Goal: Task Accomplishment & Management: Use online tool/utility

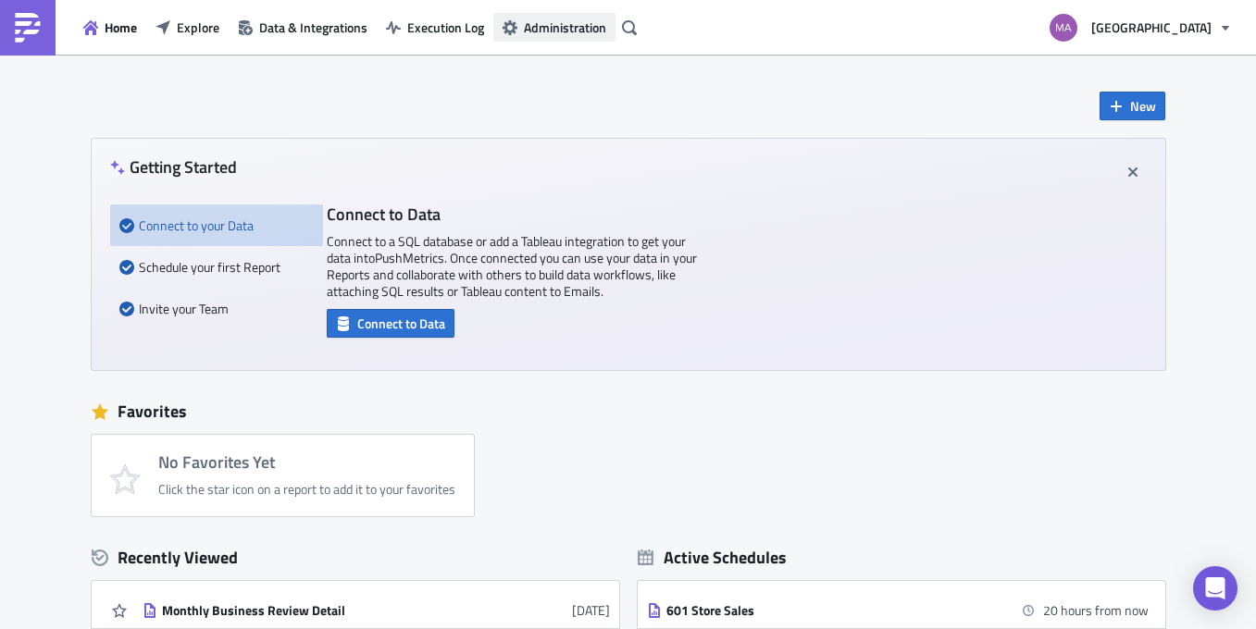
click at [550, 18] on span "Administration" at bounding box center [565, 27] width 82 height 19
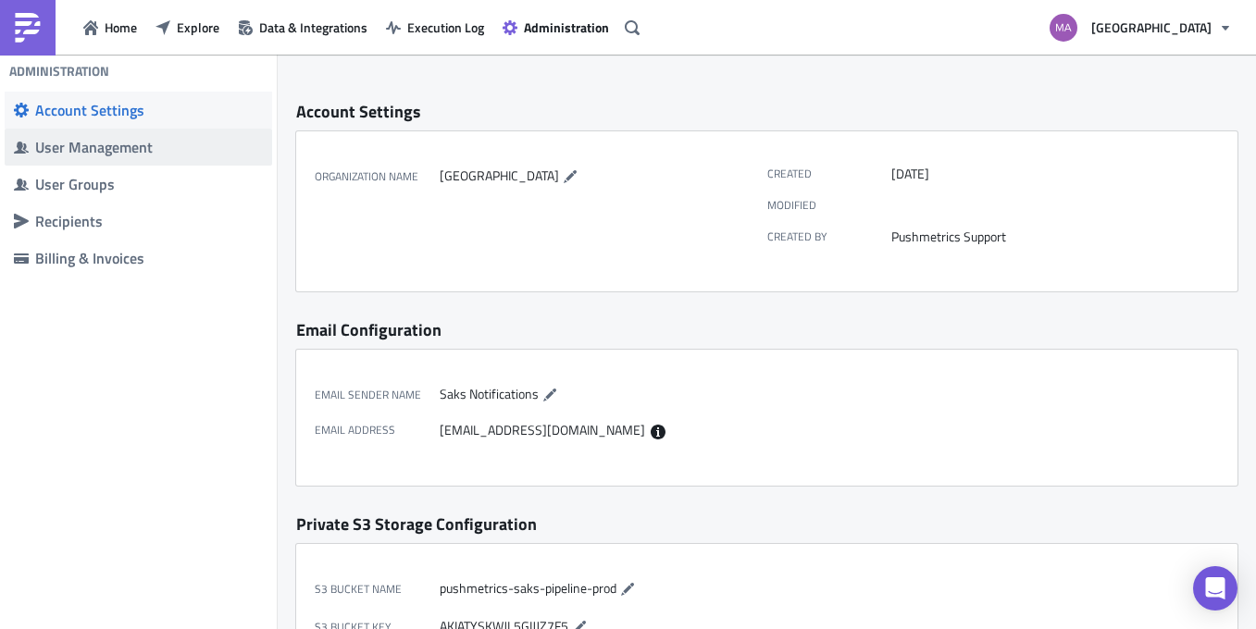
click at [104, 153] on div "User Management" at bounding box center [149, 147] width 228 height 19
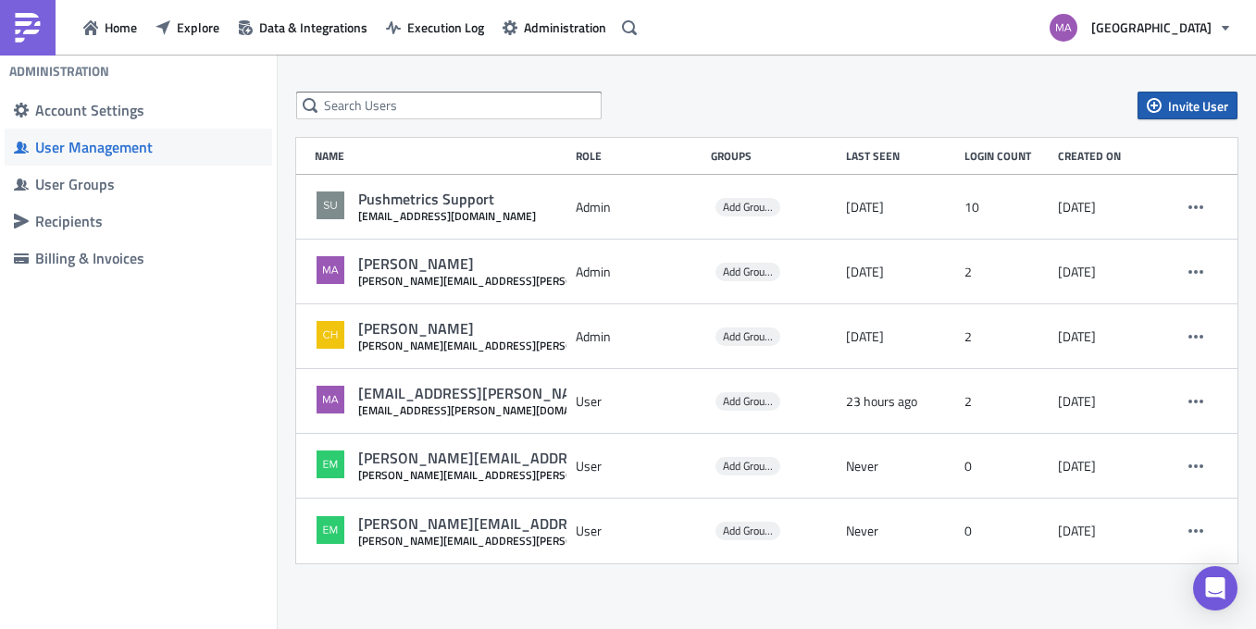
click at [1191, 100] on span "Invite User" at bounding box center [1198, 105] width 60 height 19
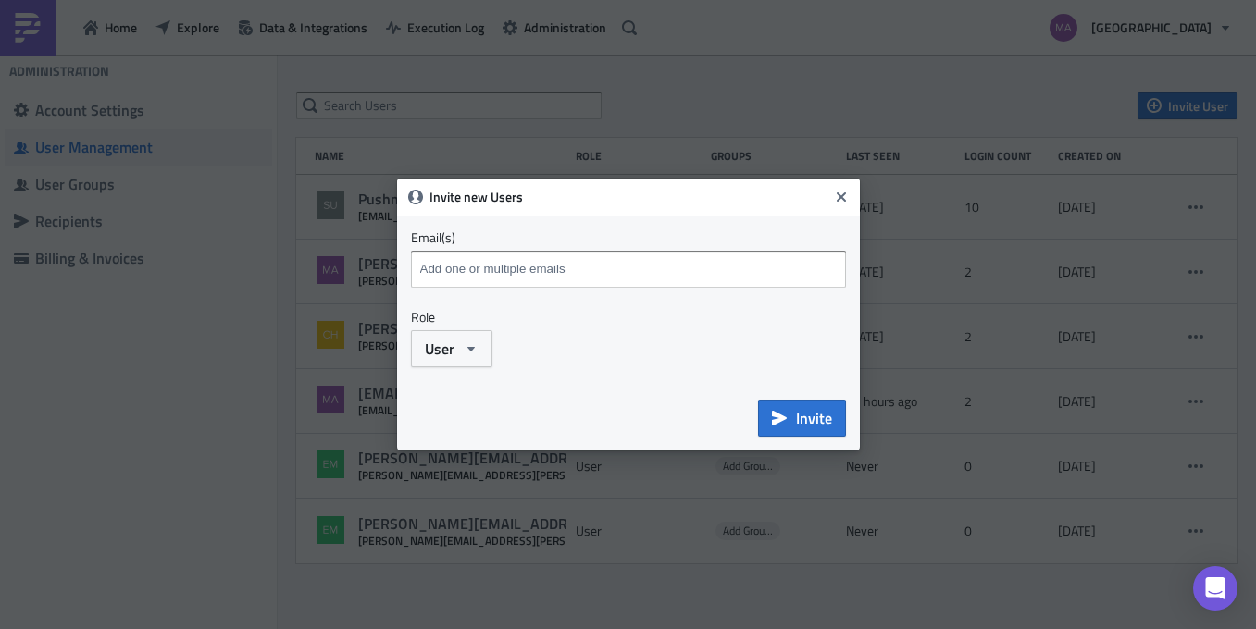
click at [685, 283] on div at bounding box center [631, 271] width 430 height 32
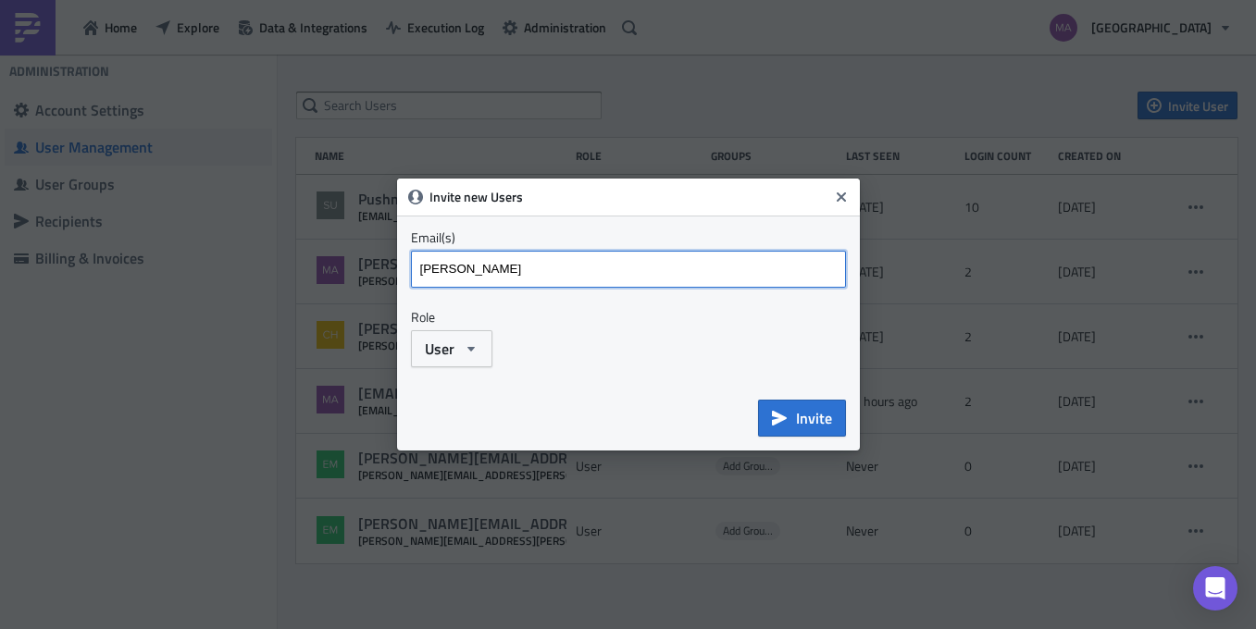
drag, startPoint x: 702, startPoint y: 274, endPoint x: 671, endPoint y: 232, distance: 51.6
click at [671, 232] on div "Email(s) vera Emails marked red are not a valid and will be skipped." at bounding box center [628, 267] width 435 height 75
paste input ".smirnova@saks.com"
type input "[PERSON_NAME][EMAIL_ADDRESS][PERSON_NAME][DOMAIN_NAME]"
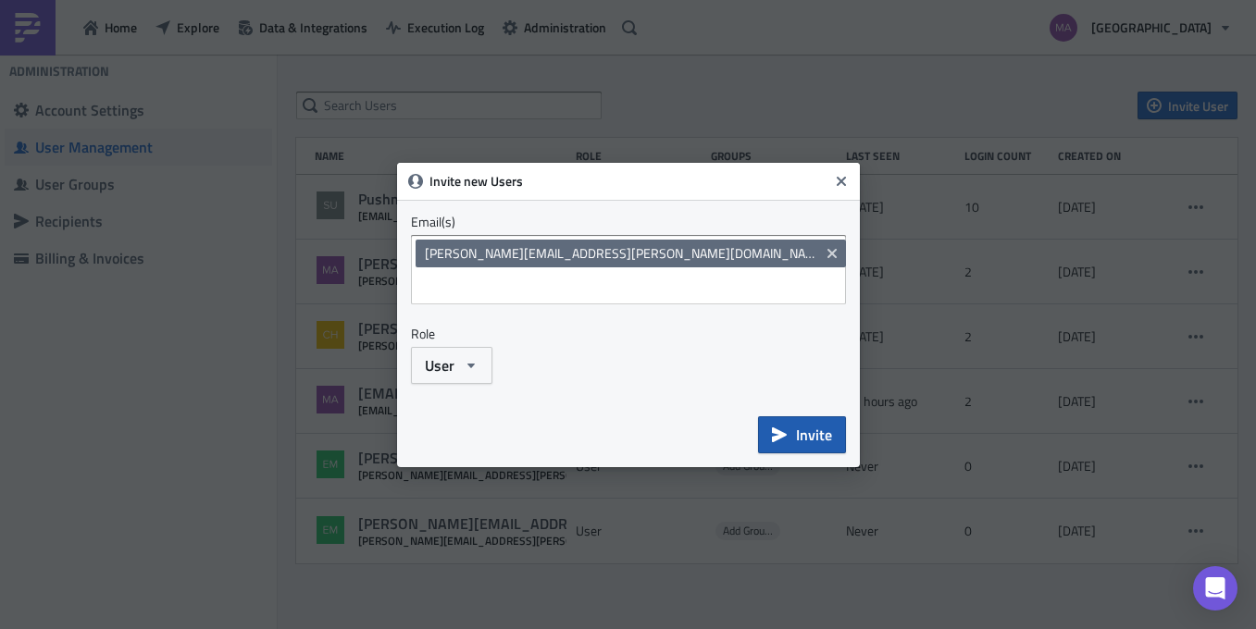
click at [814, 426] on span "Invite" at bounding box center [814, 435] width 36 height 22
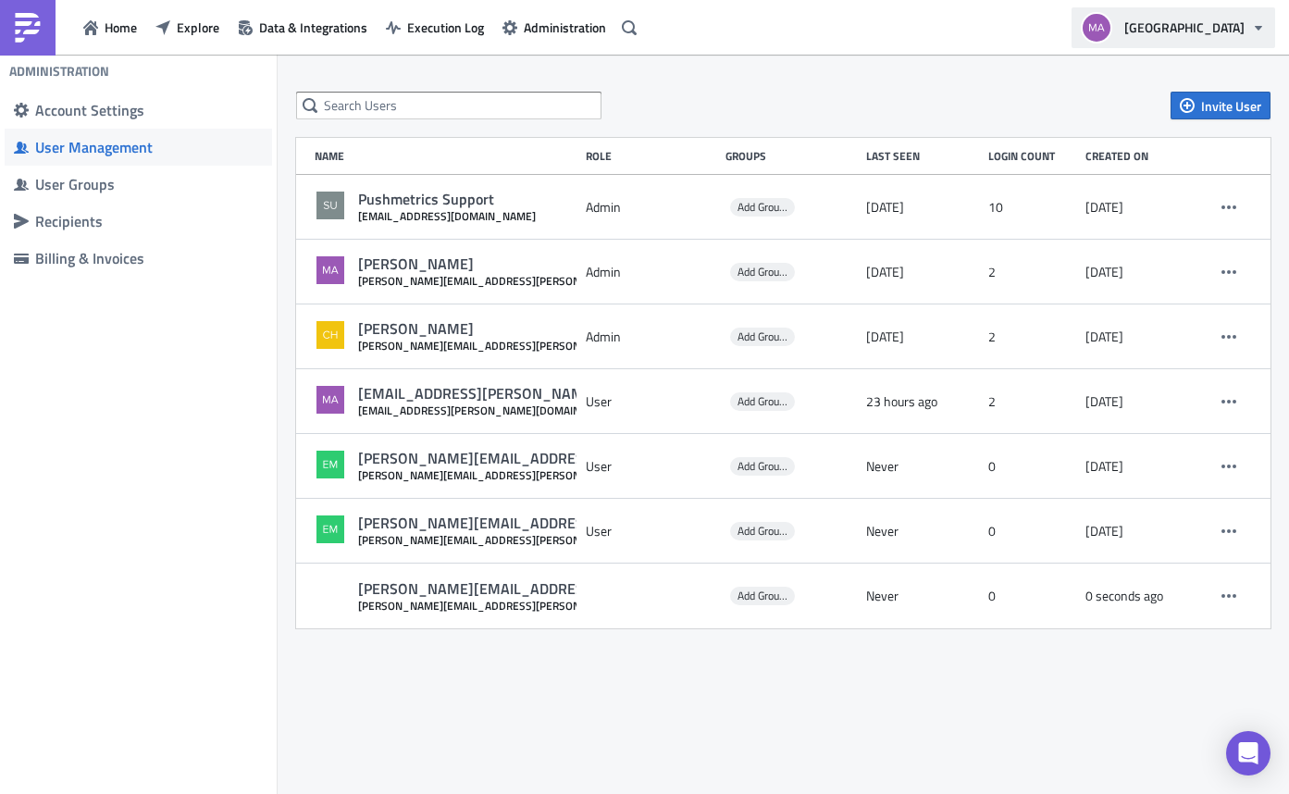
click at [1237, 32] on span "[GEOGRAPHIC_DATA]" at bounding box center [1185, 27] width 120 height 19
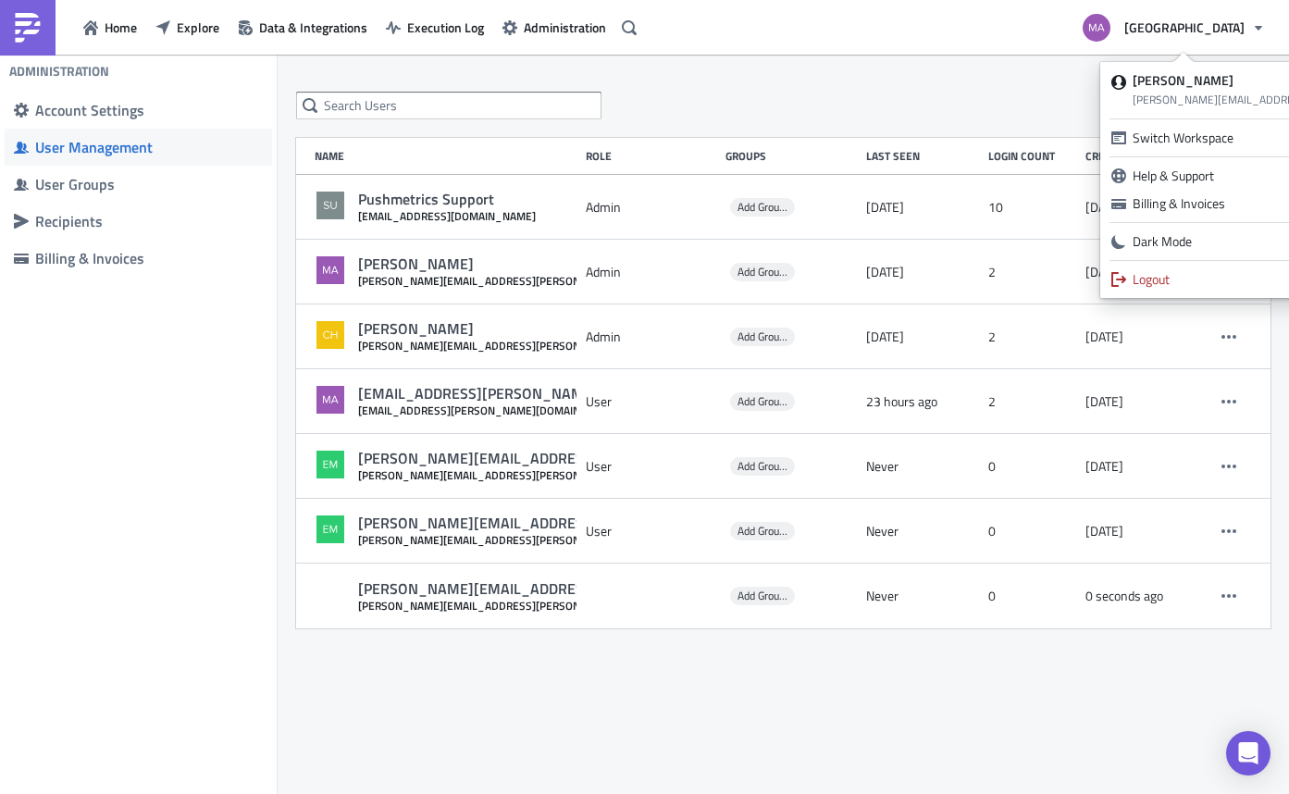
click at [876, 93] on div "Invite User" at bounding box center [783, 106] width 975 height 28
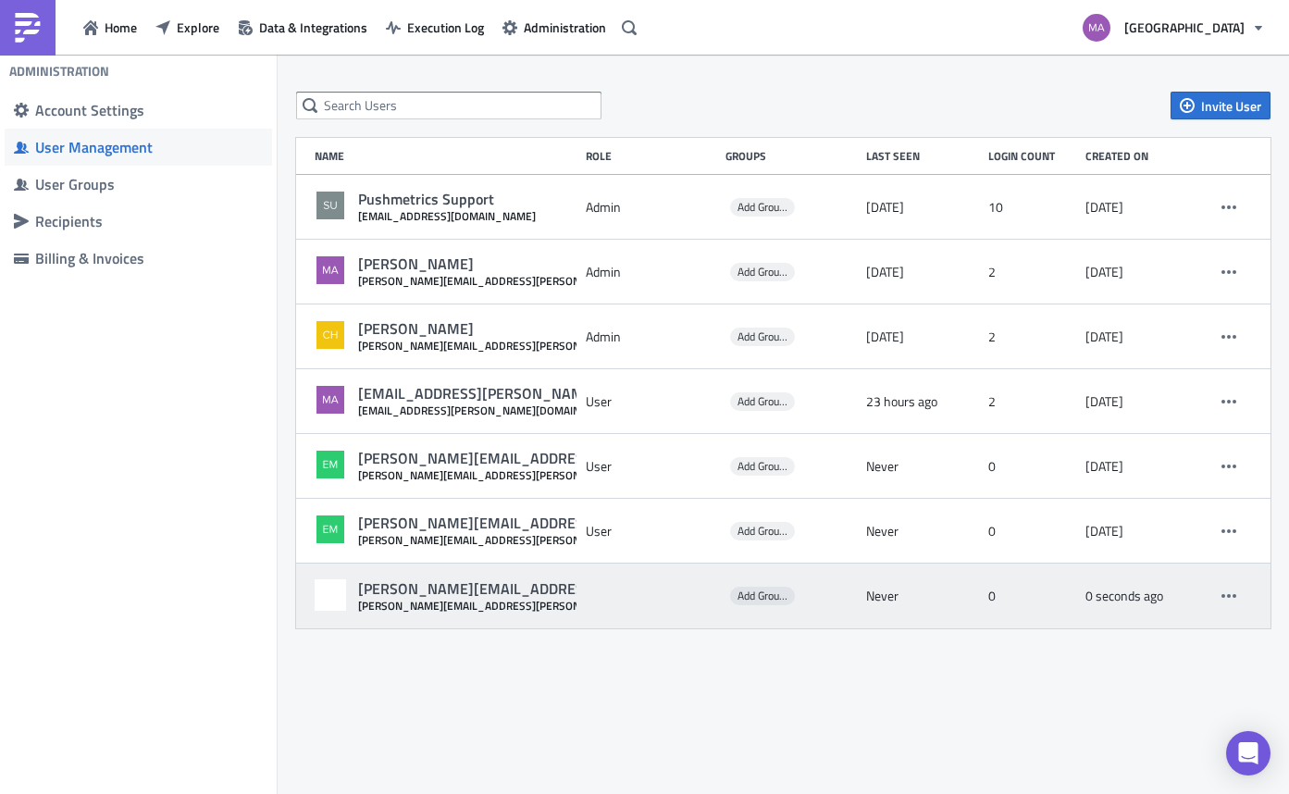
click at [441, 592] on div "[PERSON_NAME][EMAIL_ADDRESS][PERSON_NAME][DOMAIN_NAME]" at bounding box center [594, 588] width 472 height 19
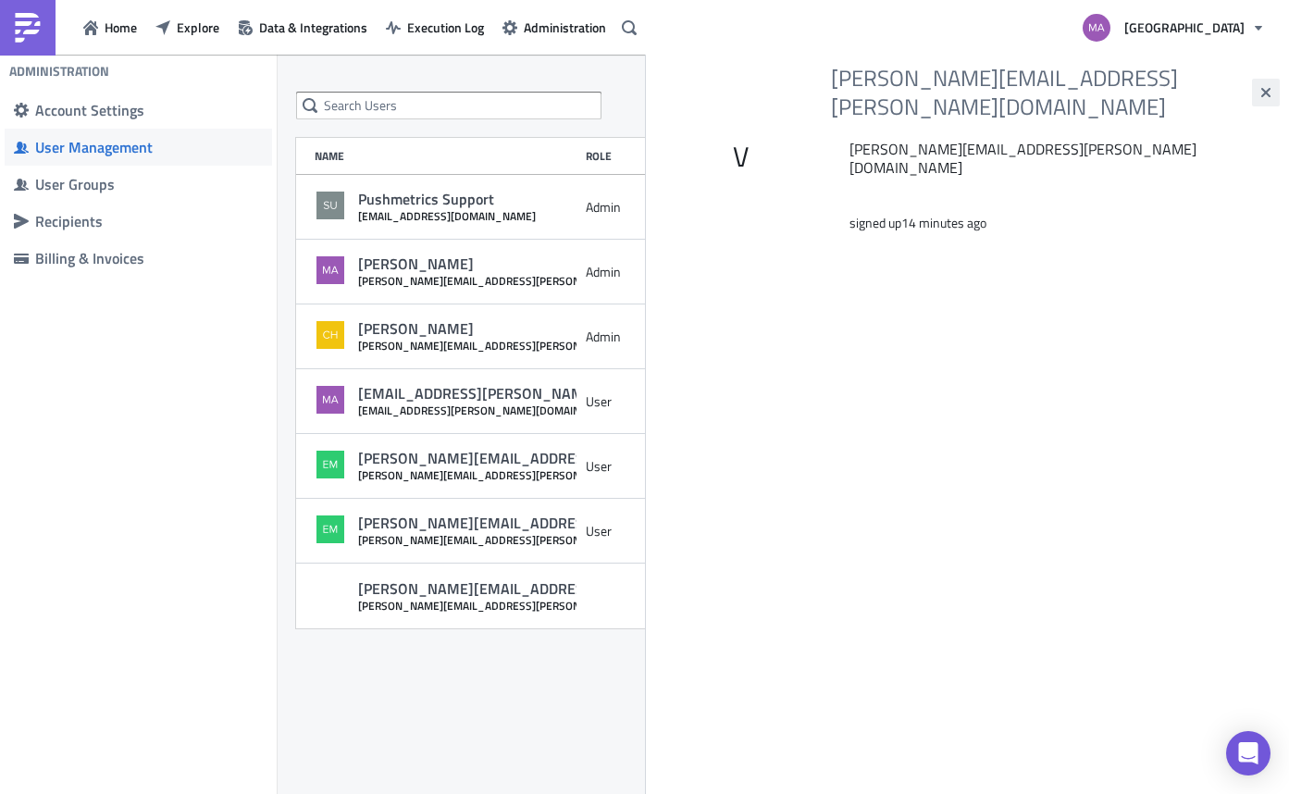
click at [1255, 79] on button "button" at bounding box center [1266, 93] width 28 height 28
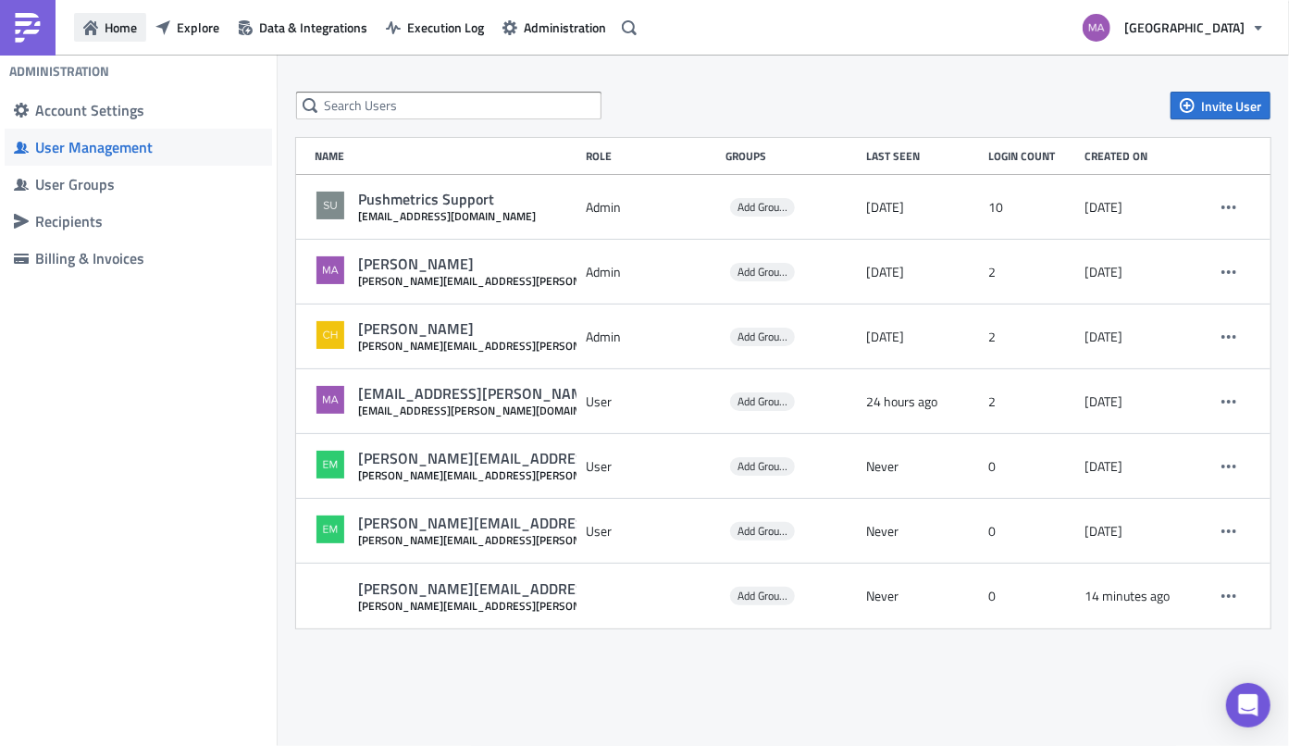
click at [123, 25] on span "Home" at bounding box center [121, 27] width 32 height 19
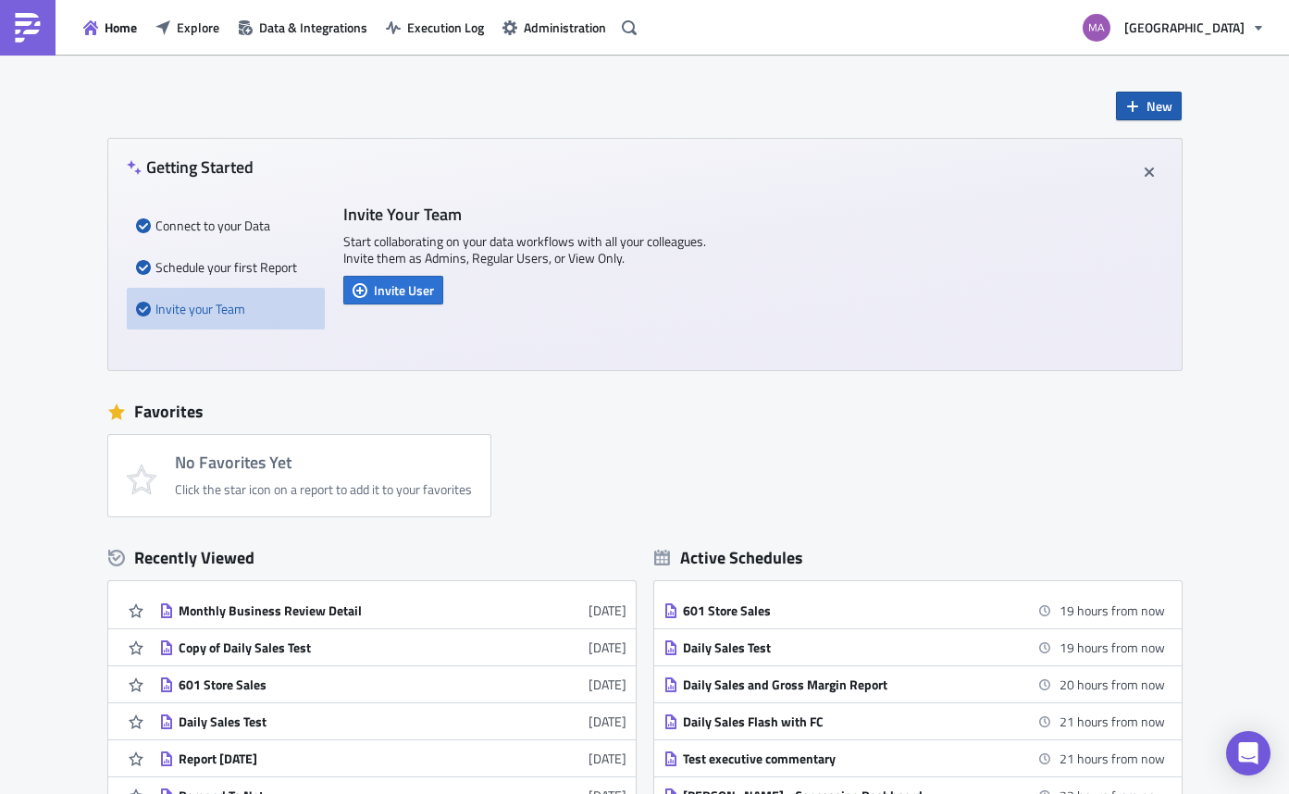
click at [1116, 104] on button "New" at bounding box center [1149, 106] width 66 height 29
click at [1178, 153] on div "Report" at bounding box center [1203, 152] width 123 height 19
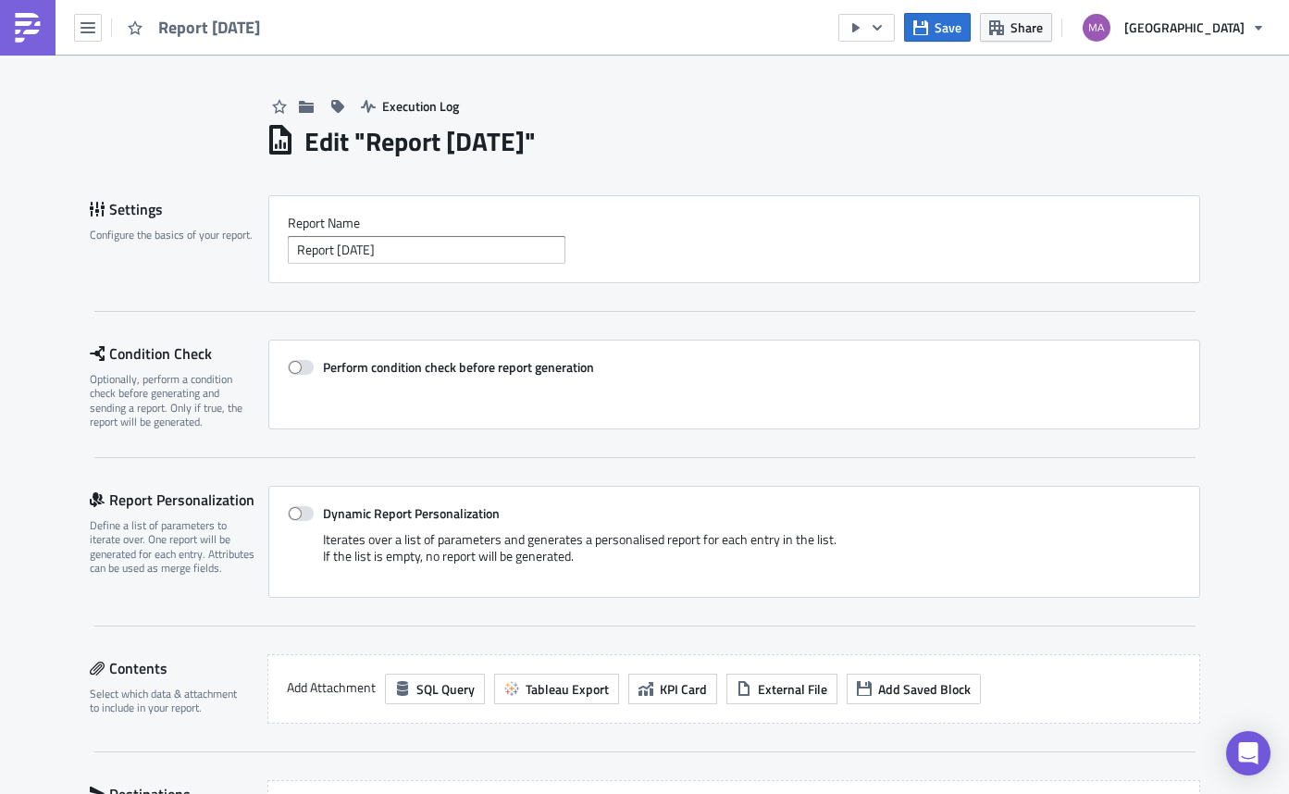
scroll to position [397, 0]
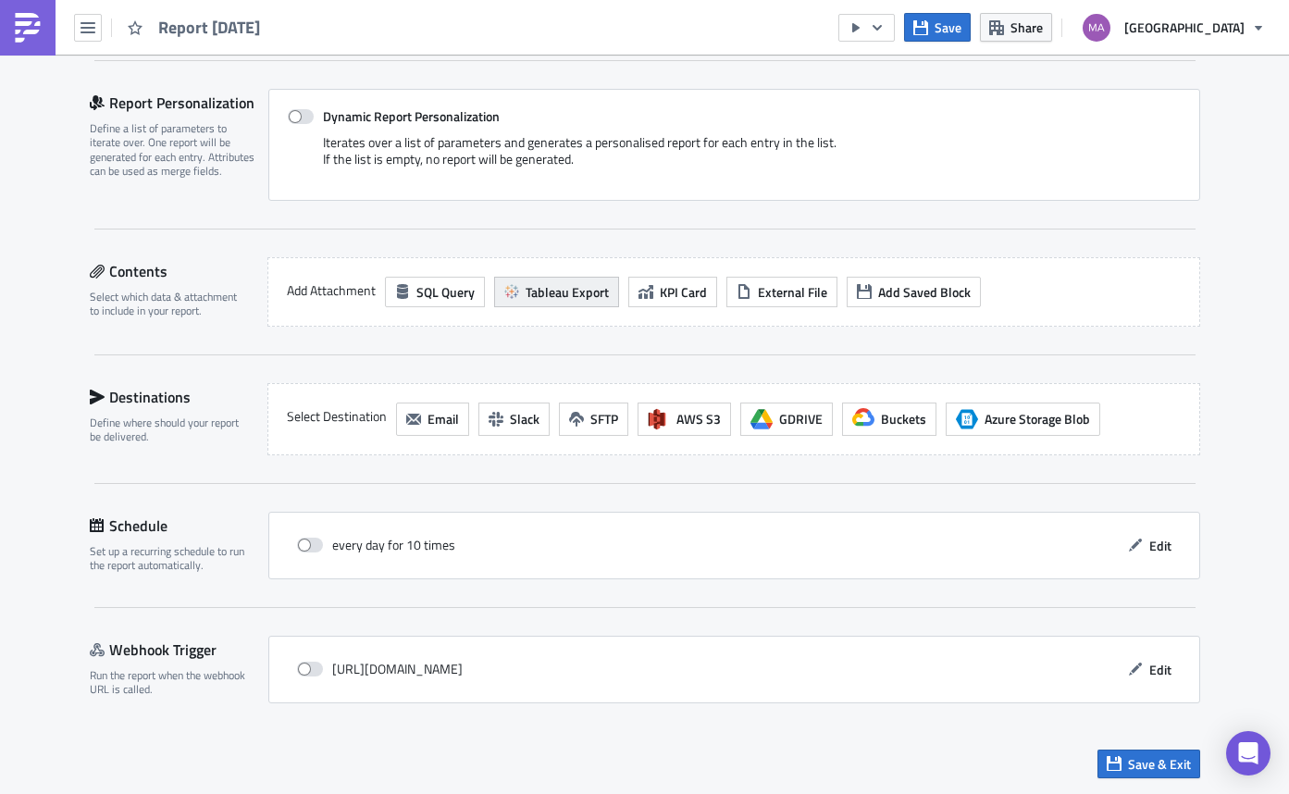
click at [589, 299] on span "Tableau Export" at bounding box center [567, 291] width 83 height 19
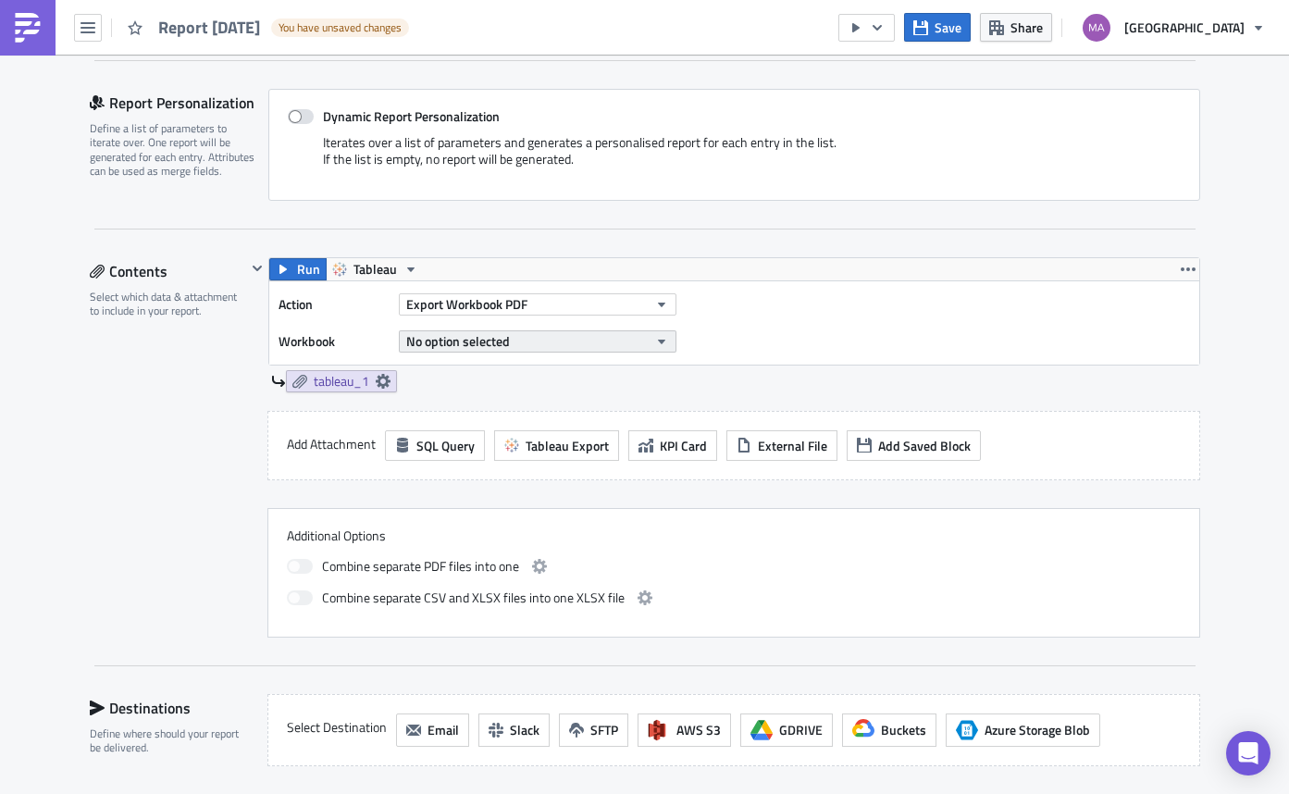
click at [487, 331] on span "No option selected" at bounding box center [458, 340] width 104 height 19
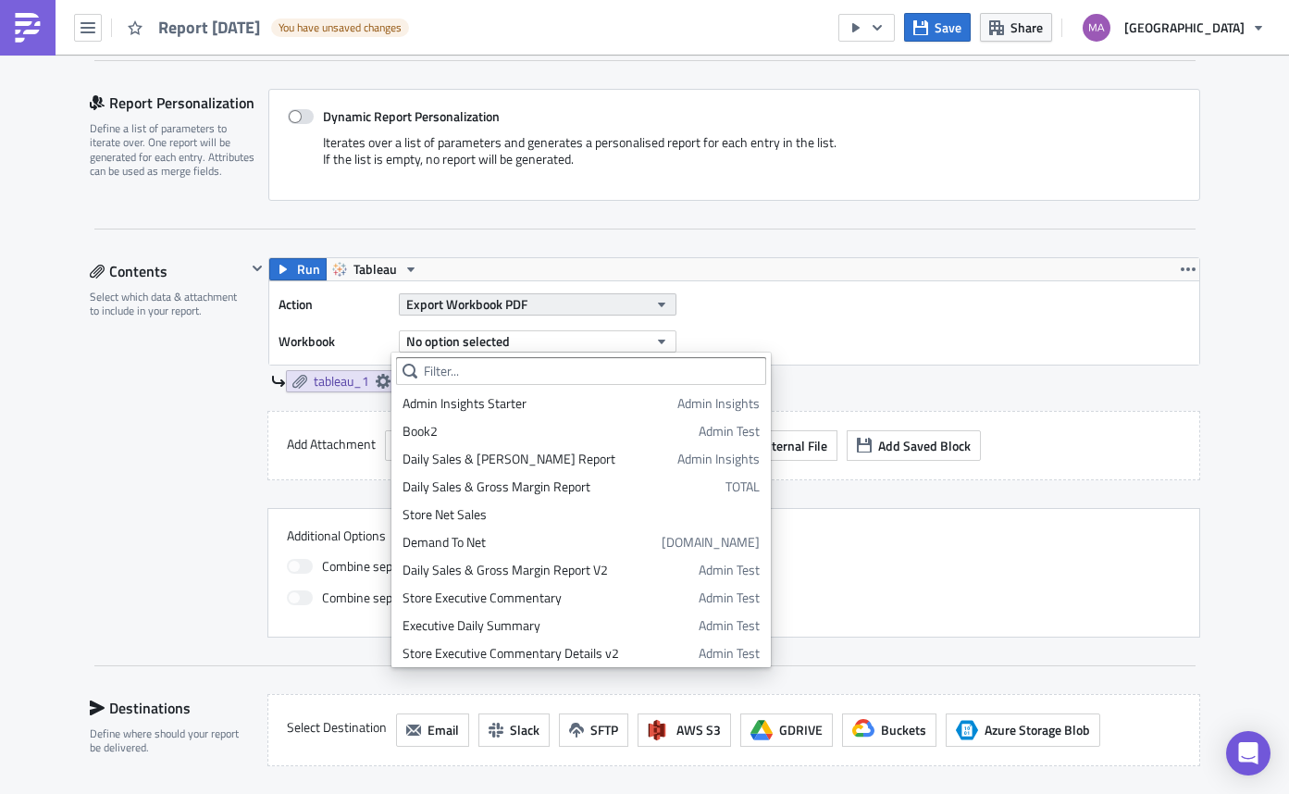
click at [505, 303] on span "Export Workbook PDF" at bounding box center [466, 303] width 121 height 19
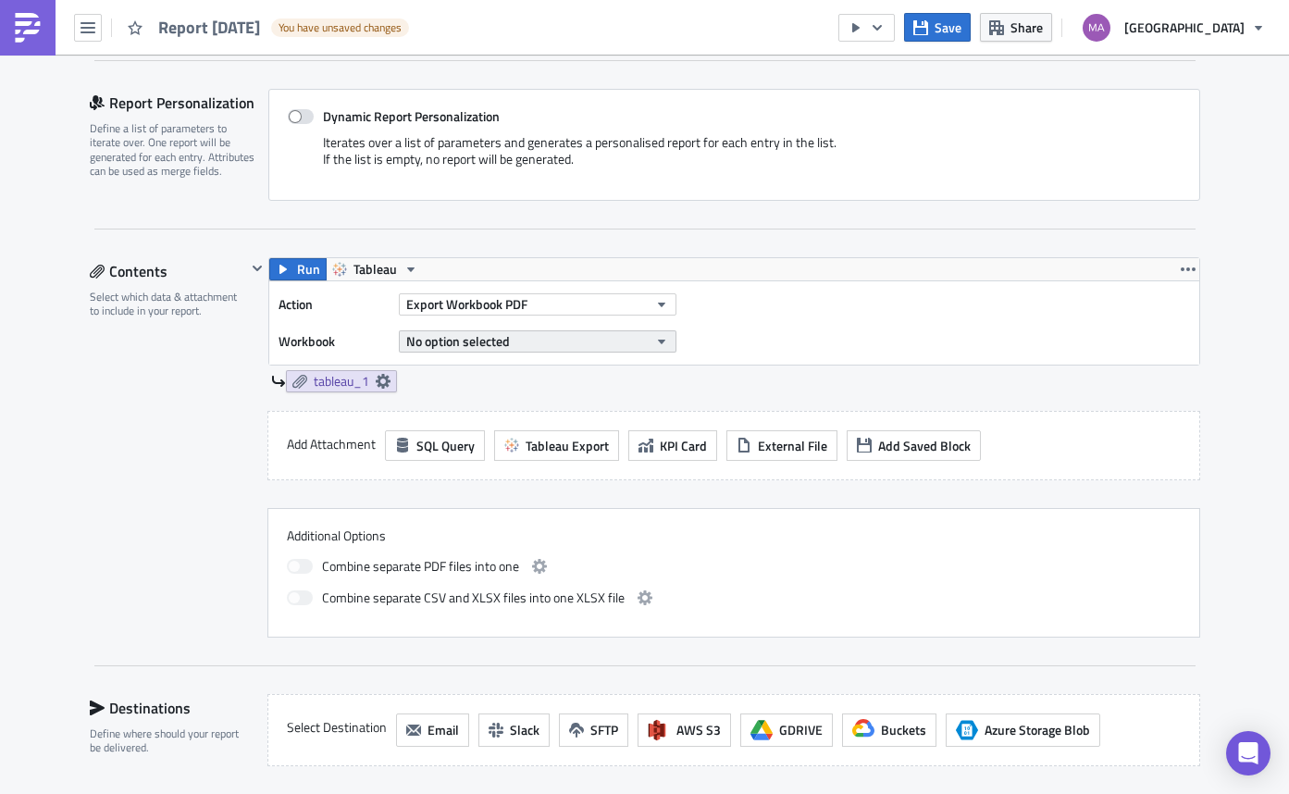
click at [627, 337] on button "No option selected" at bounding box center [538, 341] width 278 height 22
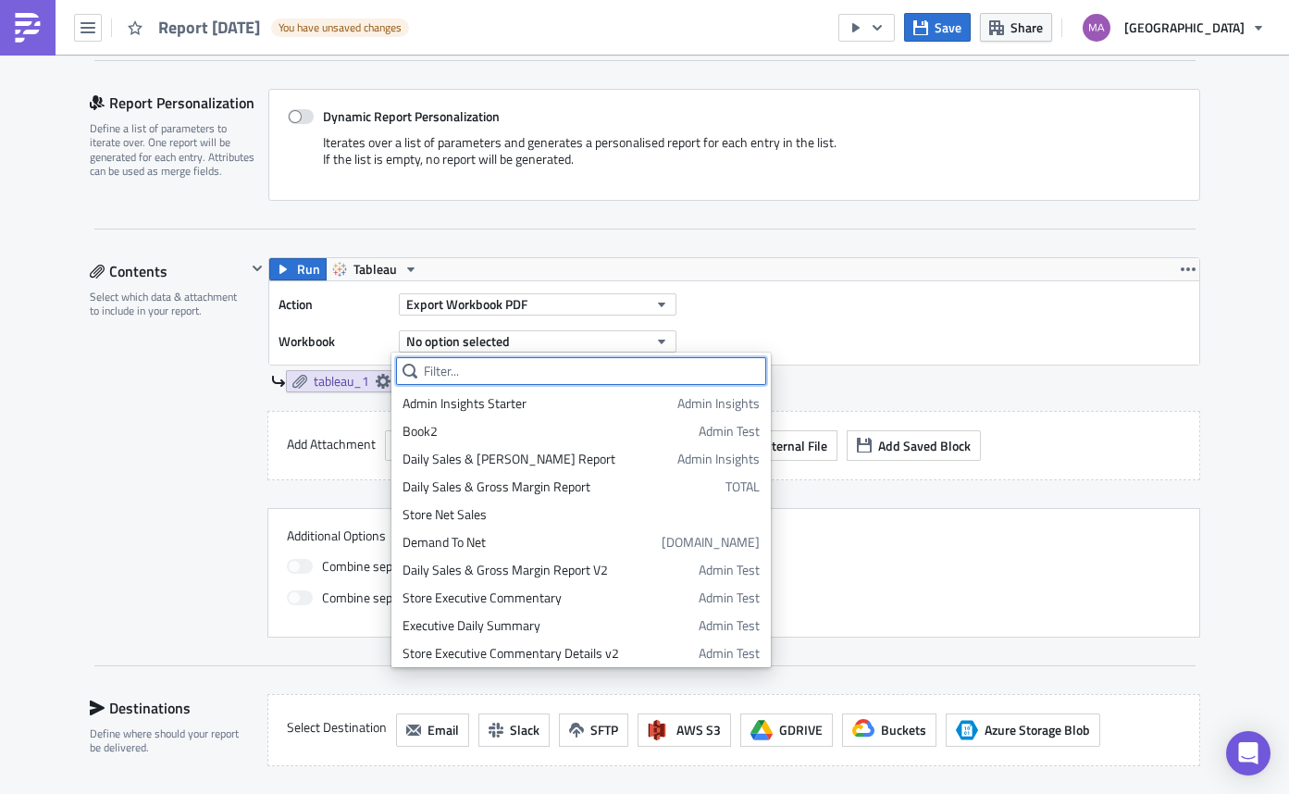
click at [572, 364] on input "text" at bounding box center [581, 371] width 370 height 28
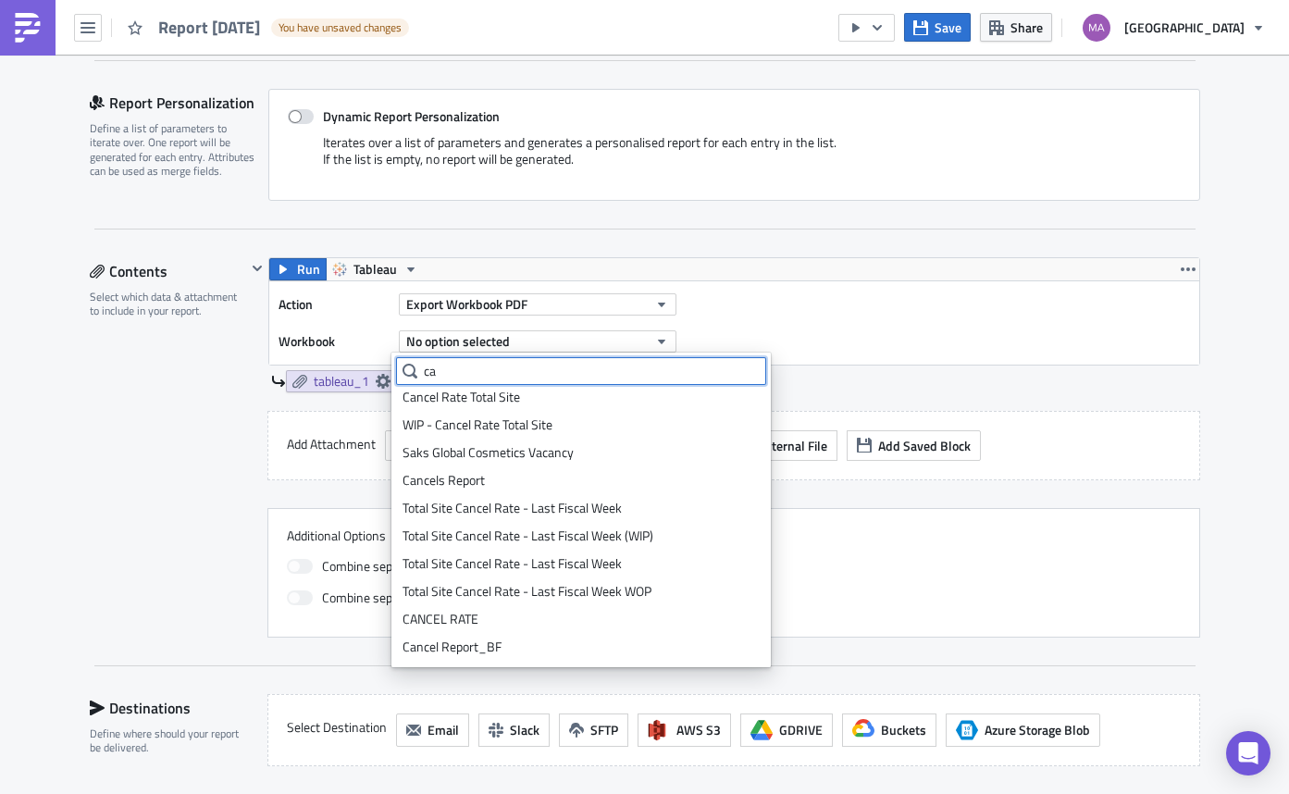
scroll to position [0, 0]
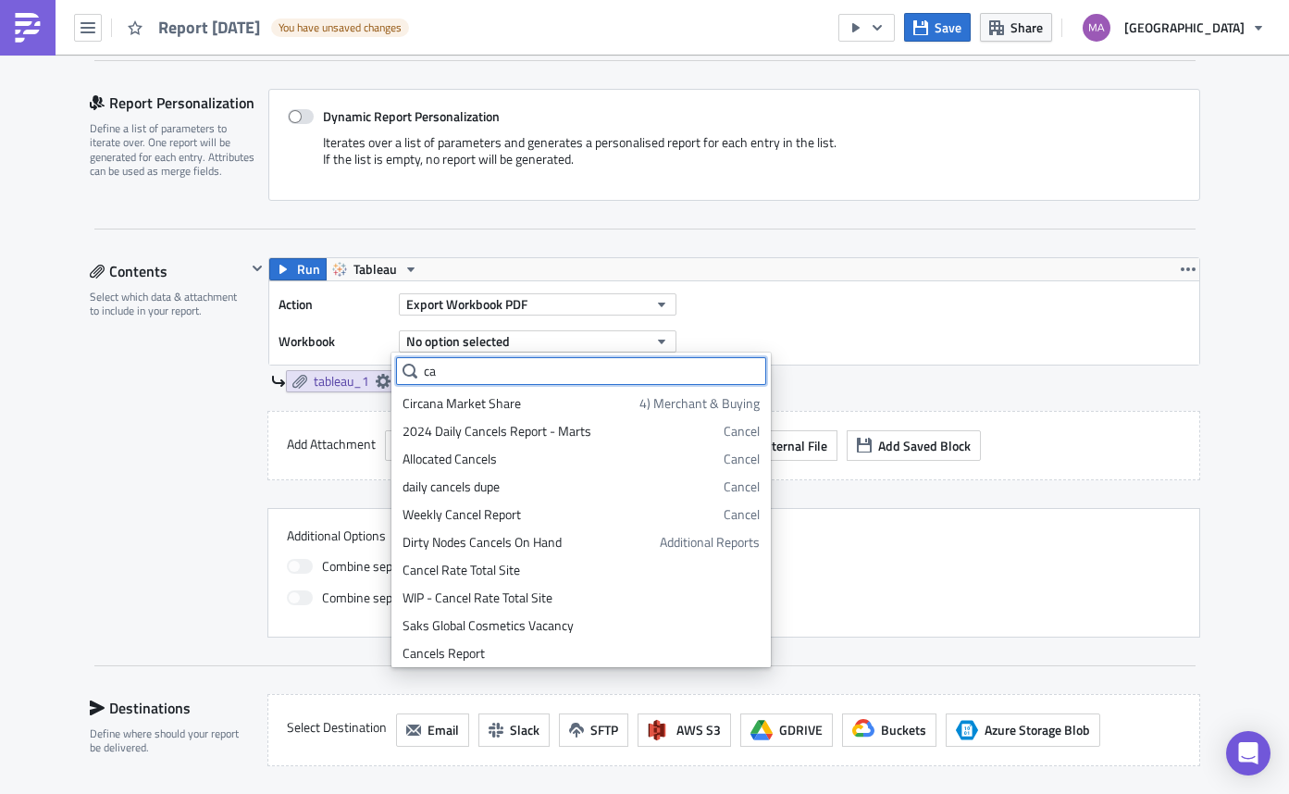
drag, startPoint x: 480, startPoint y: 369, endPoint x: 416, endPoint y: 372, distance: 64.8
click at [416, 372] on div "ca" at bounding box center [581, 371] width 370 height 28
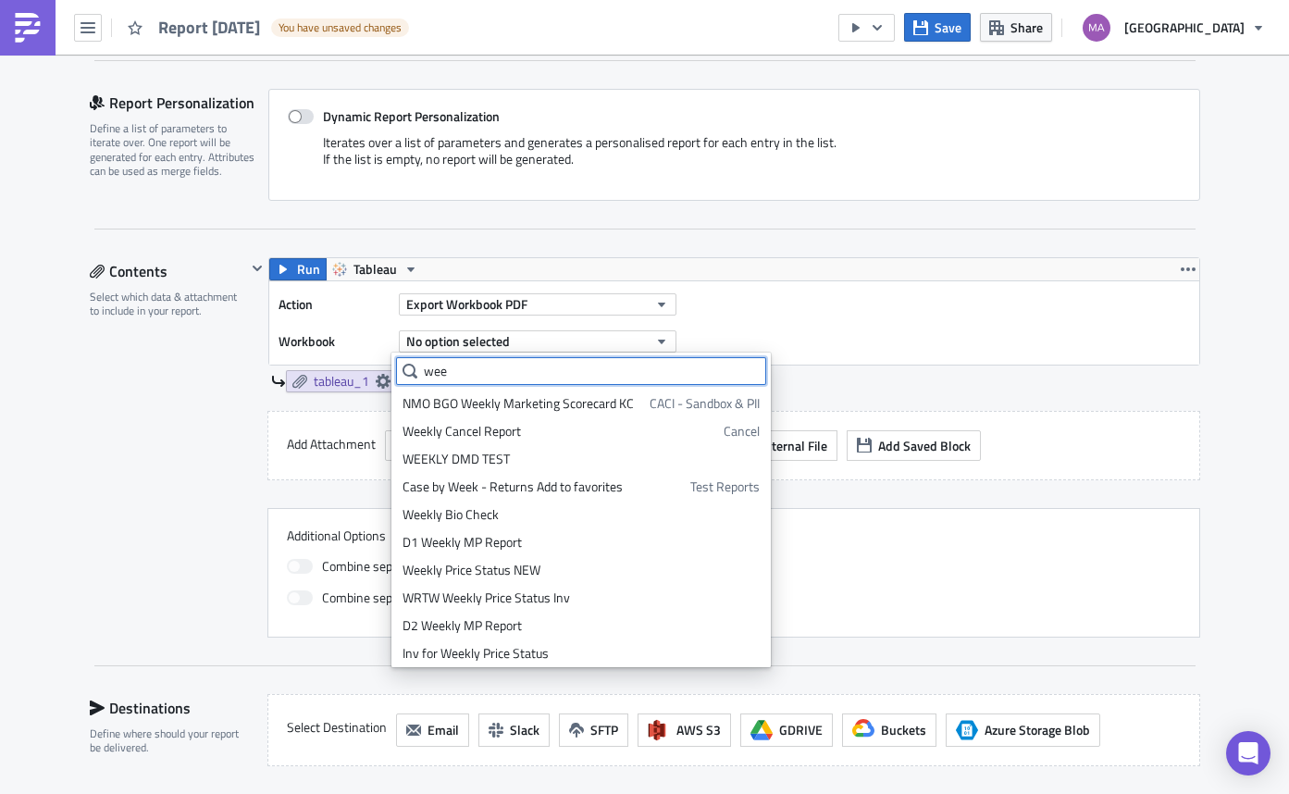
type input "wee"
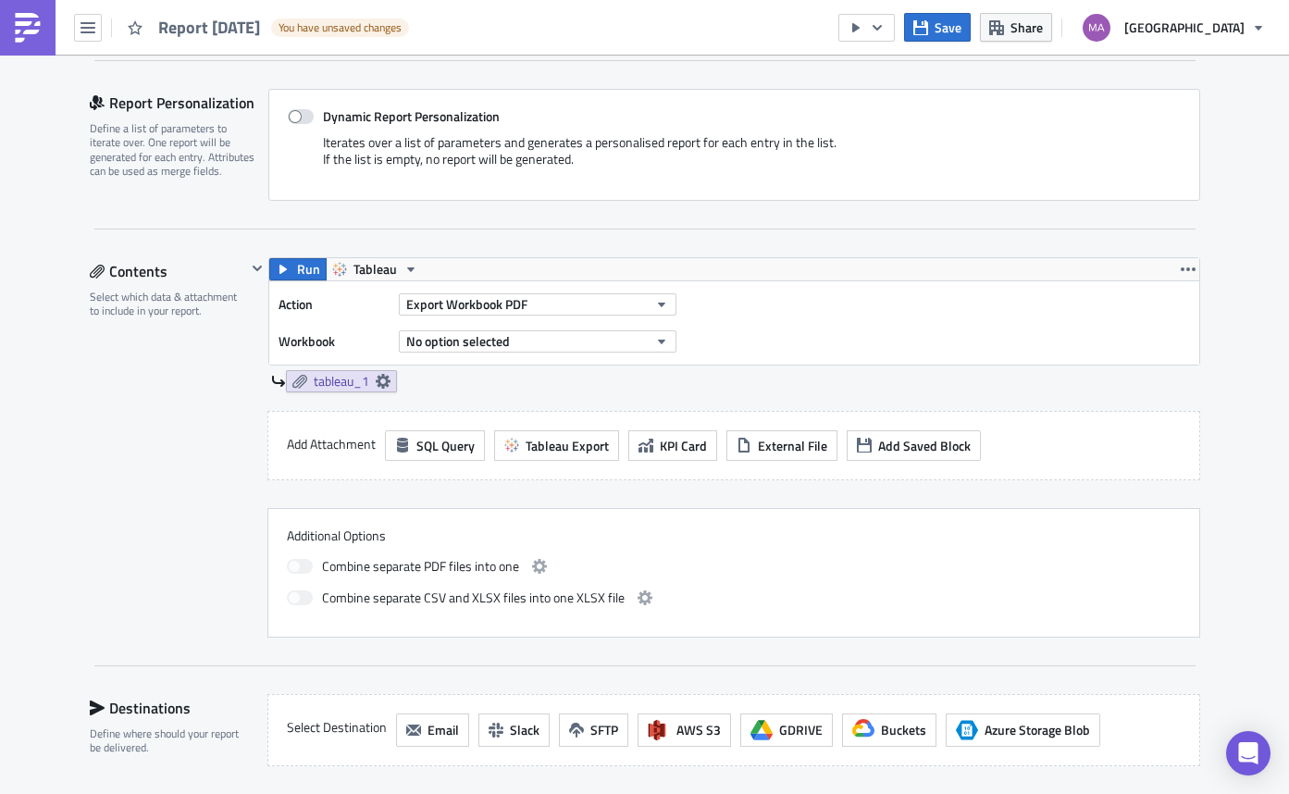
click at [36, 27] on img at bounding box center [28, 28] width 30 height 30
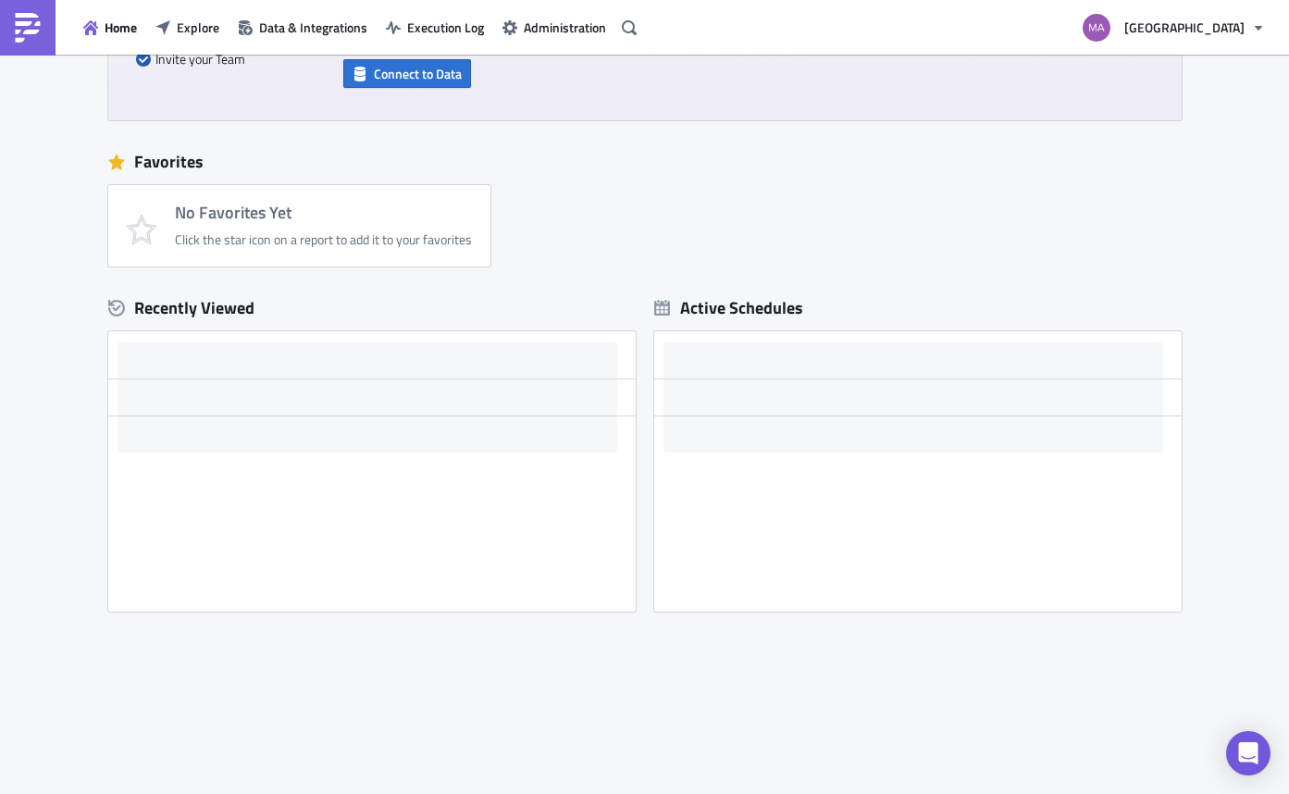
scroll to position [250, 0]
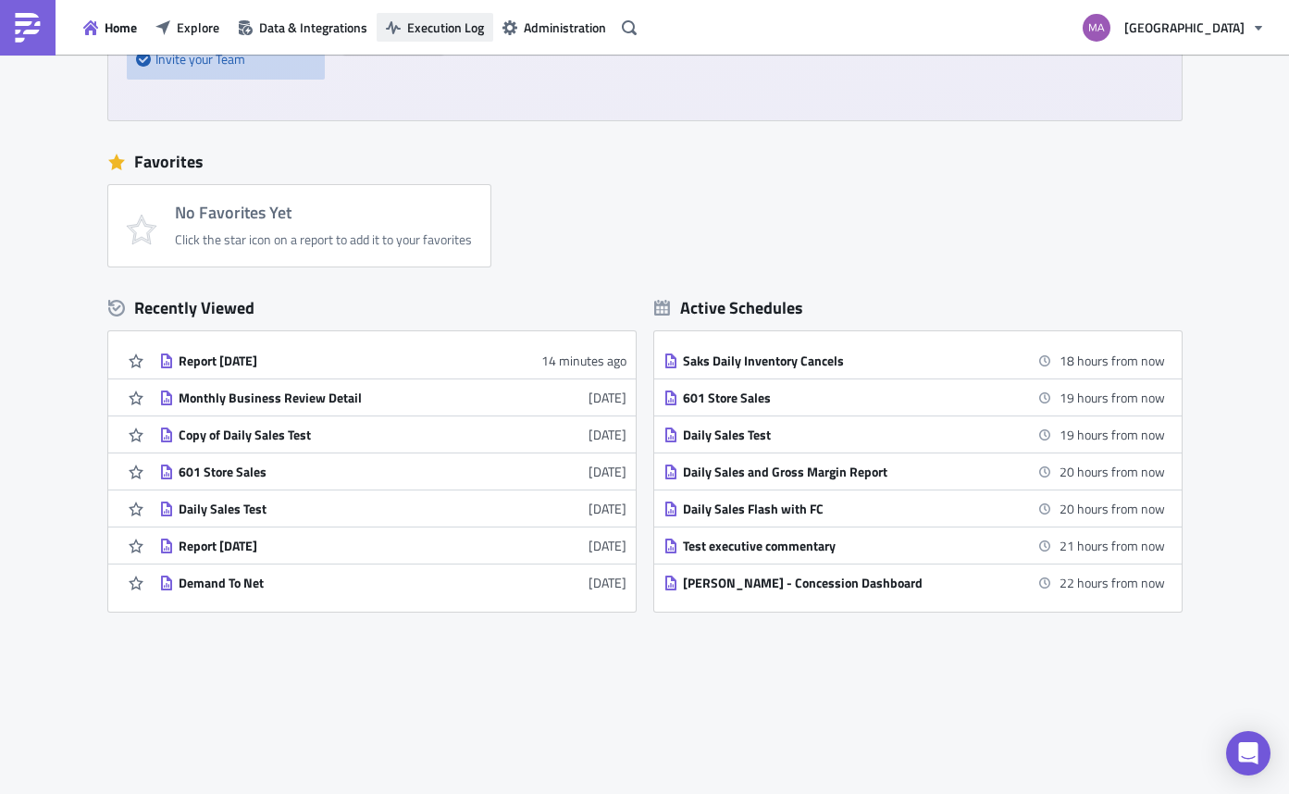
click at [465, 22] on span "Execution Log" at bounding box center [445, 27] width 77 height 19
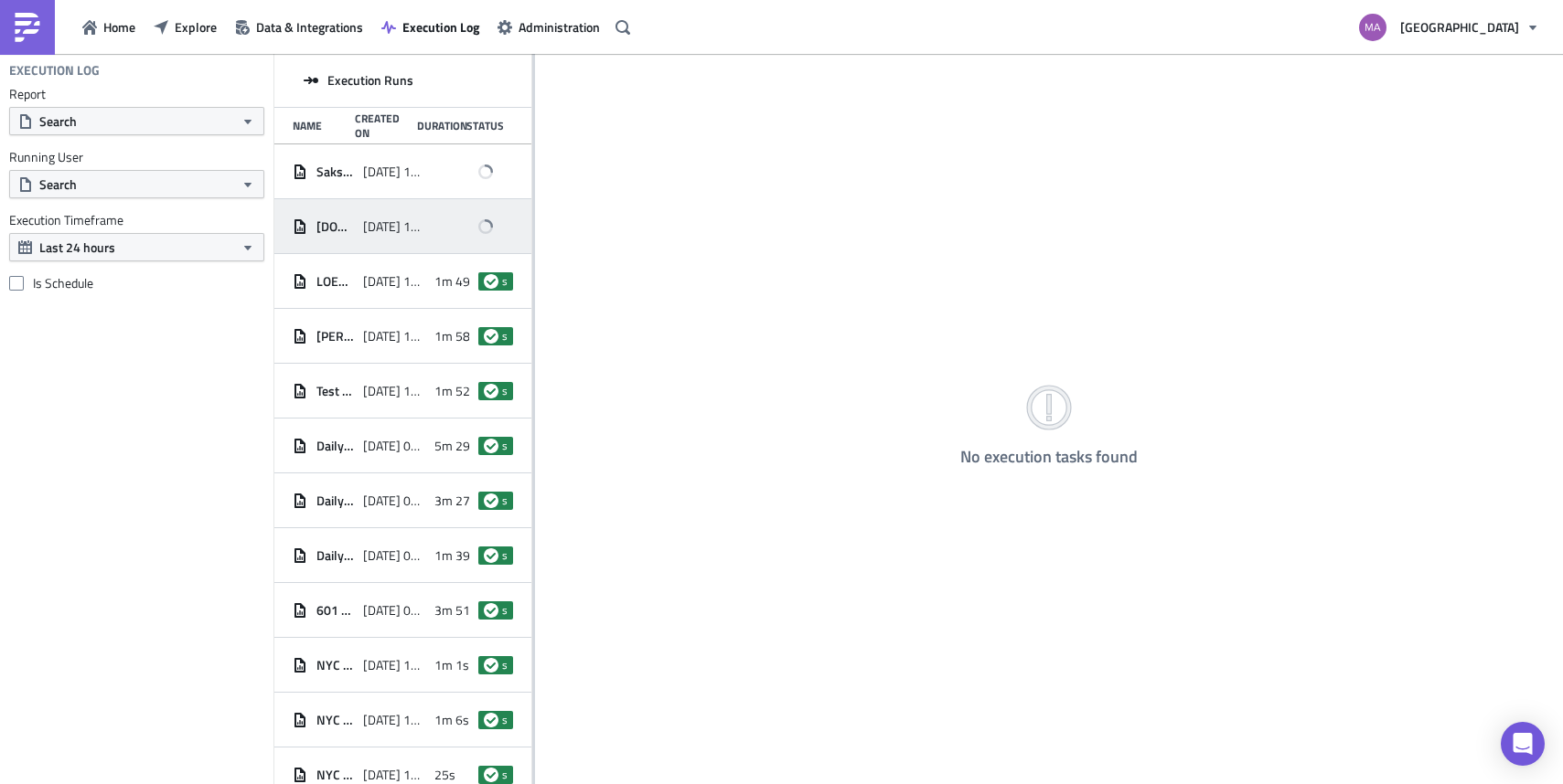
click at [348, 220] on span "[DOMAIN_NAME] Weekly Cancels Summary" at bounding box center [335, 226] width 38 height 17
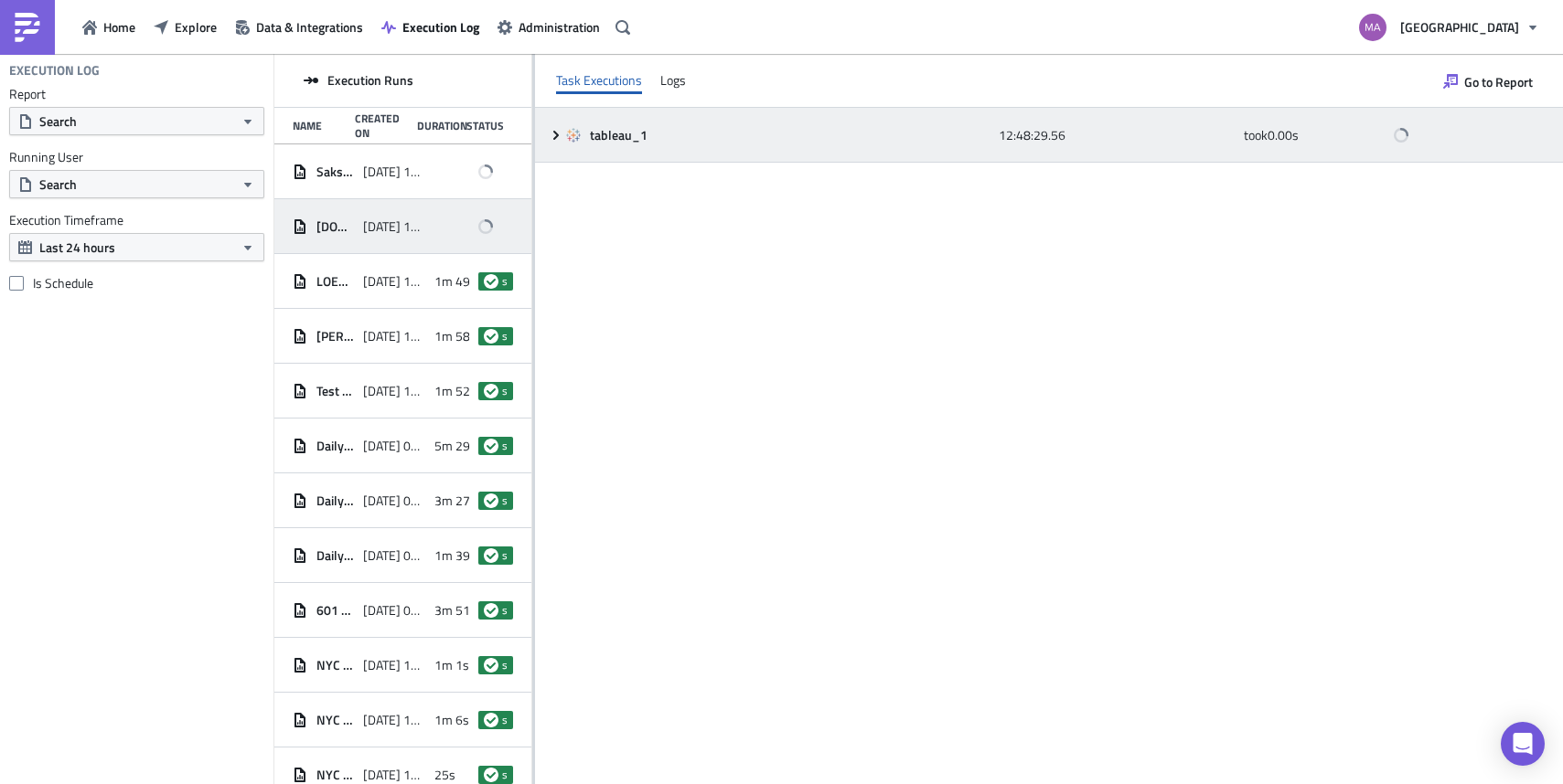
click at [549, 131] on icon at bounding box center [555, 135] width 15 height 15
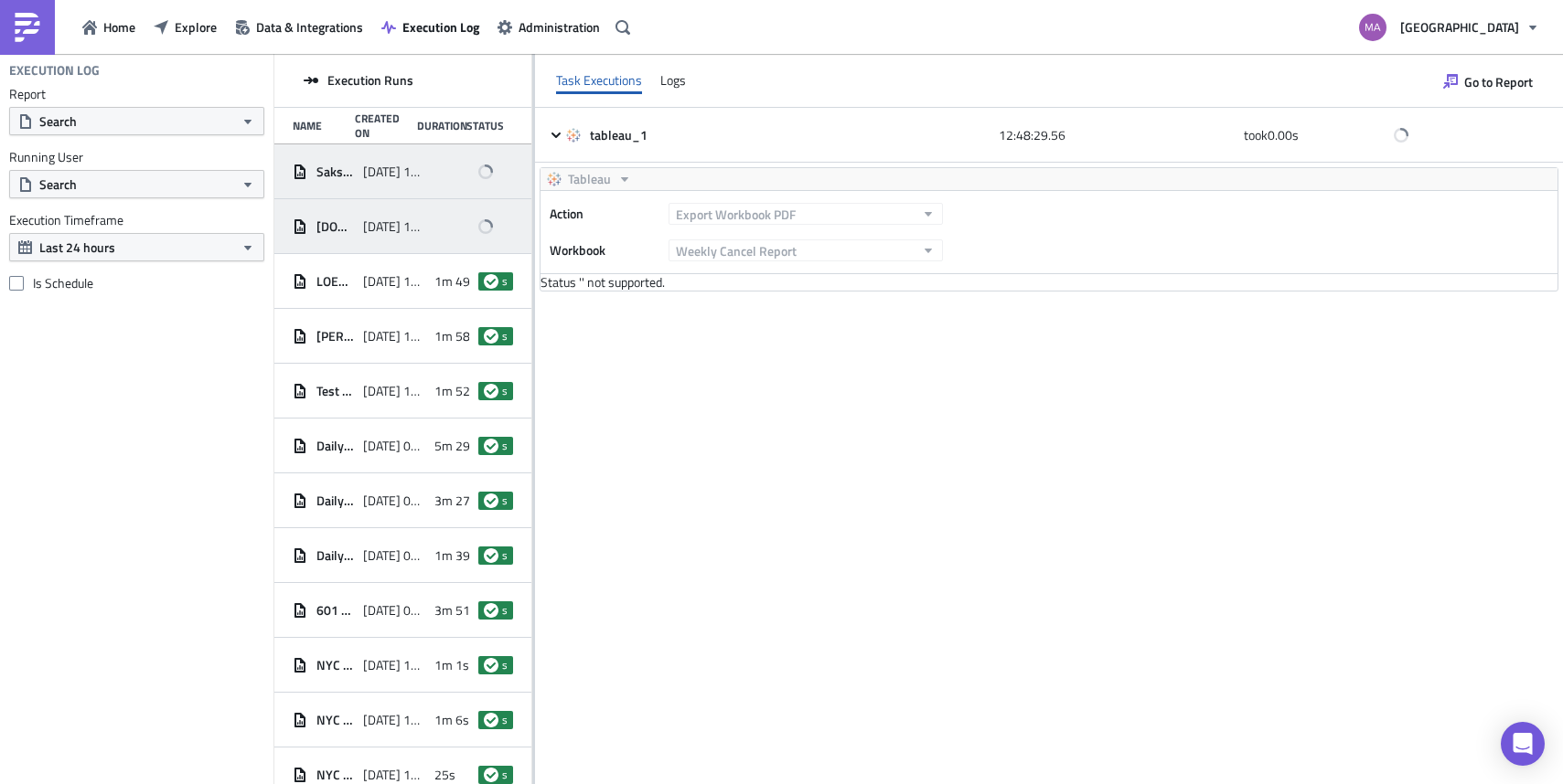
click at [364, 179] on span "[DATE] 12:54" at bounding box center [393, 172] width 61 height 17
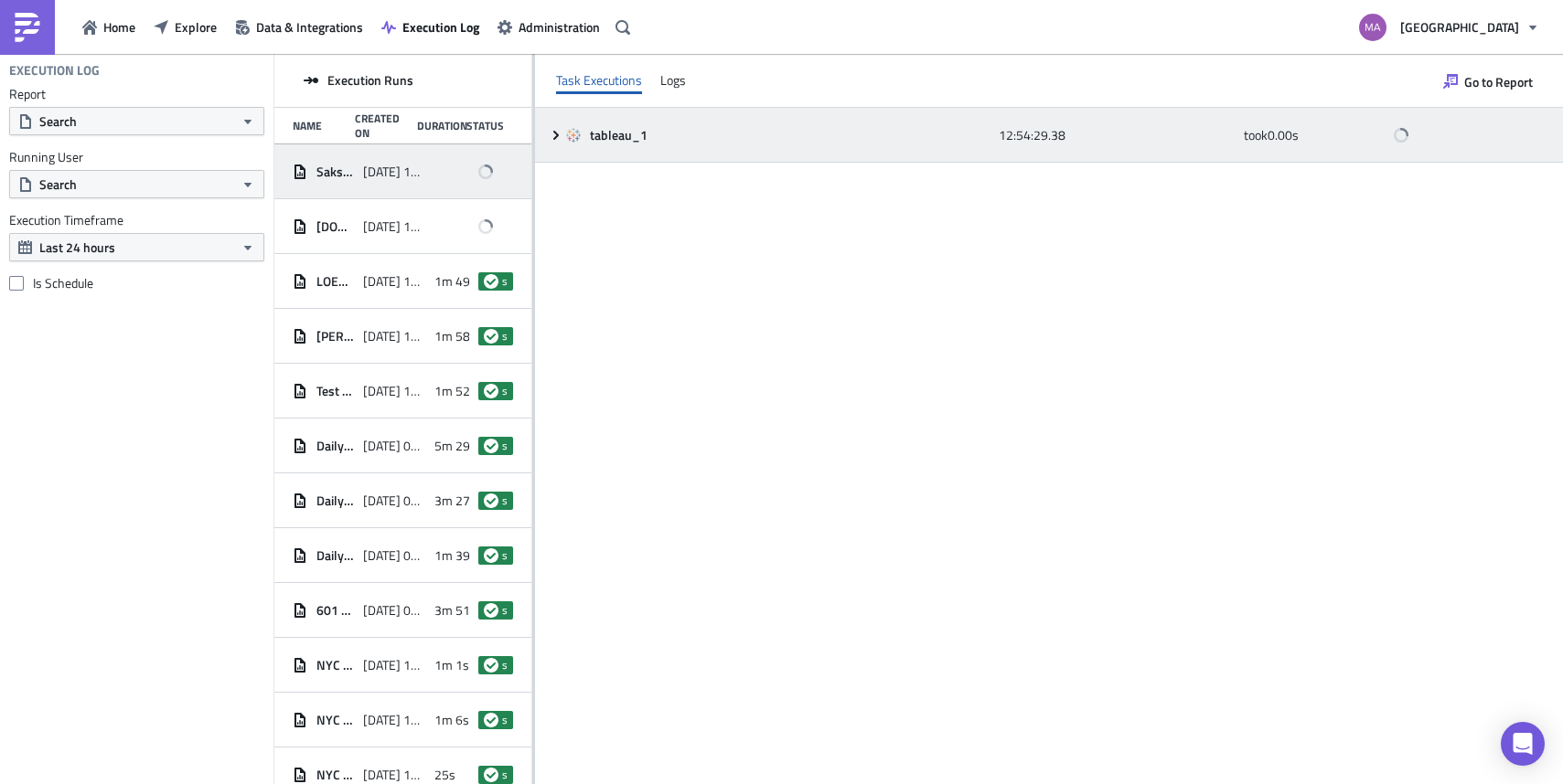
click at [553, 134] on icon at bounding box center [555, 135] width 15 height 15
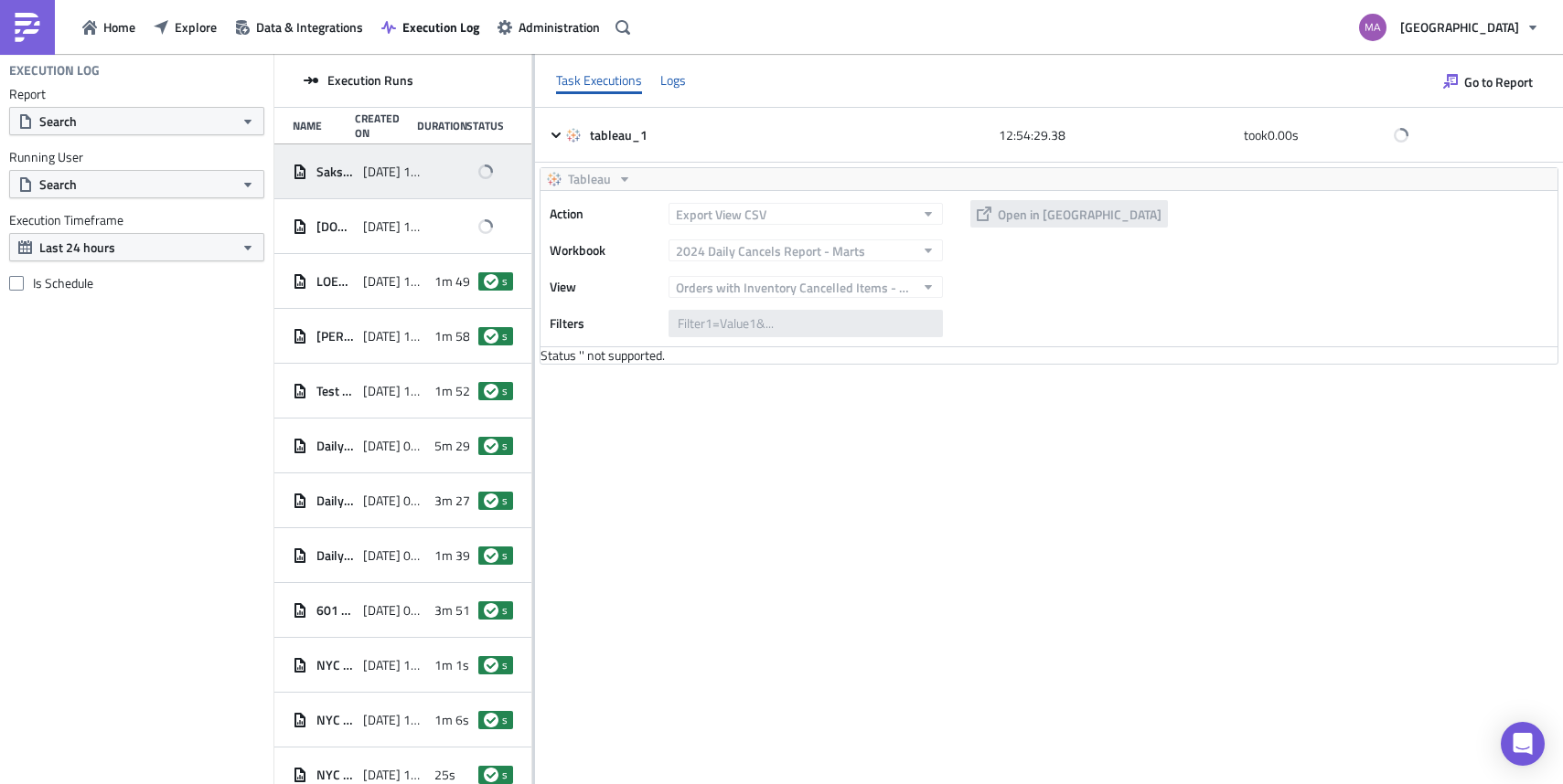
click at [679, 92] on div "Logs" at bounding box center [673, 81] width 26 height 28
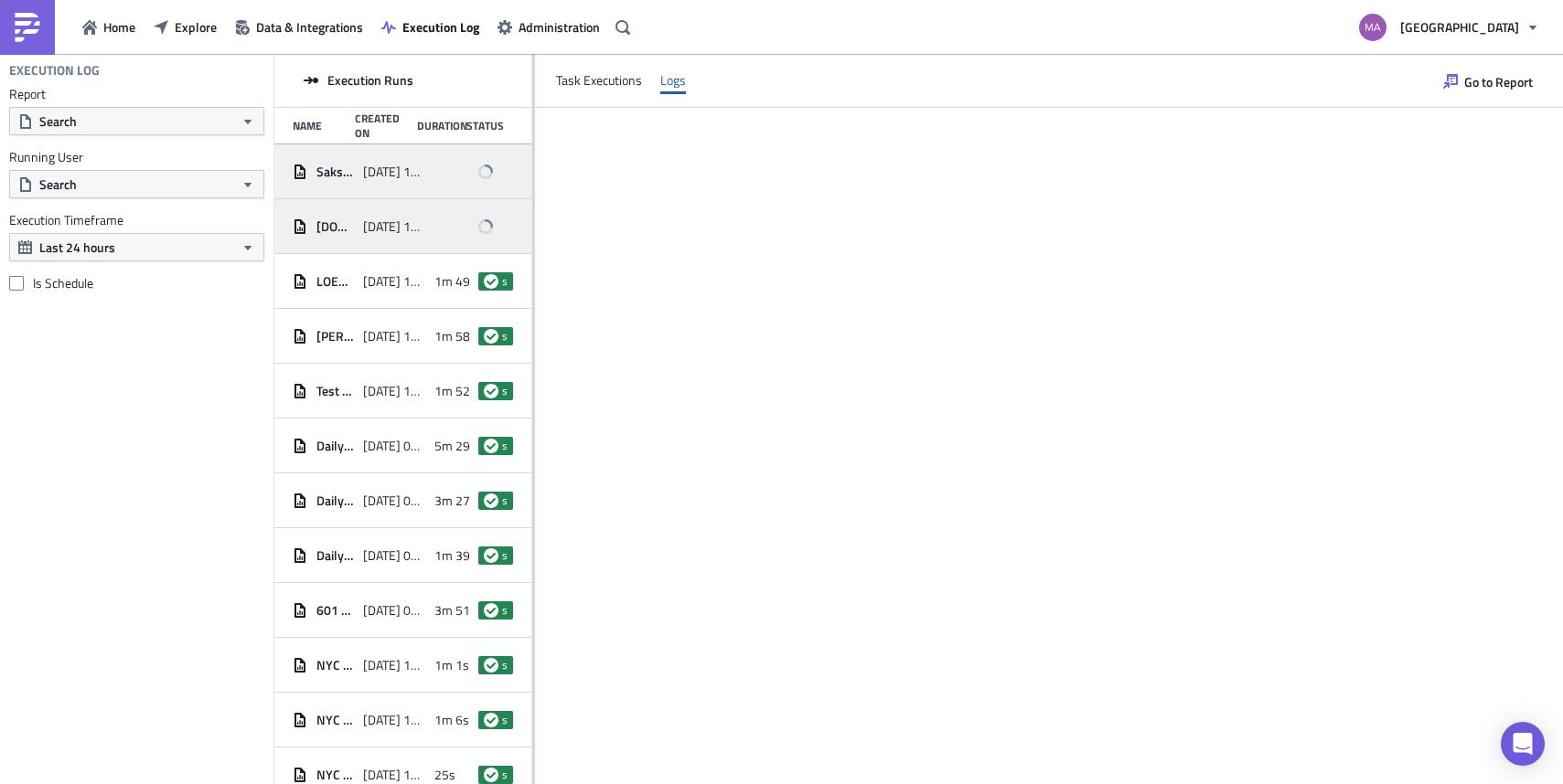
click at [328, 239] on div "[DOMAIN_NAME] Weekly Cancels Summary" at bounding box center [323, 226] width 61 height 33
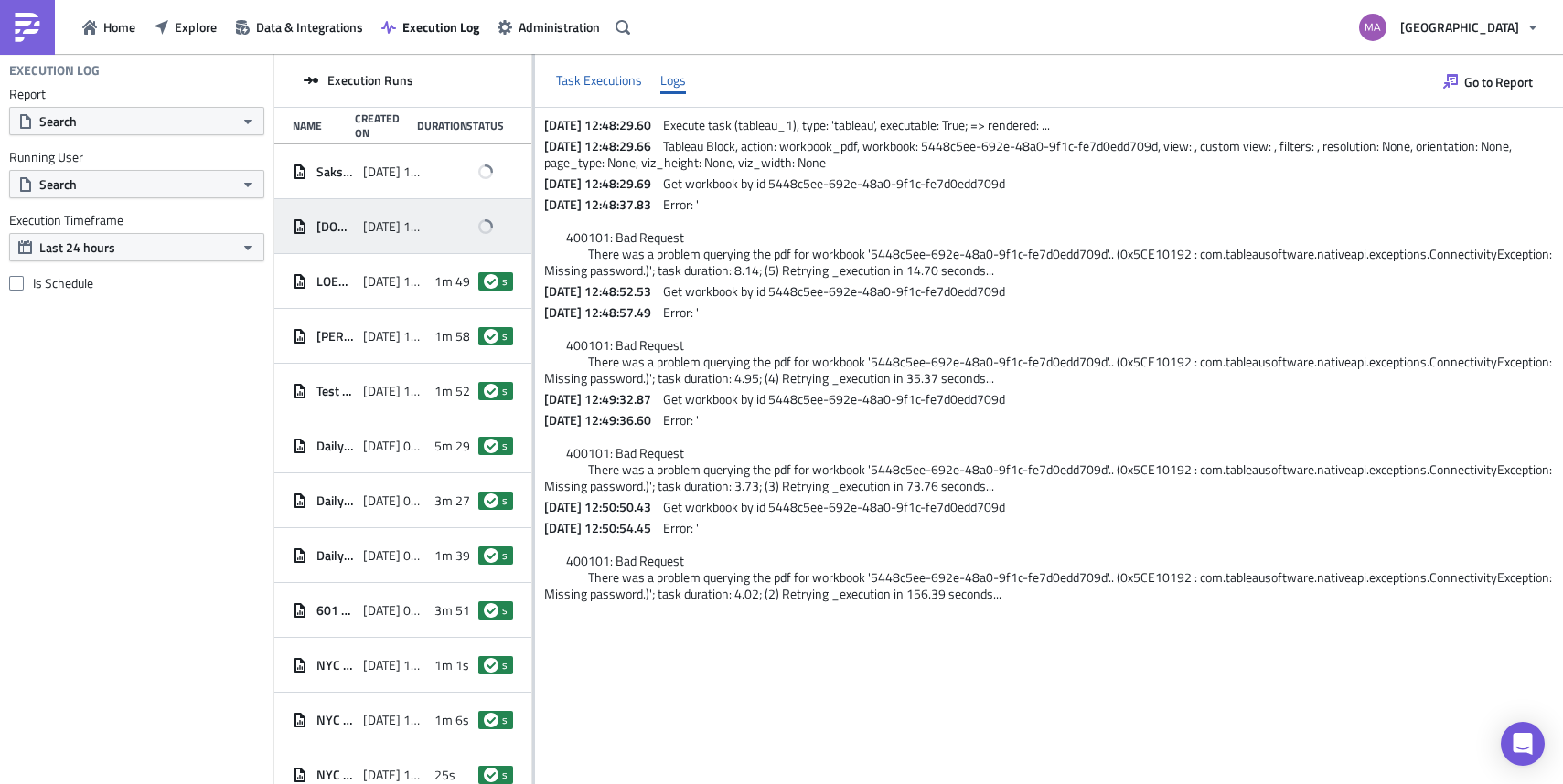
click at [592, 81] on div "Task Executions" at bounding box center [599, 81] width 86 height 28
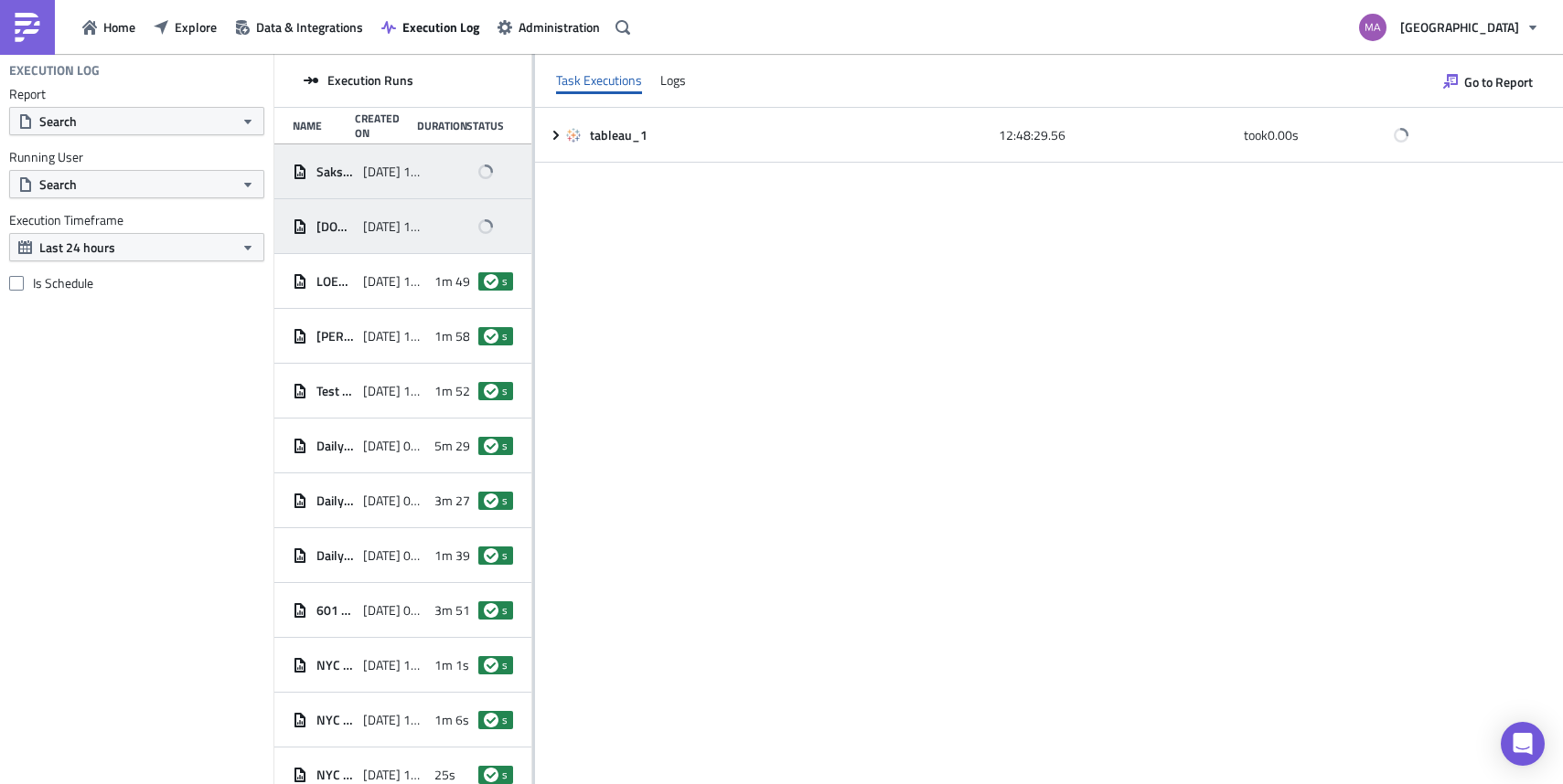
click at [390, 188] on div "[DATE] 12:54" at bounding box center [393, 171] width 61 height 33
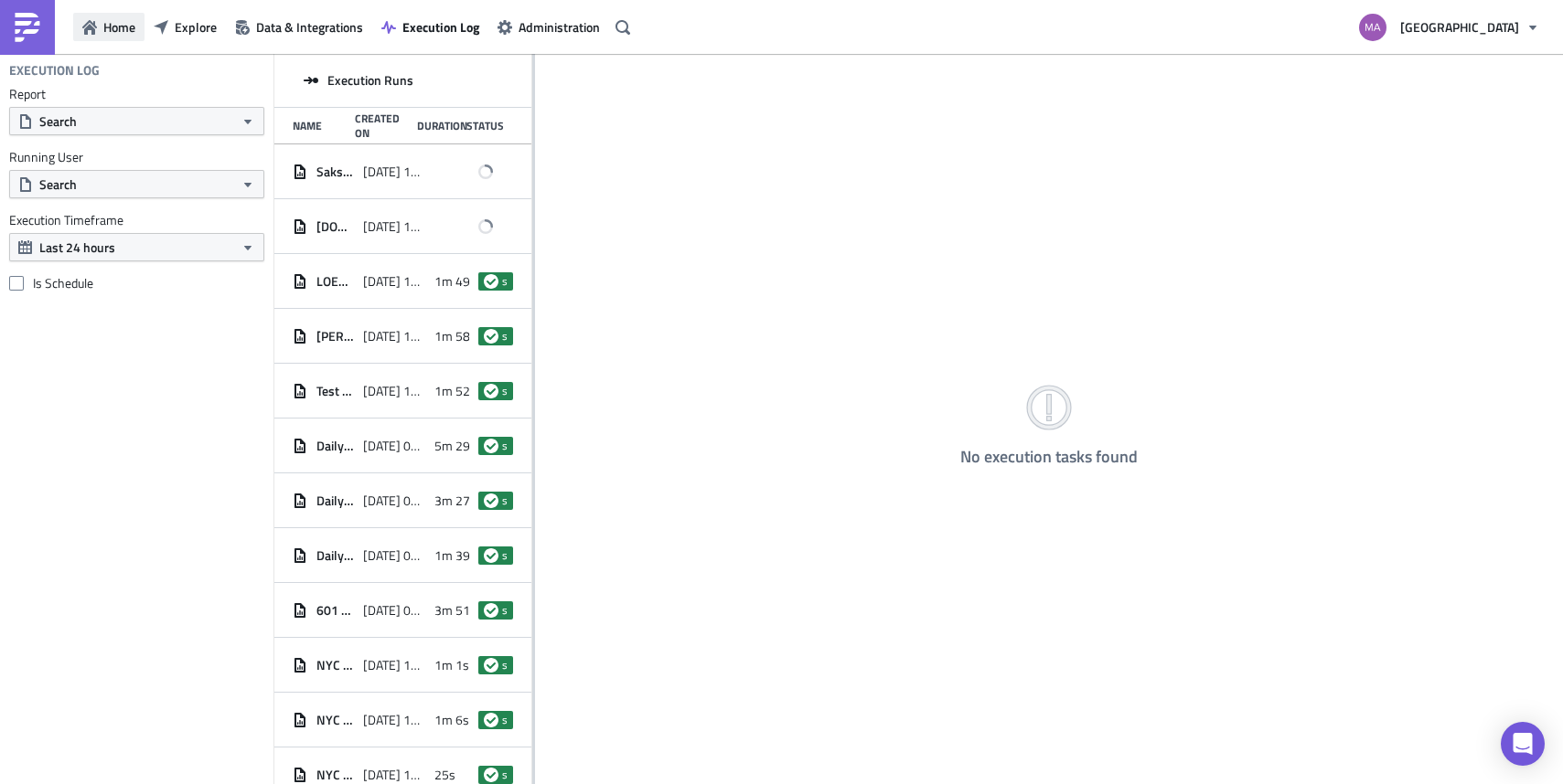
drag, startPoint x: 78, startPoint y: 23, endPoint x: 87, endPoint y: 26, distance: 9.5
click at [80, 23] on button "Home" at bounding box center [109, 27] width 71 height 29
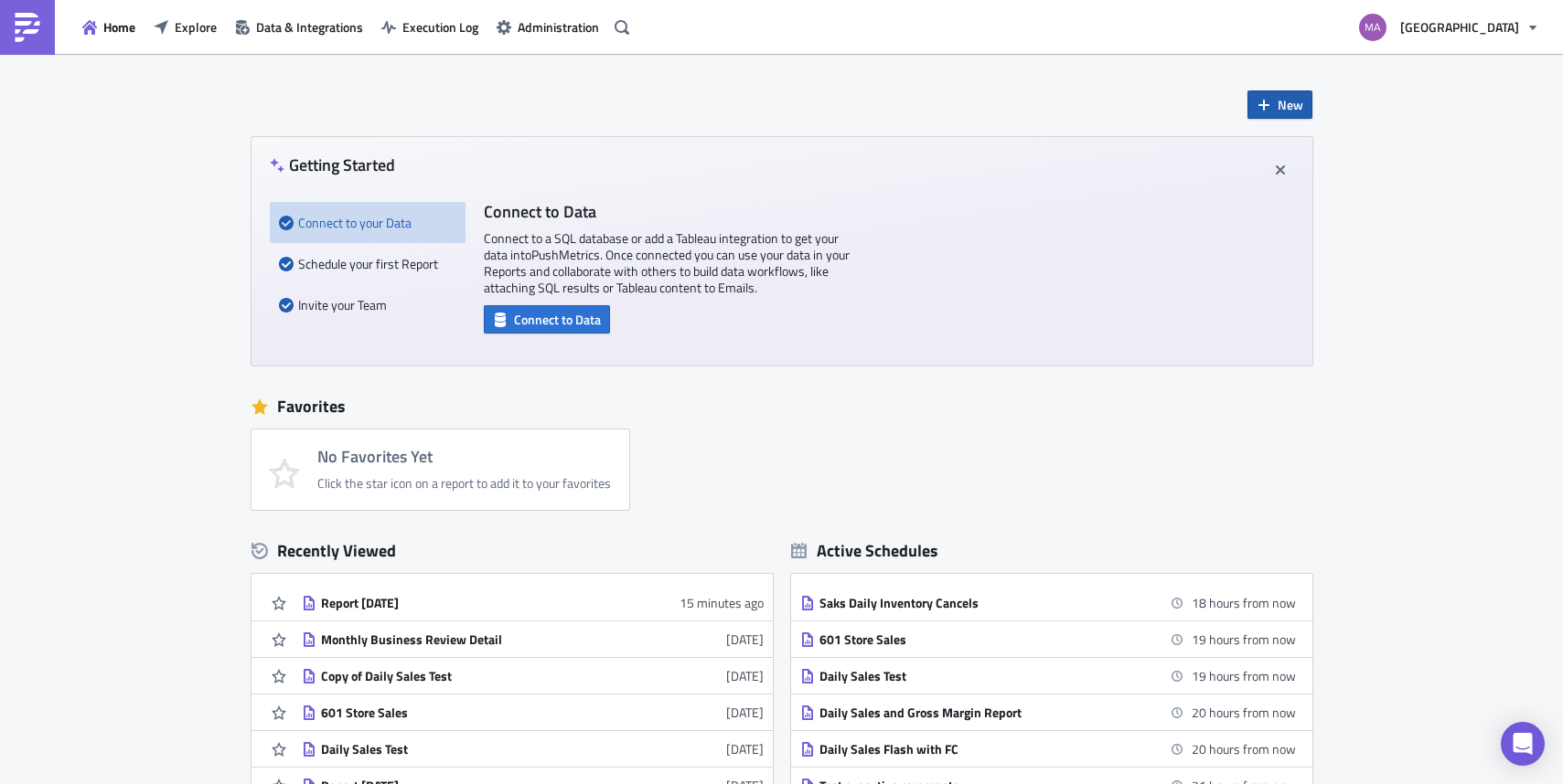
click at [1292, 110] on span "New" at bounding box center [1290, 104] width 26 height 19
click at [1319, 159] on div "Report" at bounding box center [1333, 150] width 122 height 19
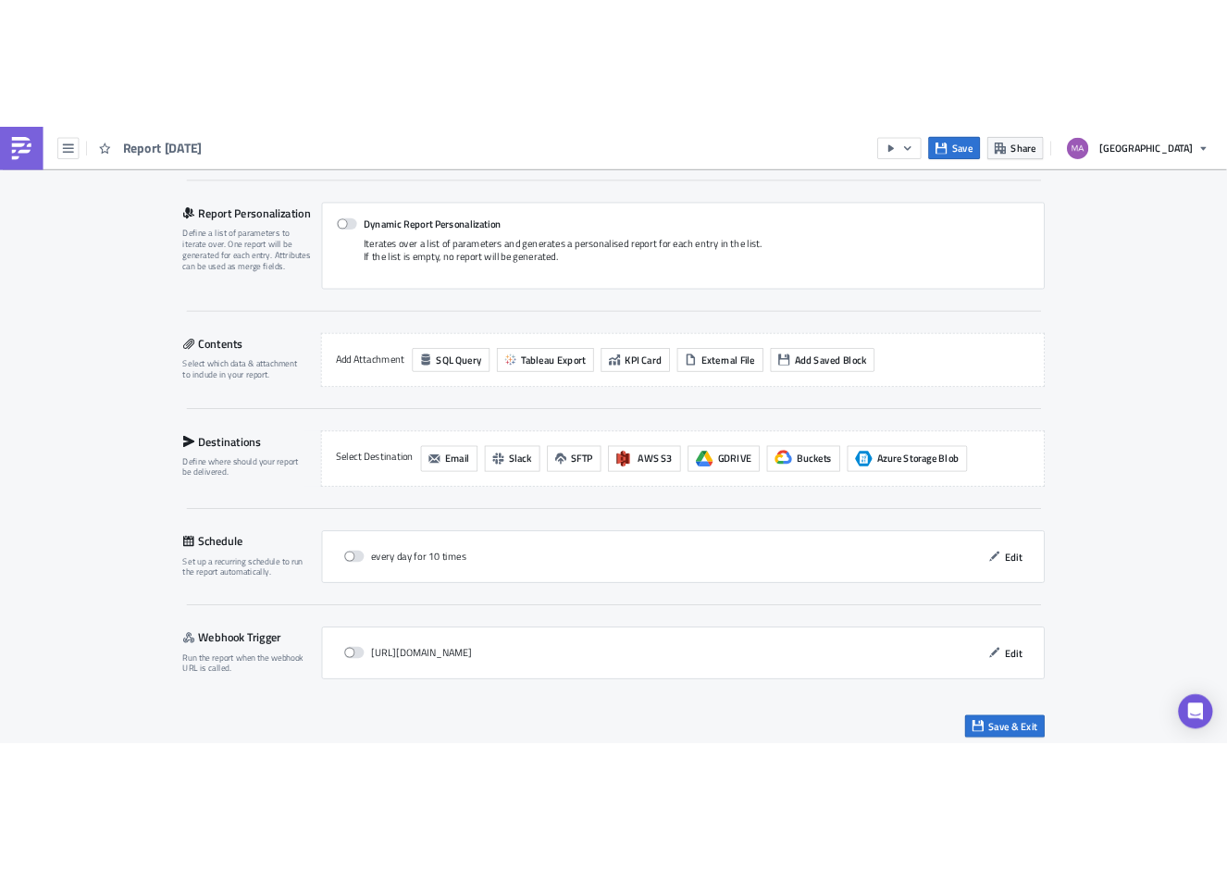
scroll to position [397, 0]
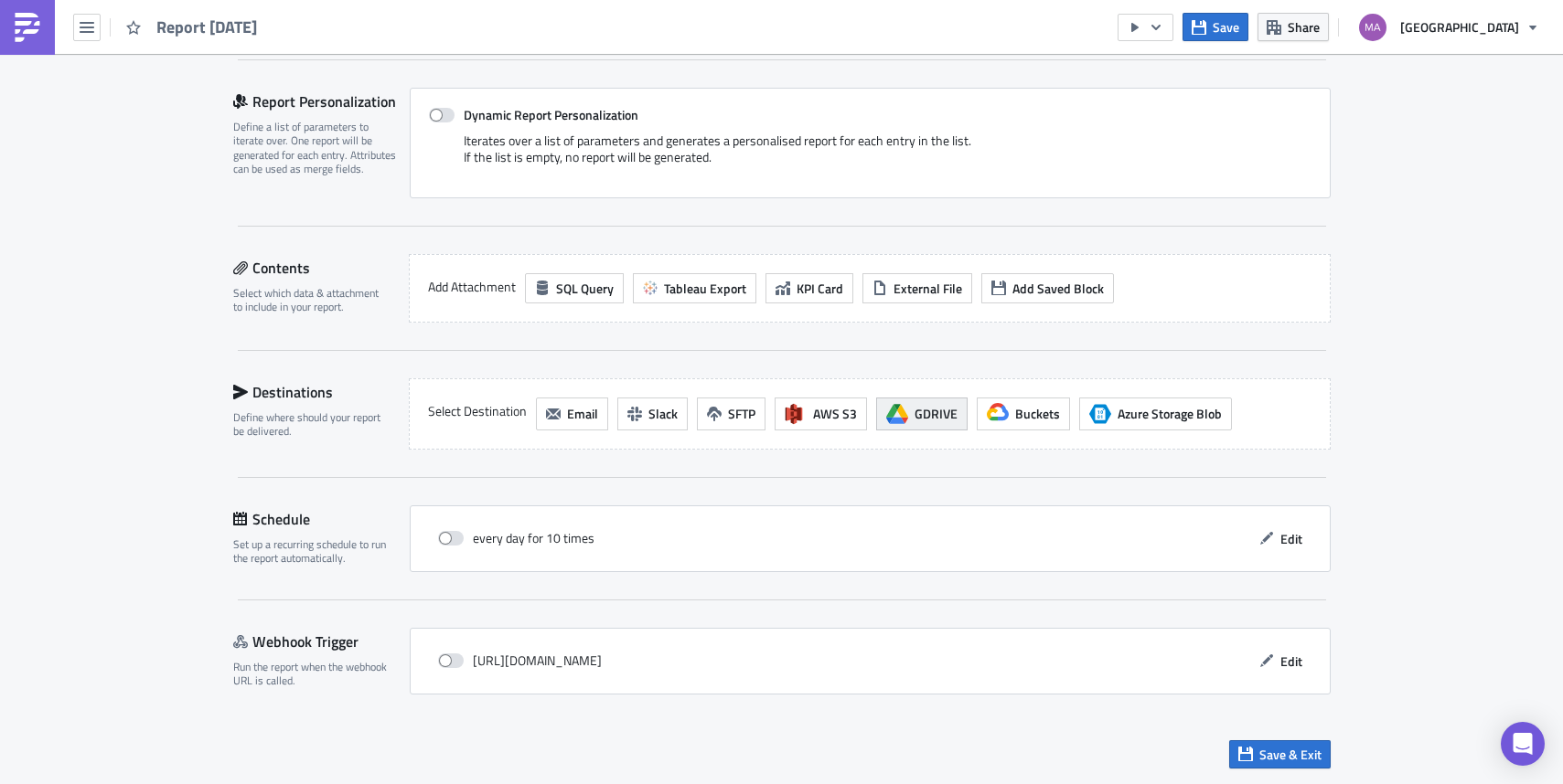
click at [915, 409] on span "GDRIVE" at bounding box center [936, 413] width 42 height 19
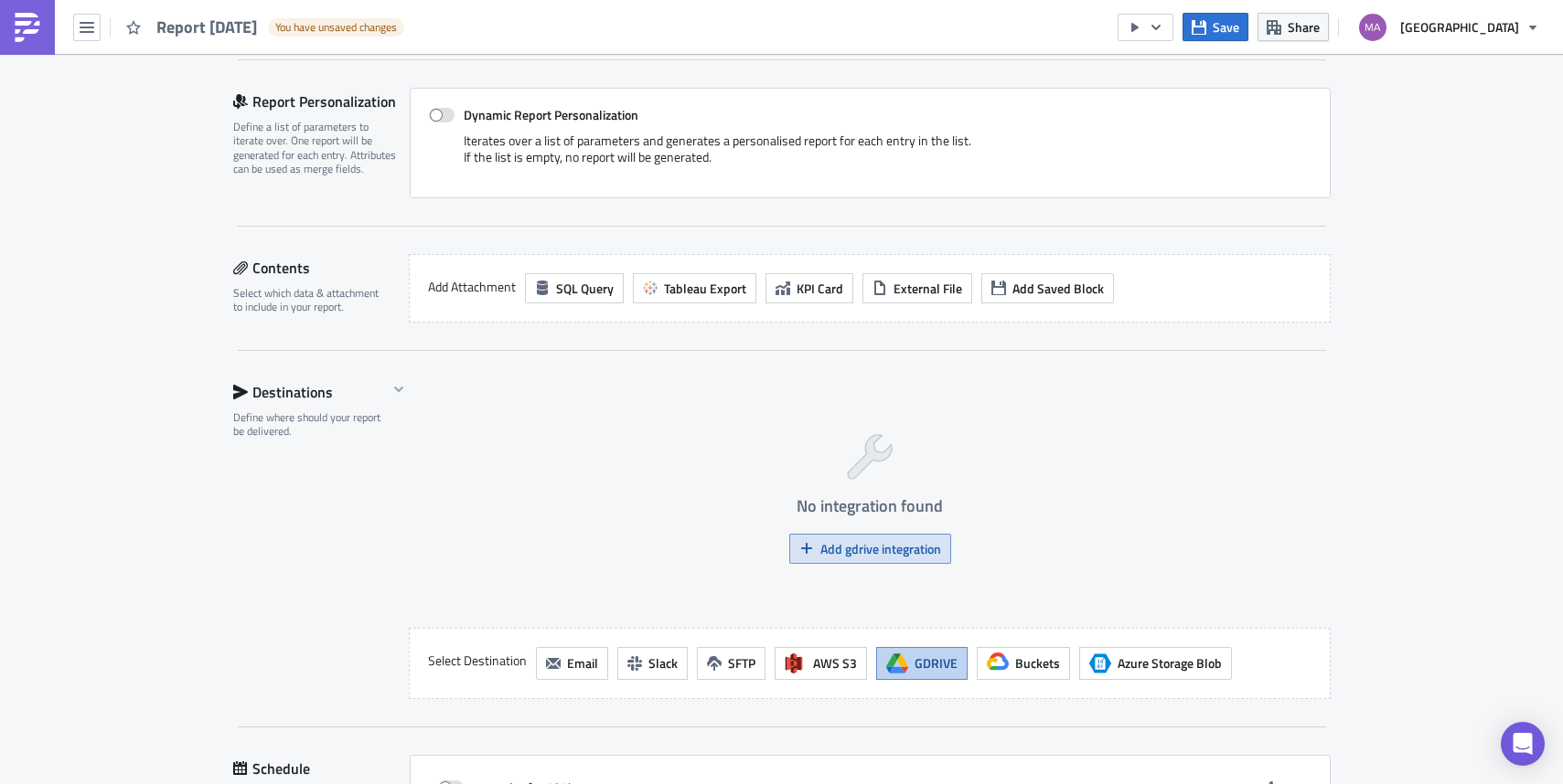
click at [803, 550] on icon "button" at bounding box center [806, 548] width 15 height 15
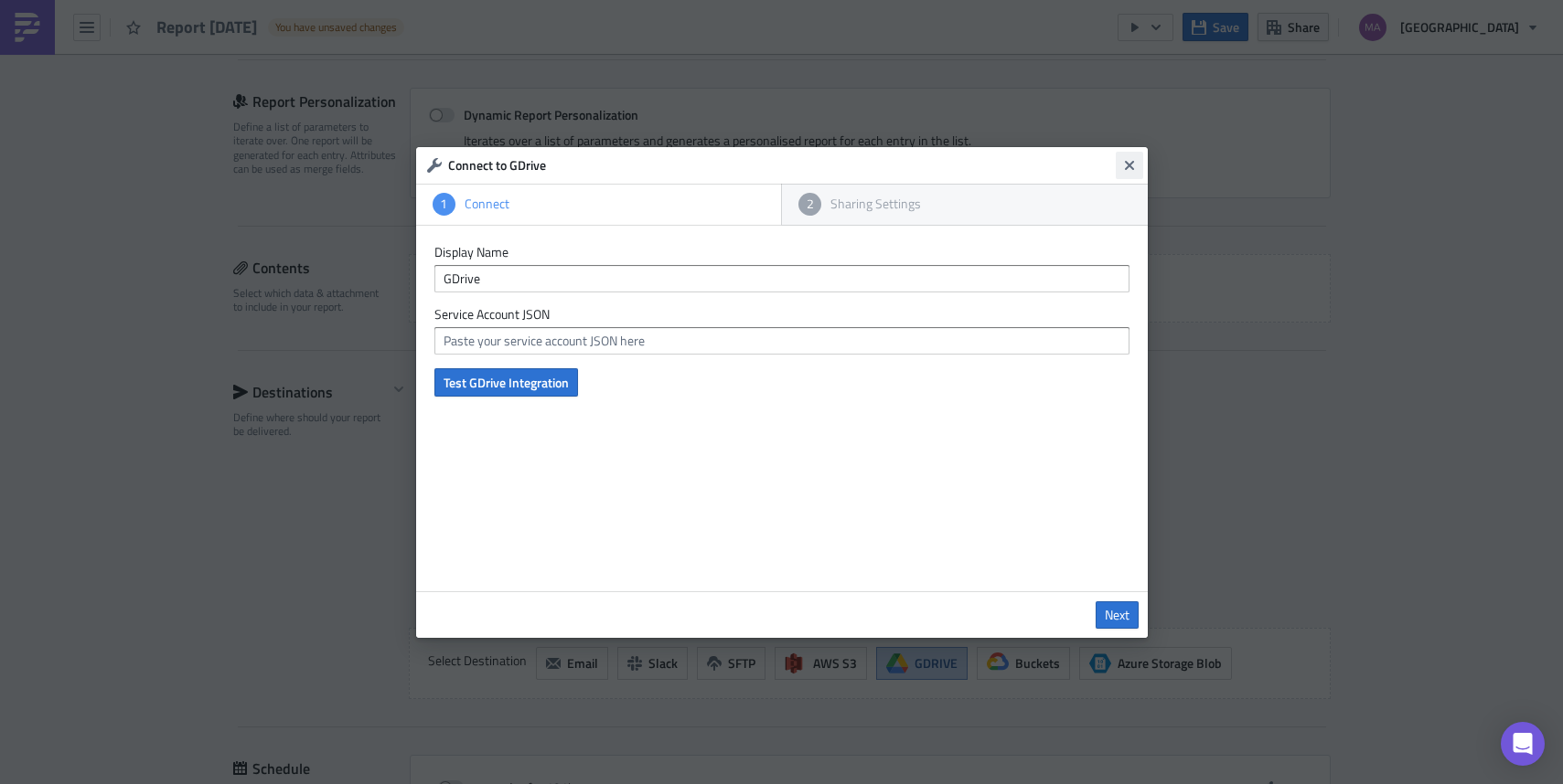
click at [1124, 166] on icon "Close" at bounding box center [1129, 165] width 15 height 15
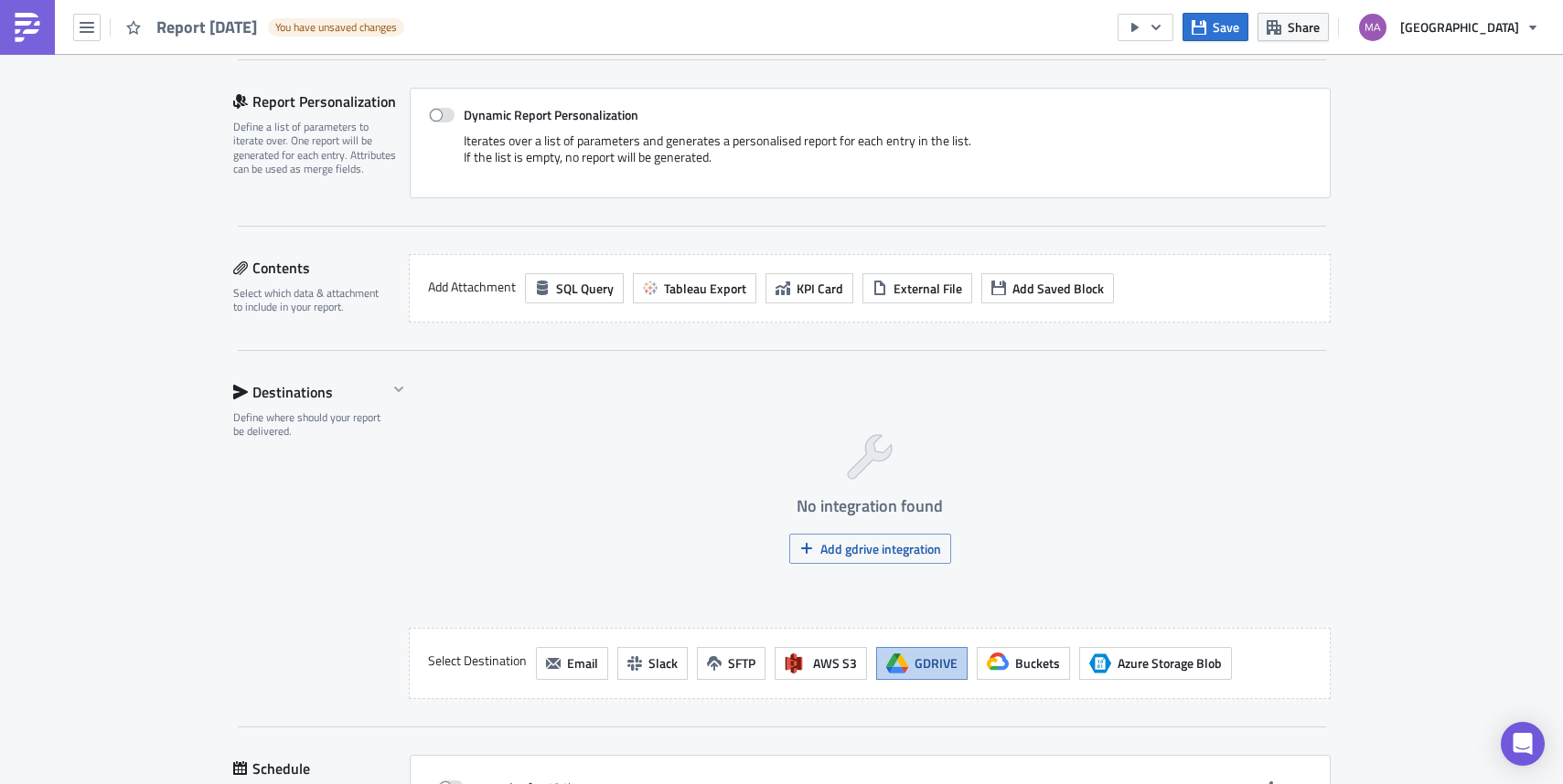
click at [4, 425] on div "Execution Log Edit " Report 2025-09-19 " Draft Settings Configure the basics of…" at bounding box center [782, 350] width 1563 height 1374
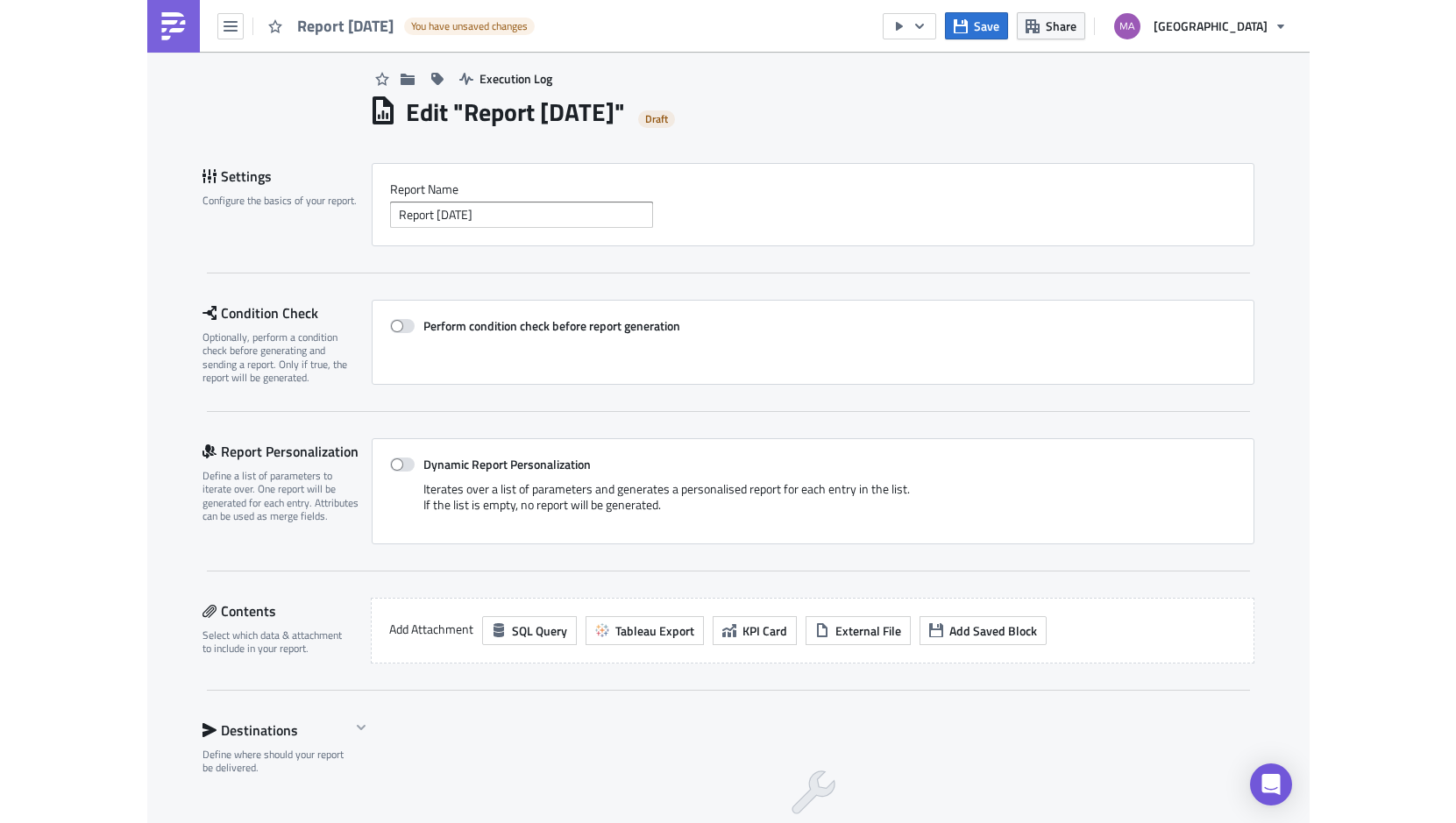
scroll to position [0, 0]
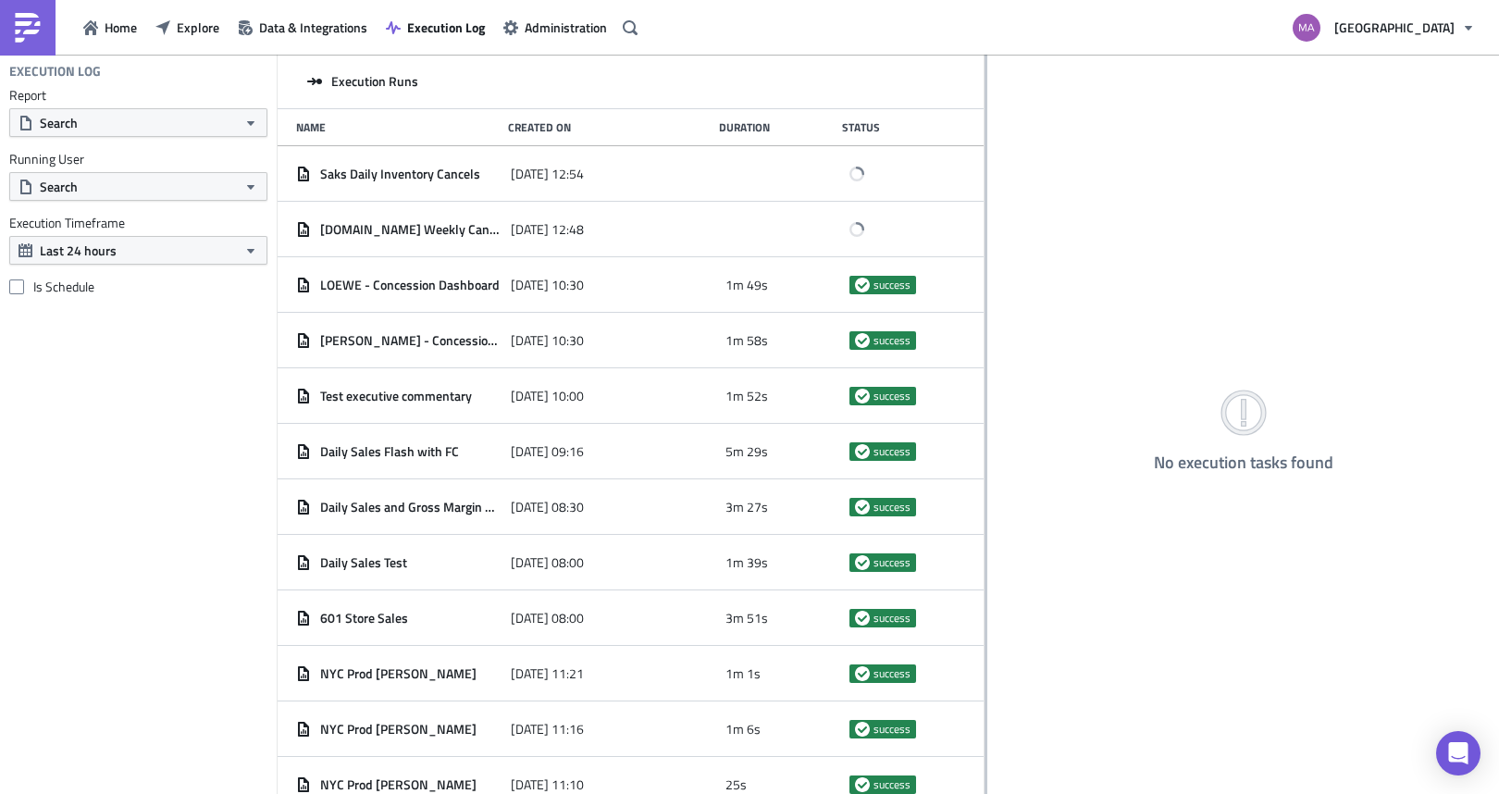
drag, startPoint x: 522, startPoint y: 243, endPoint x: 985, endPoint y: 234, distance: 462.9
click at [985, 234] on div at bounding box center [986, 426] width 3 height 742
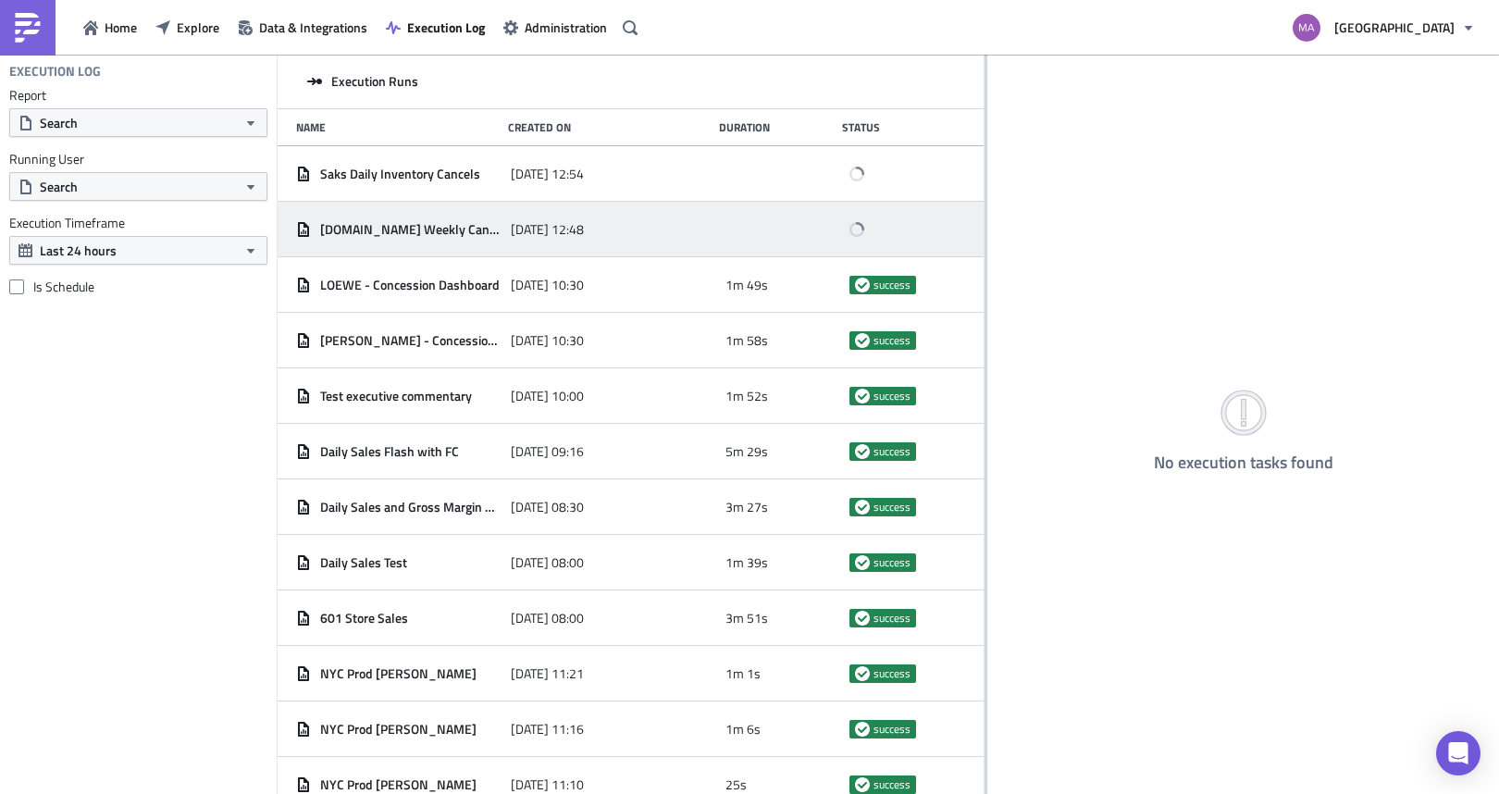
click at [486, 223] on span "[DOMAIN_NAME] Weekly Cancels Summary" at bounding box center [410, 229] width 181 height 17
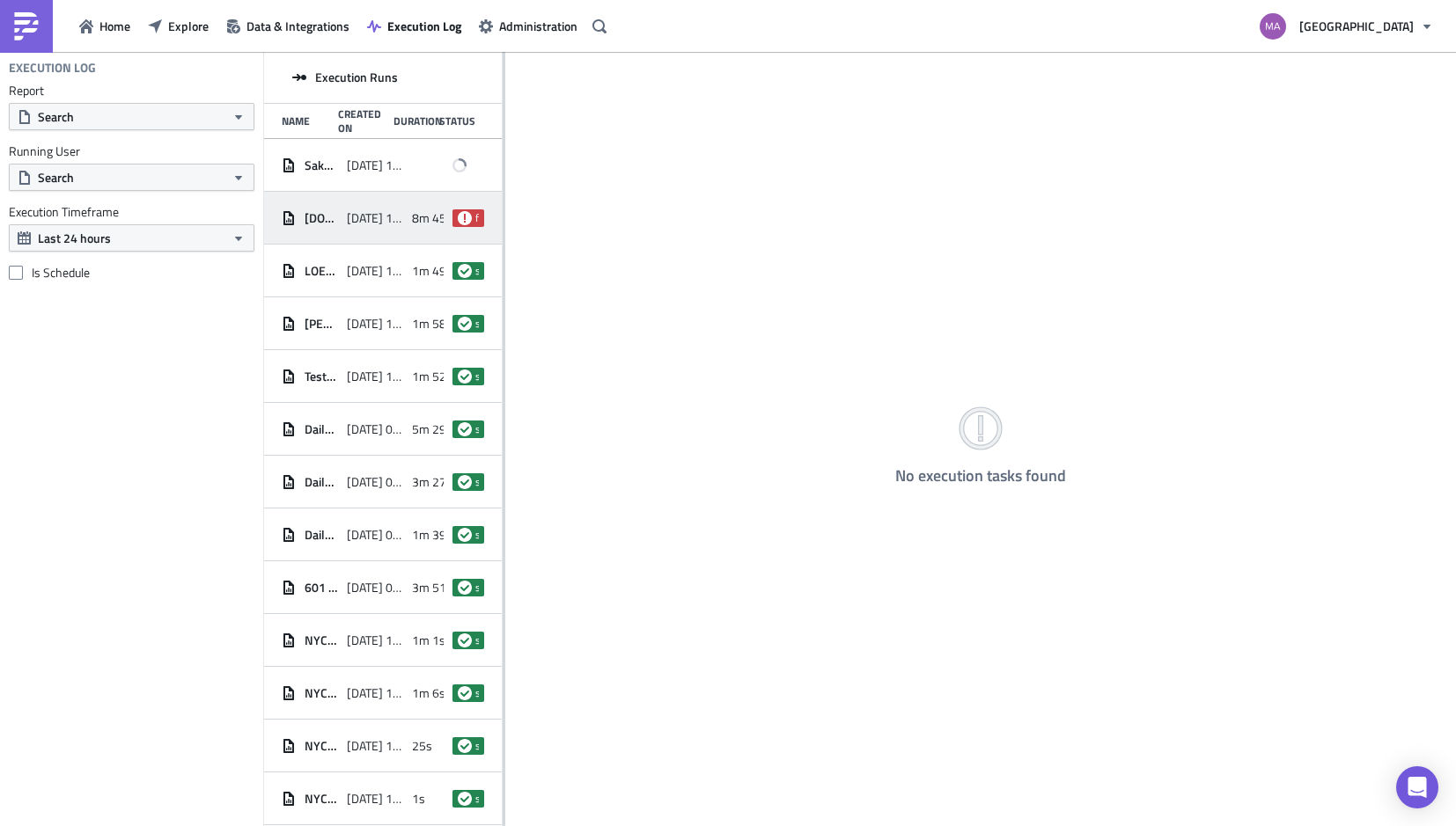
click at [375, 210] on span "[DATE] 12:48" at bounding box center [375, 218] width 56 height 16
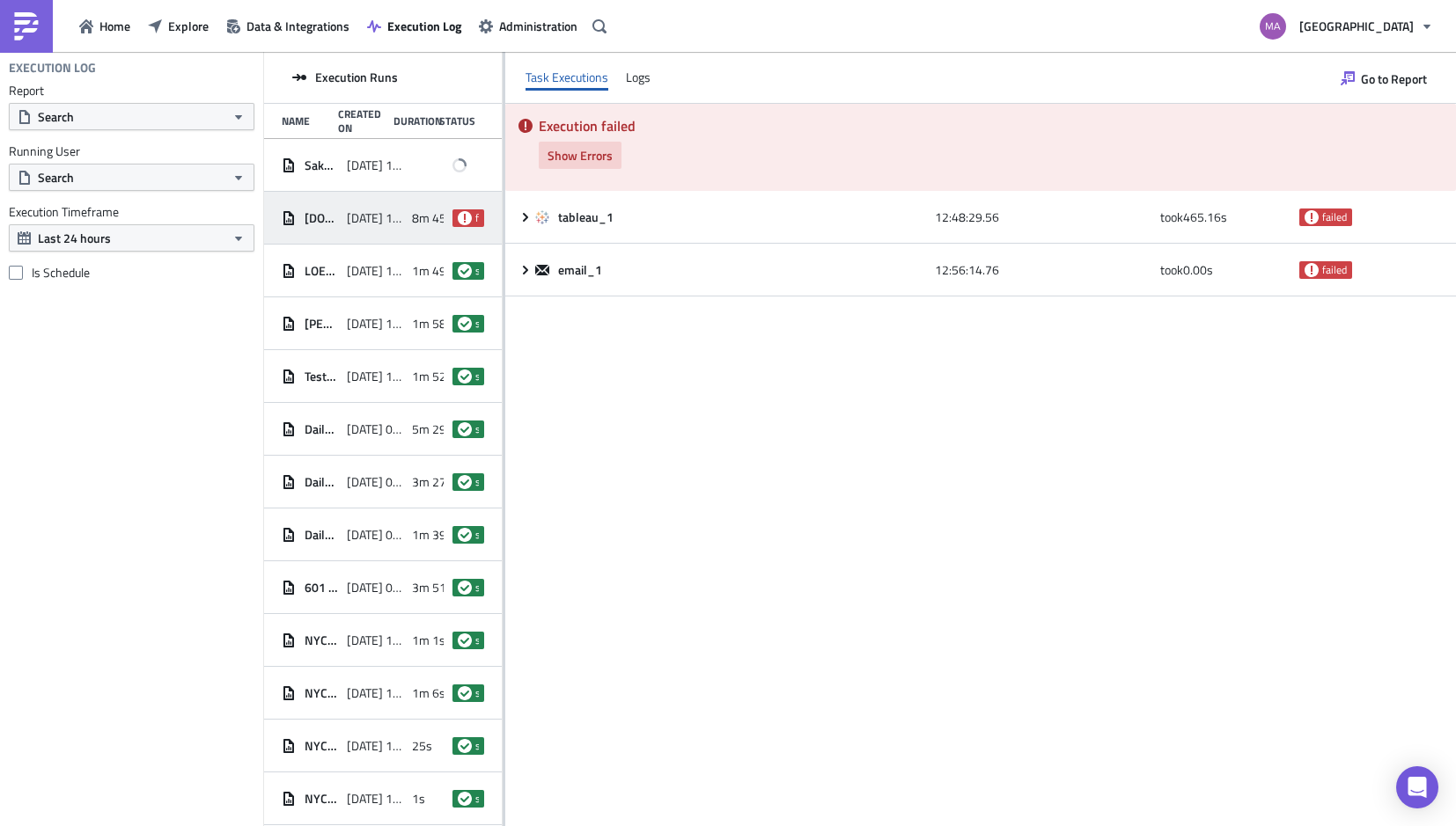
click at [563, 160] on span "Show Errors" at bounding box center [580, 155] width 65 height 18
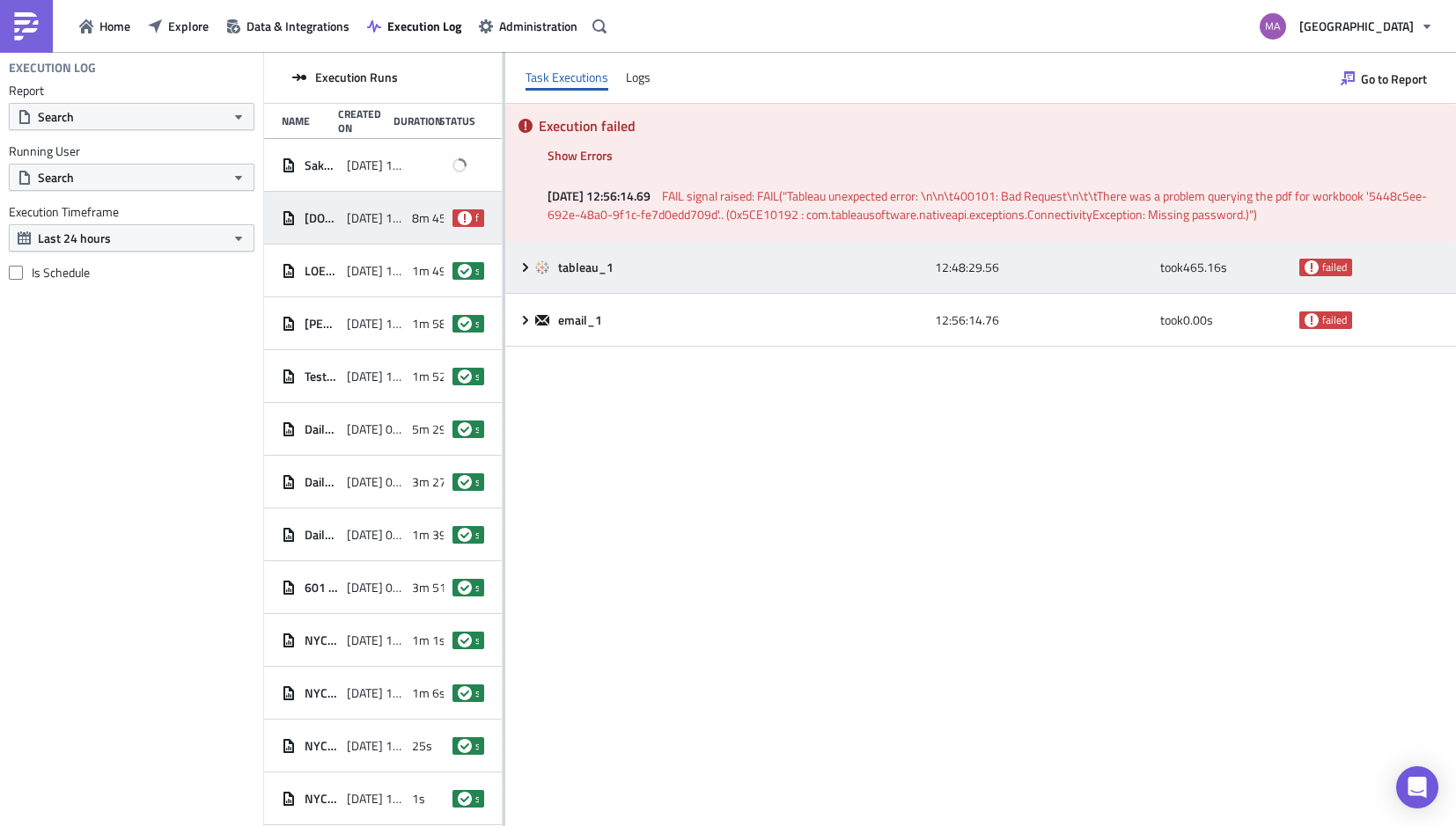
click at [514, 263] on div "tableau_1 12:48:29.56 took 465.16 s failed" at bounding box center [980, 268] width 951 height 53
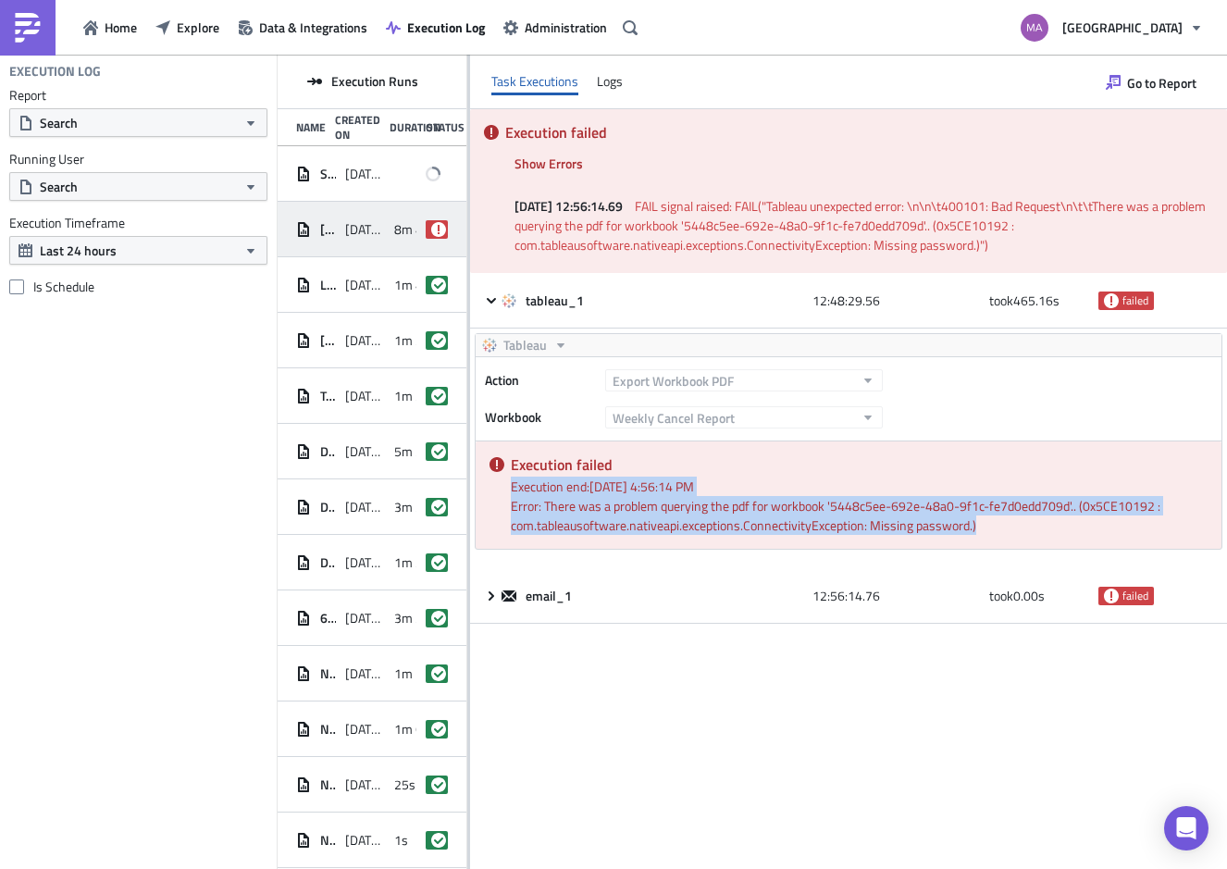
drag, startPoint x: 987, startPoint y: 536, endPoint x: 494, endPoint y: 491, distance: 494.5
click at [494, 491] on div "Execution failed Execution end: [DATE] 4:56:14 PM Error: There was a problem qu…" at bounding box center [849, 494] width 746 height 107
click at [520, 494] on div "Execution end: 9/19/2025, 4:56:14 PM" at bounding box center [859, 486] width 697 height 19
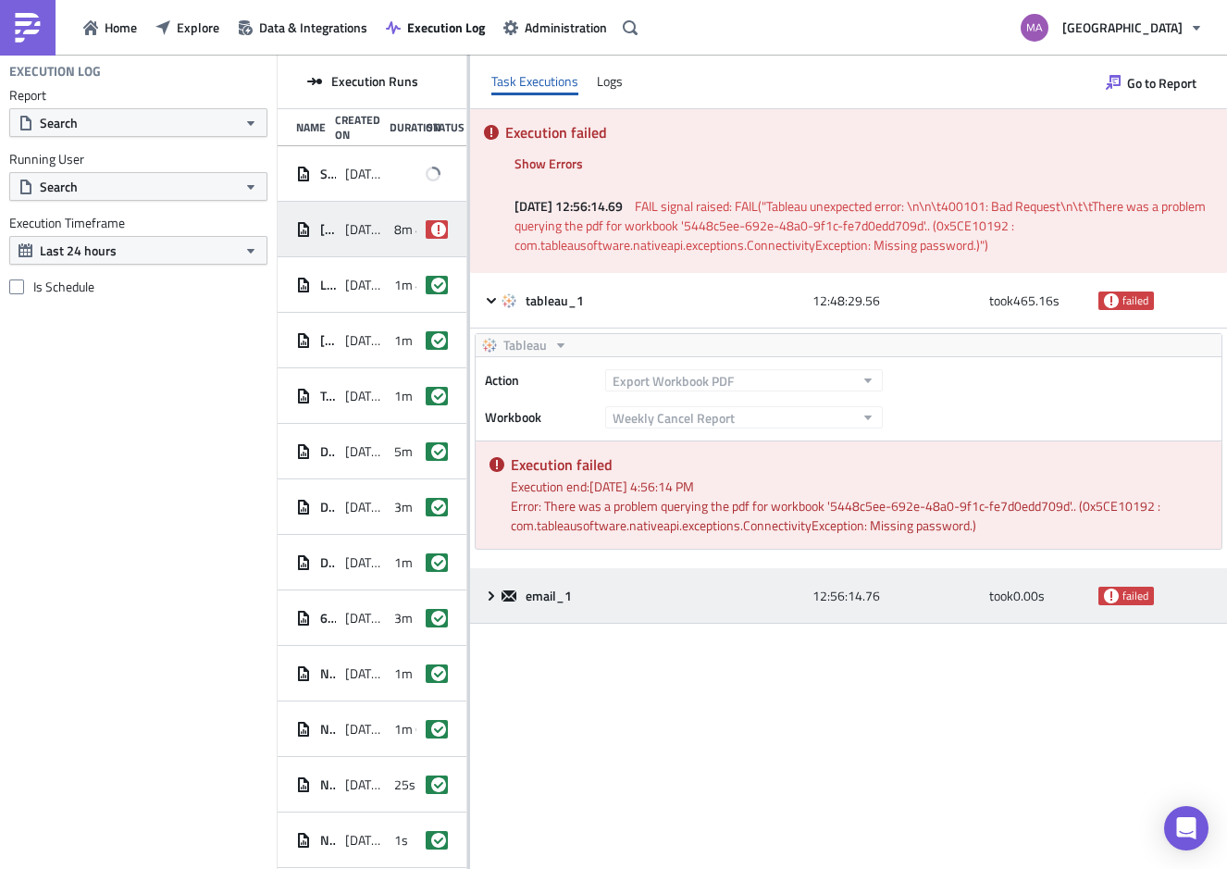
click at [489, 594] on icon at bounding box center [491, 596] width 15 height 15
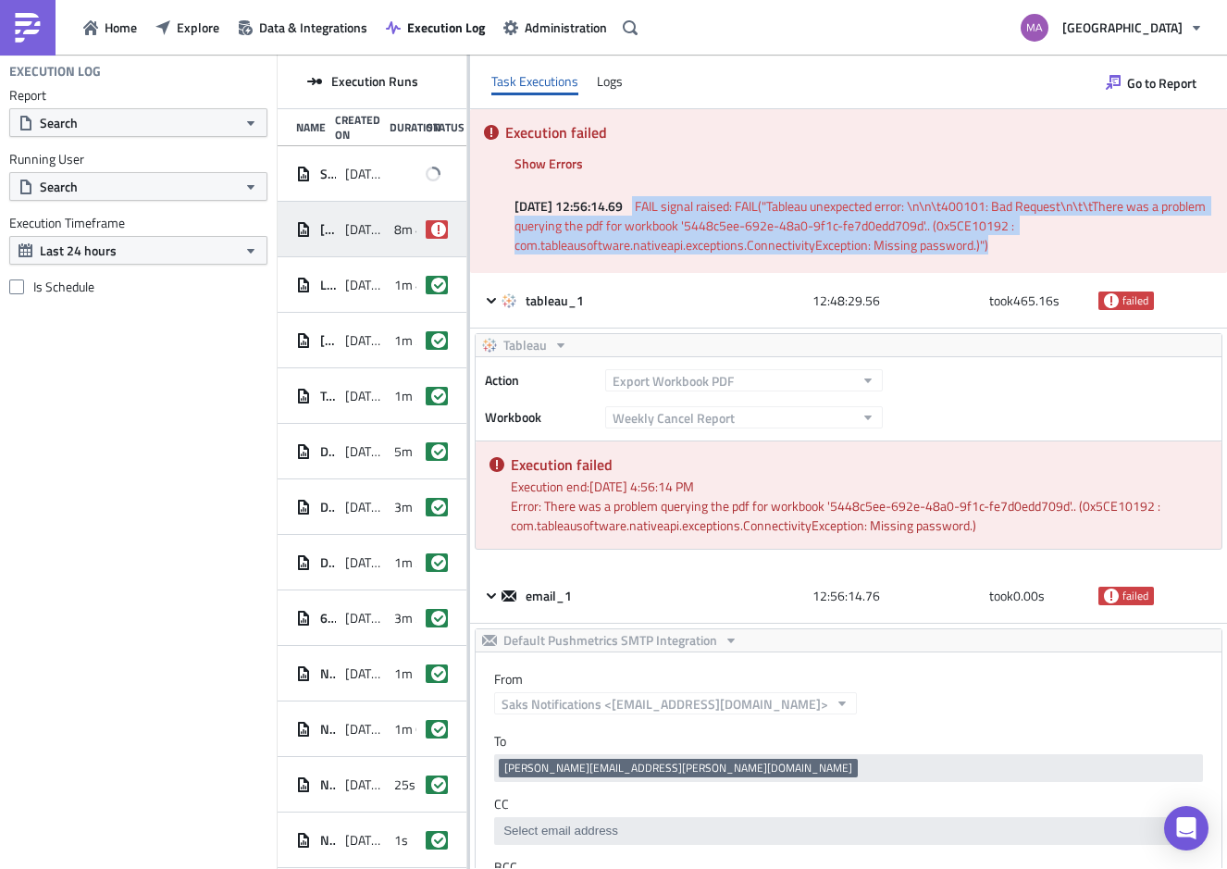
drag, startPoint x: 1013, startPoint y: 244, endPoint x: 662, endPoint y: 205, distance: 353.9
click at [660, 205] on p "2025-09-19 12:56:14.69 FAIL signal raised: FAIL("Tableau unexpected error: \n\n…" at bounding box center [862, 225] width 694 height 58
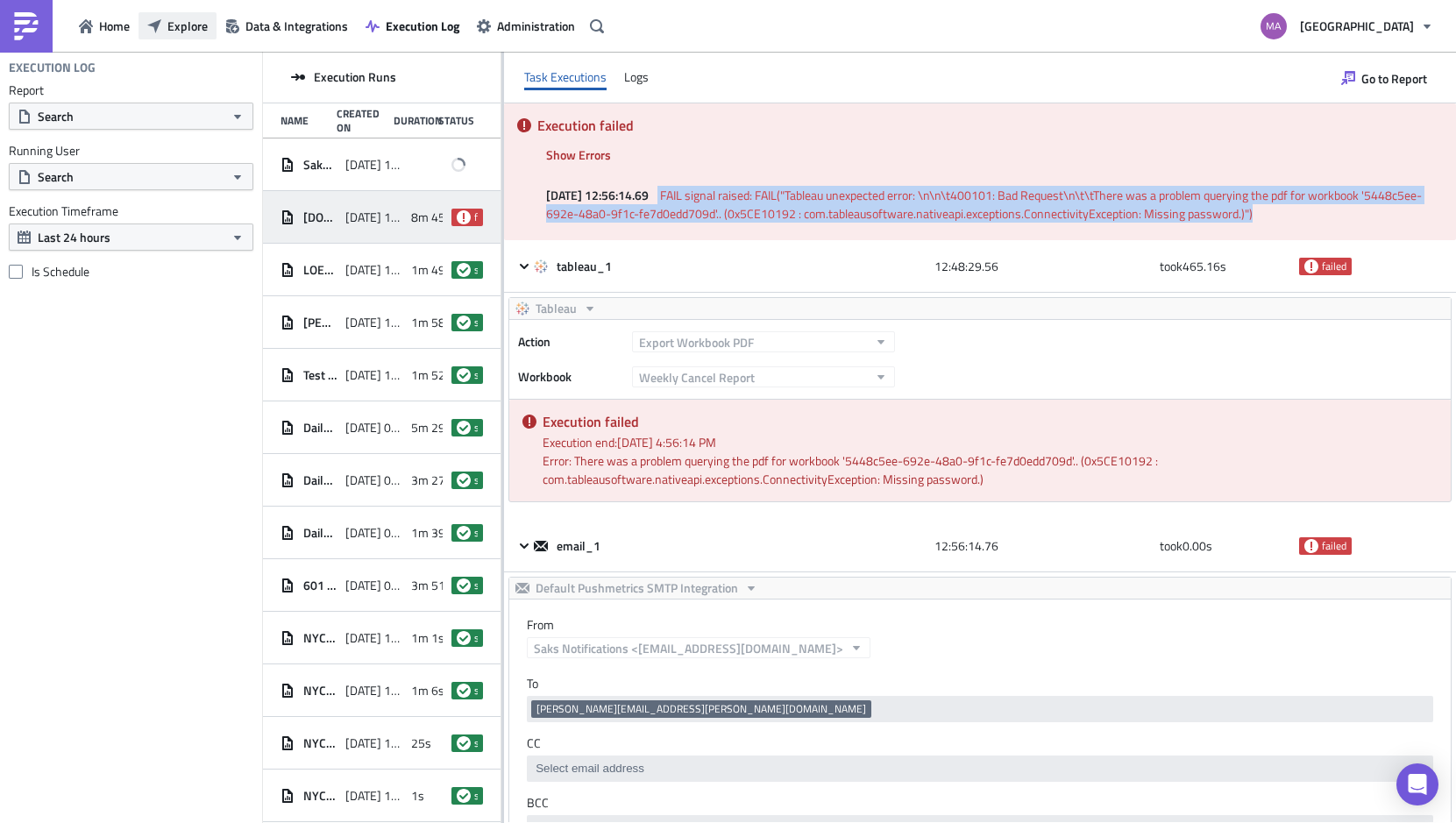
click at [176, 30] on span "Explore" at bounding box center [188, 26] width 41 height 18
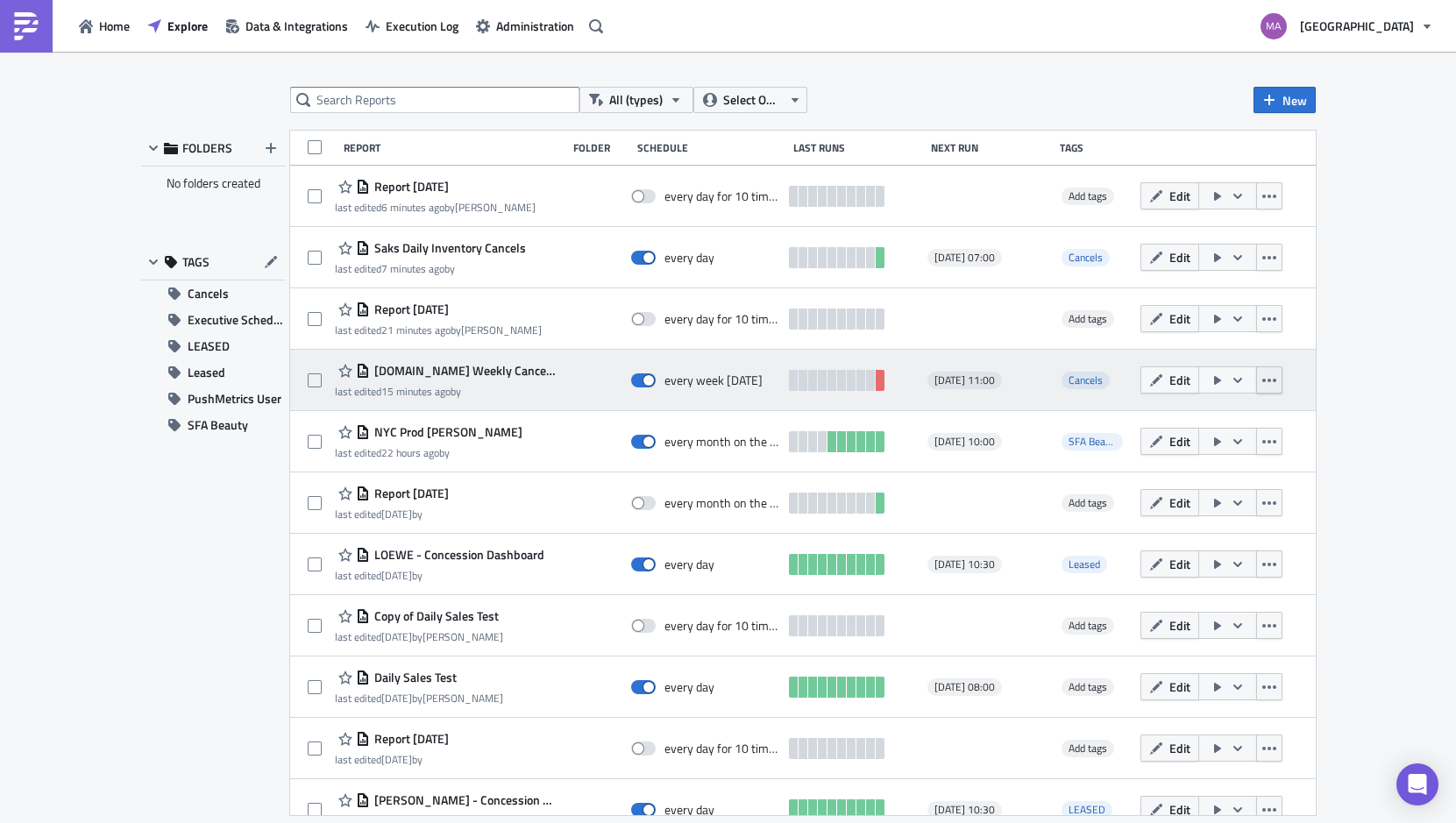
click at [1263, 376] on icon "button" at bounding box center [1269, 380] width 14 height 14
click at [1170, 385] on span "Edit" at bounding box center [1180, 379] width 21 height 18
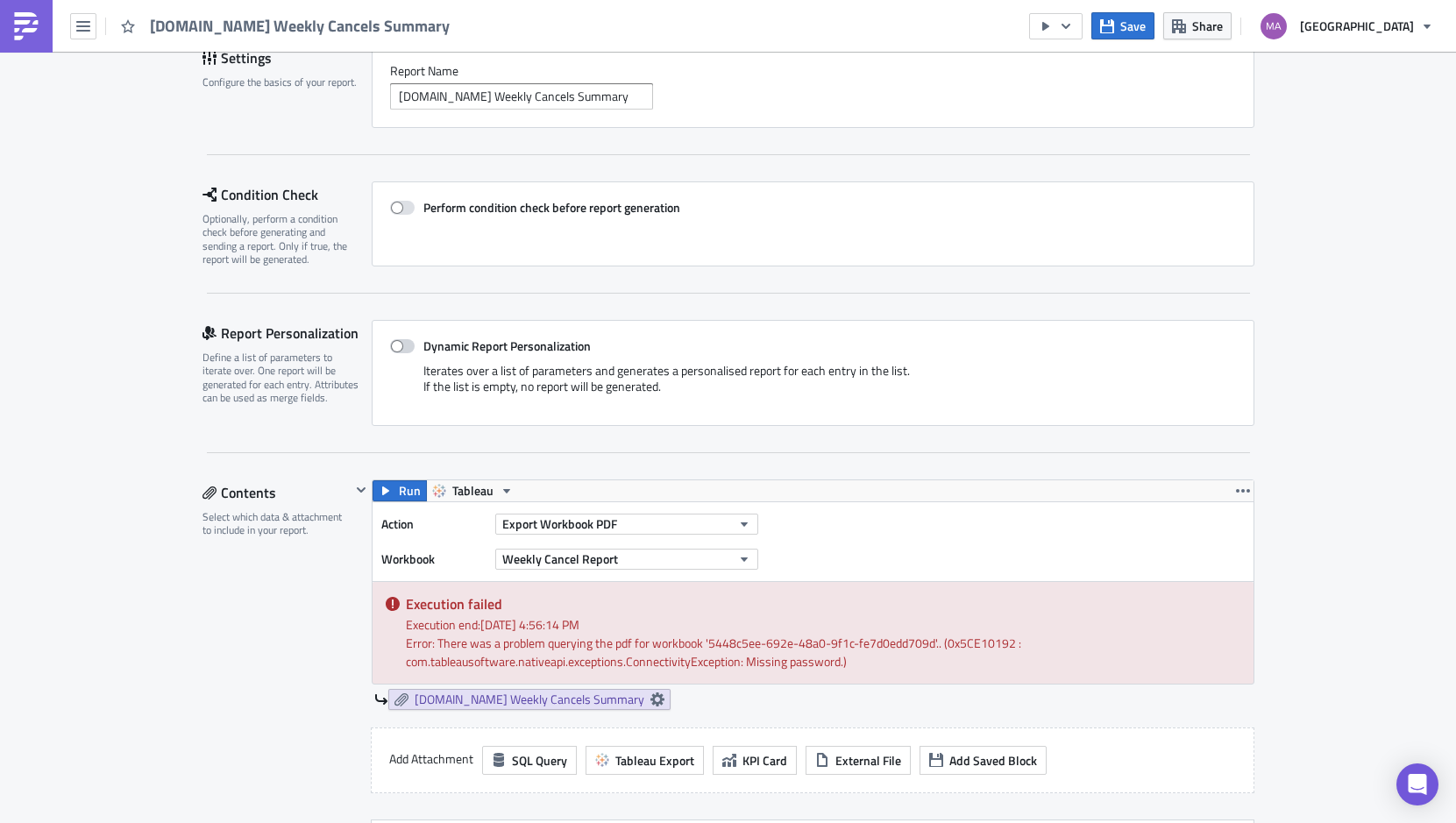
scroll to position [582, 0]
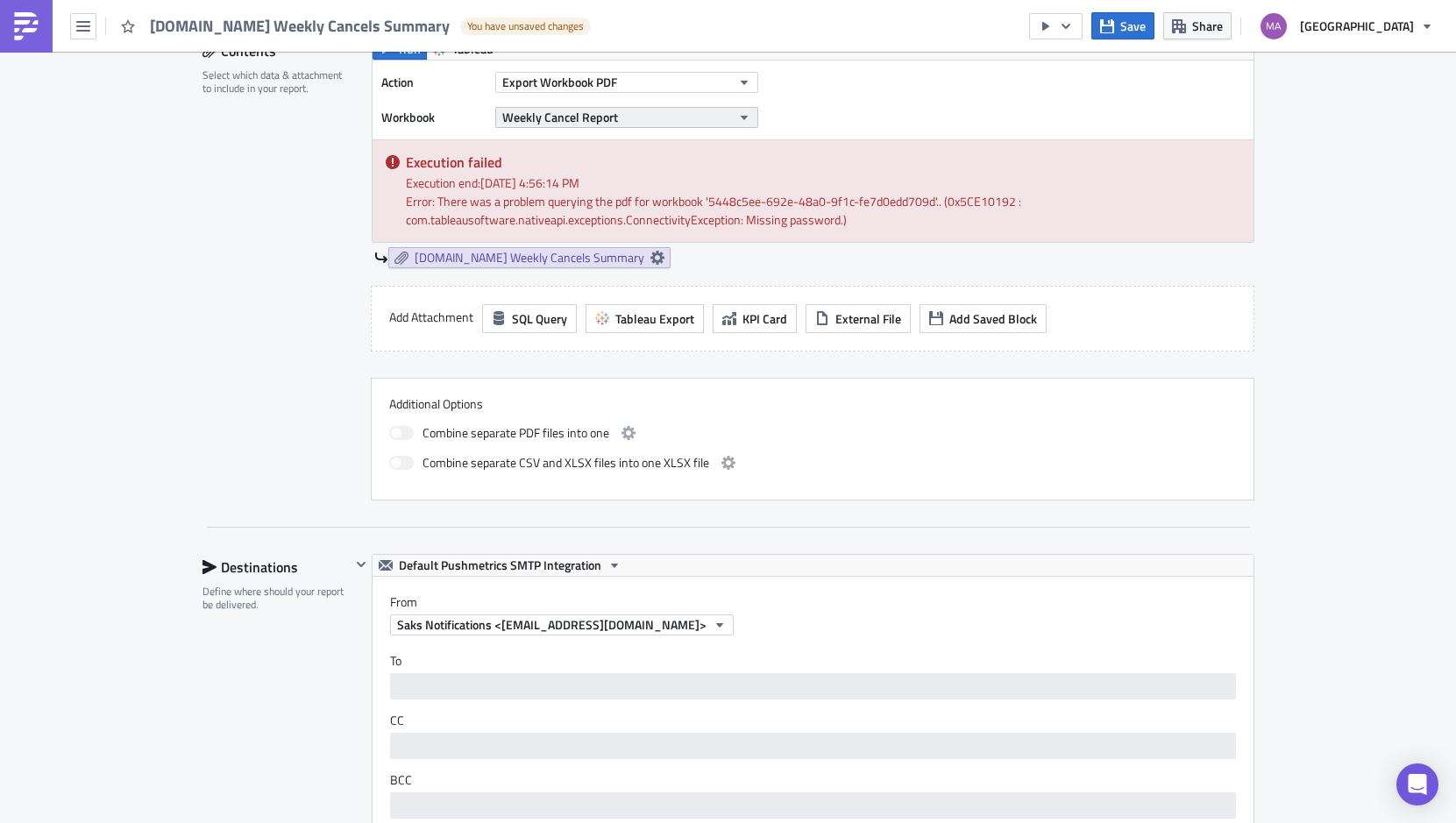
click at [590, 112] on span "Weekly Cancel Report" at bounding box center [560, 116] width 116 height 18
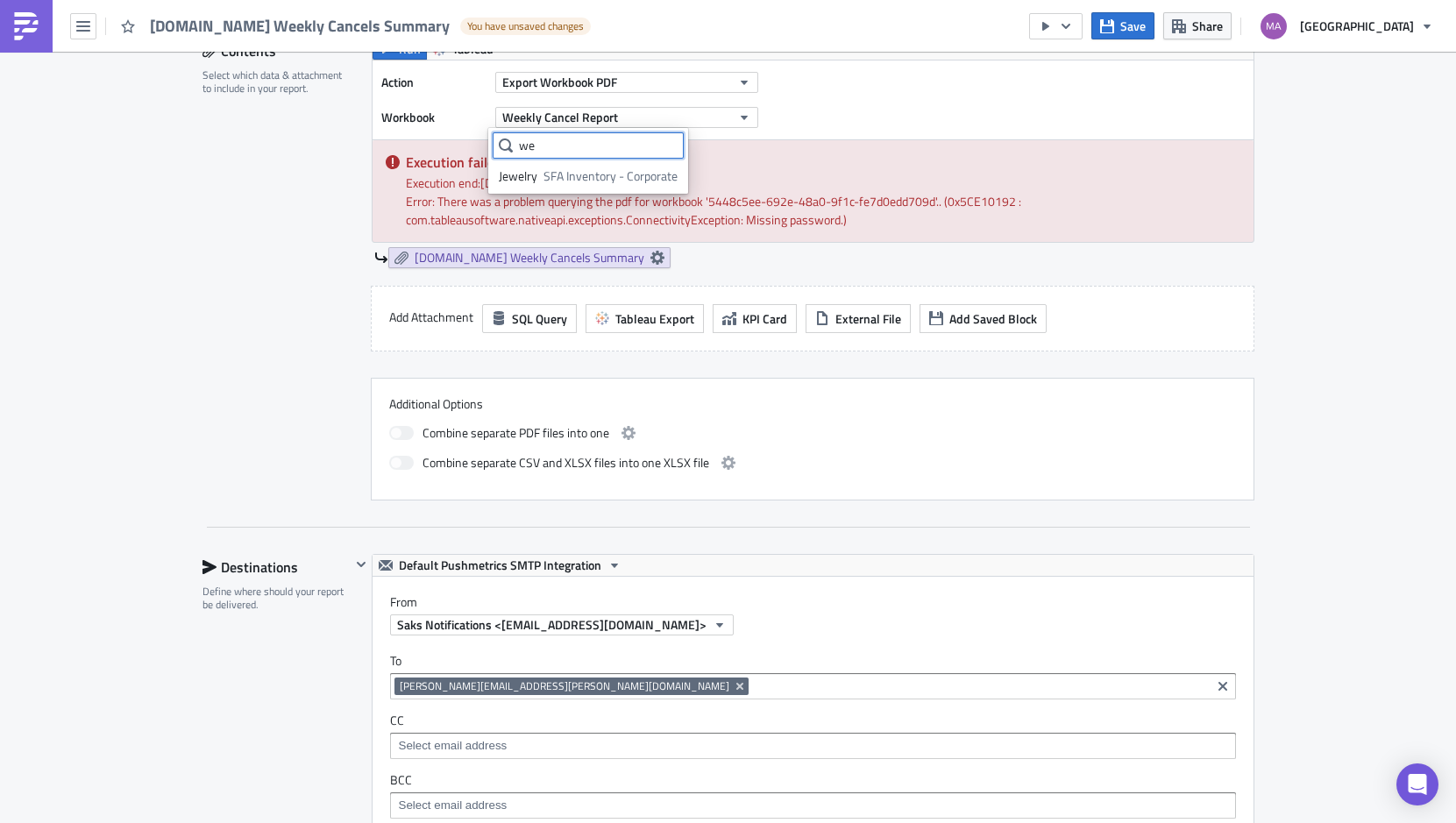
type input "w"
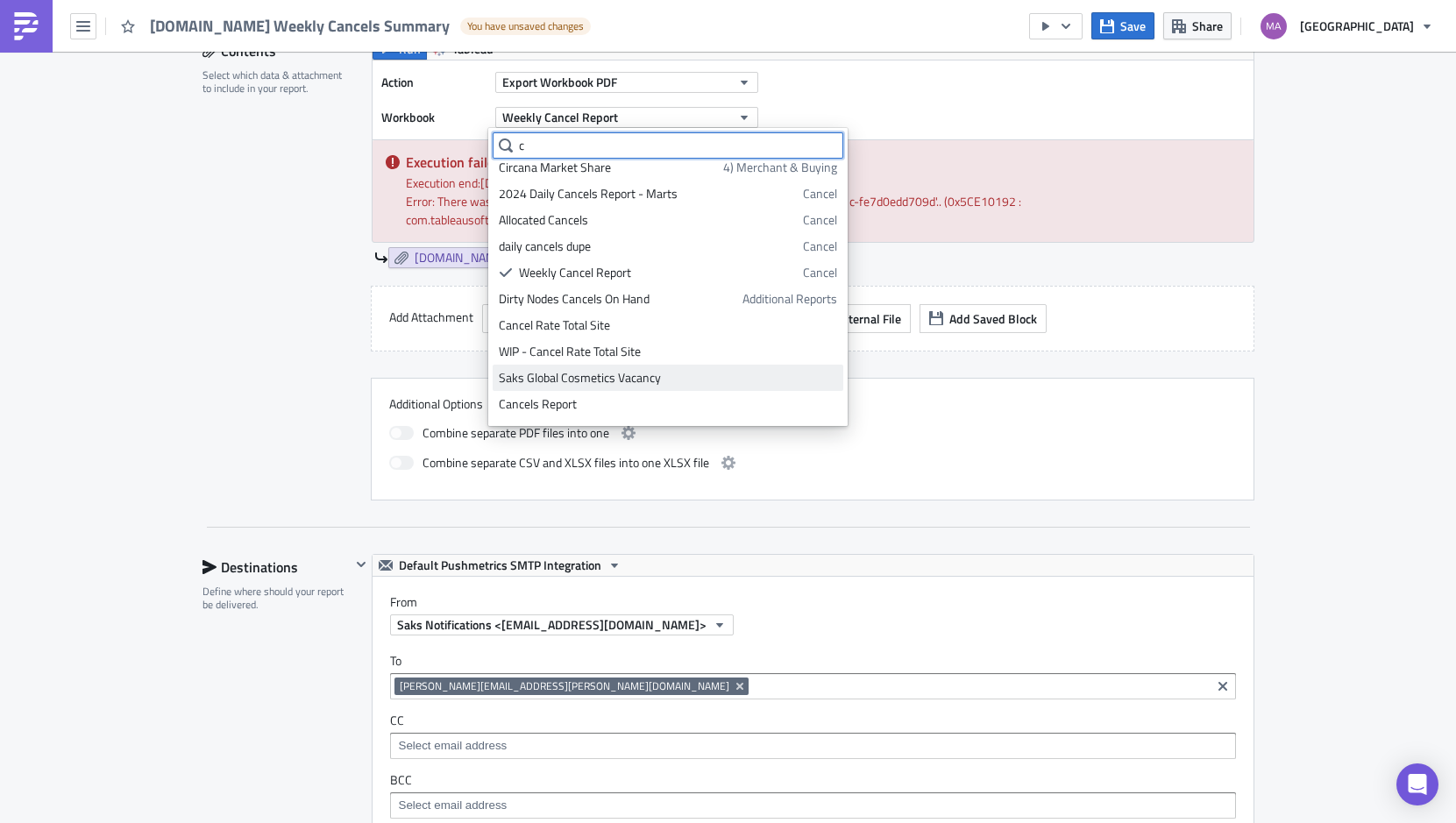
scroll to position [0, 0]
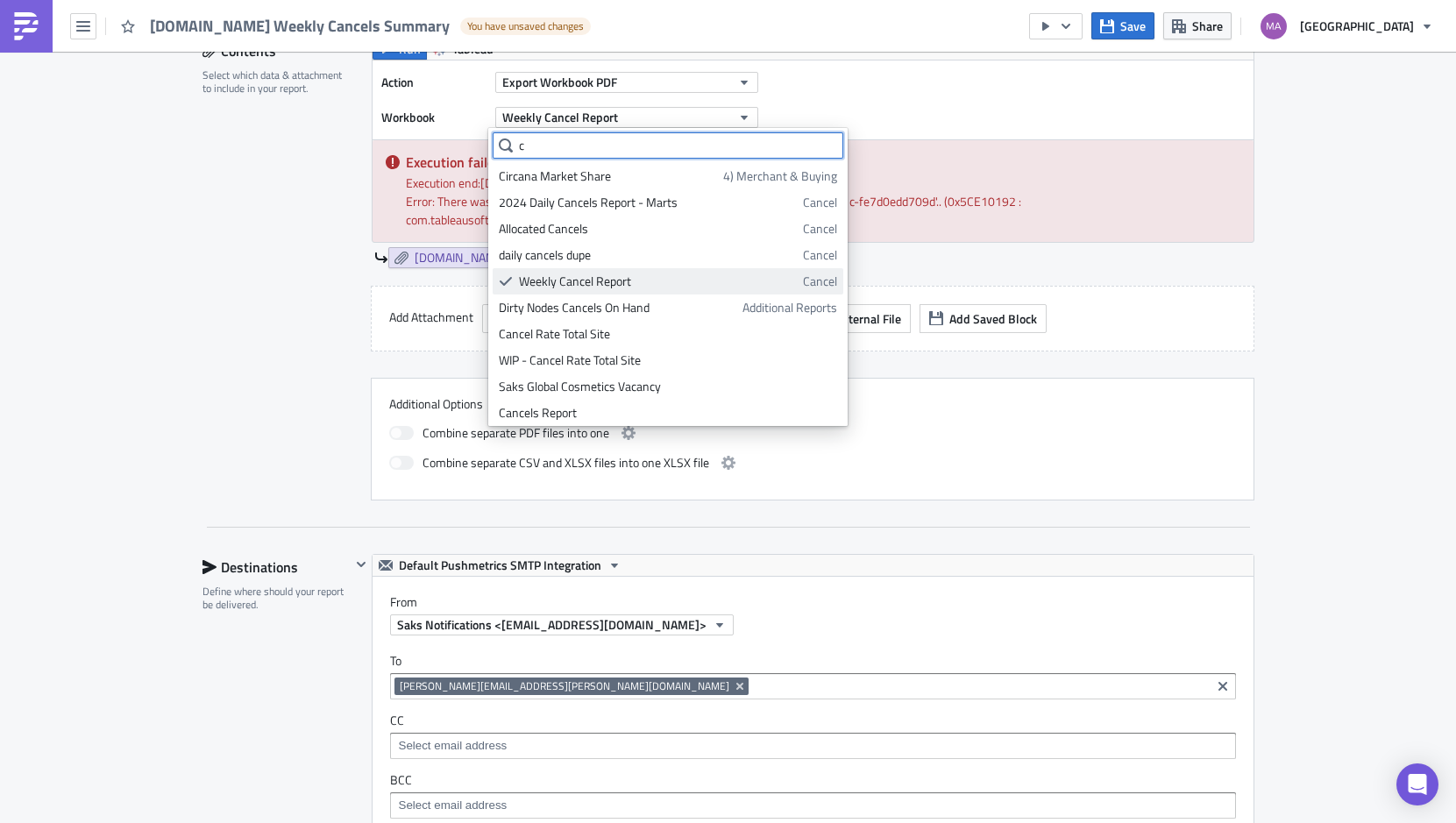
type input "c"
click at [617, 279] on div "Weekly Cancel Report" at bounding box center [657, 281] width 278 height 18
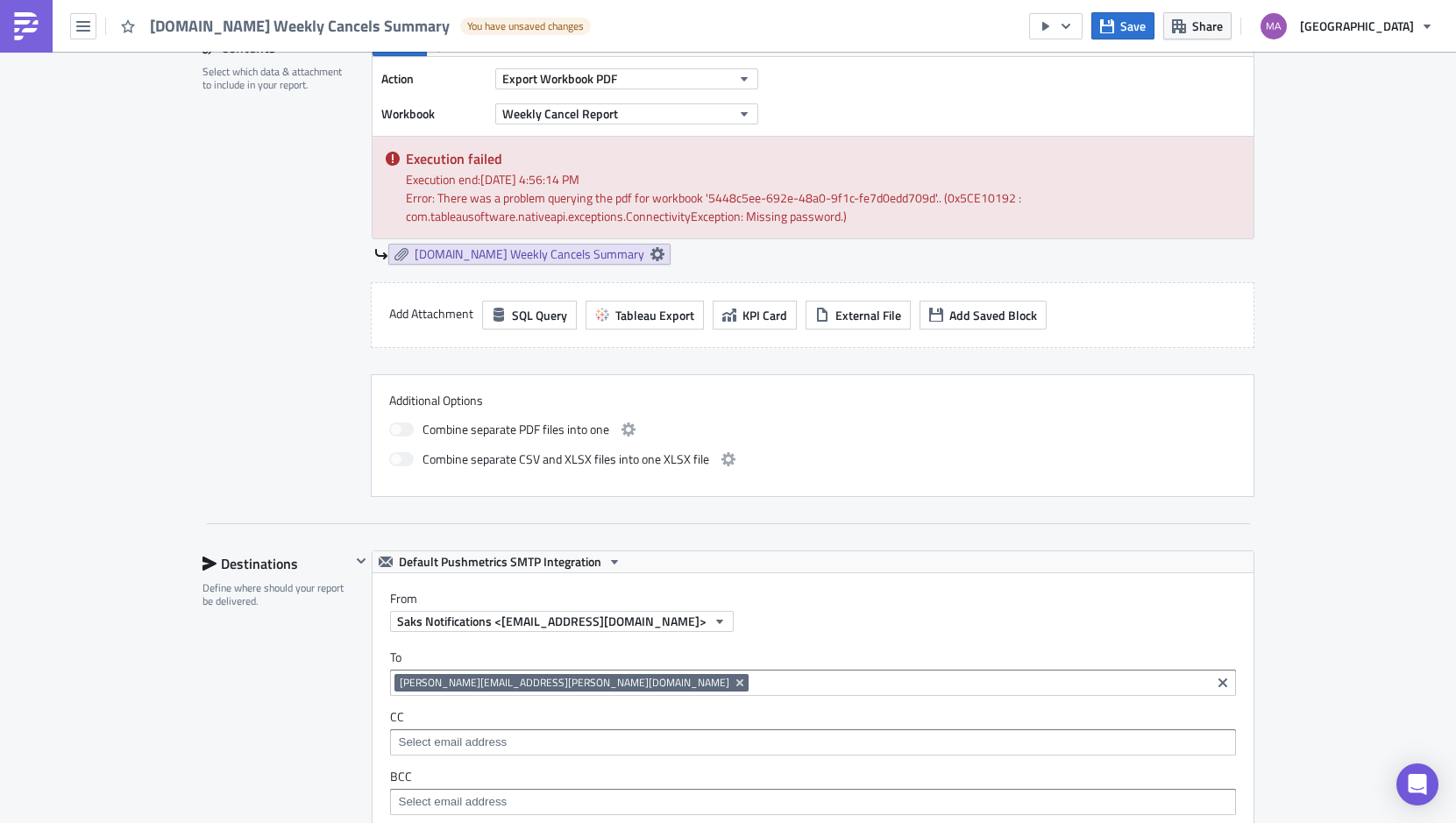
scroll to position [615, 0]
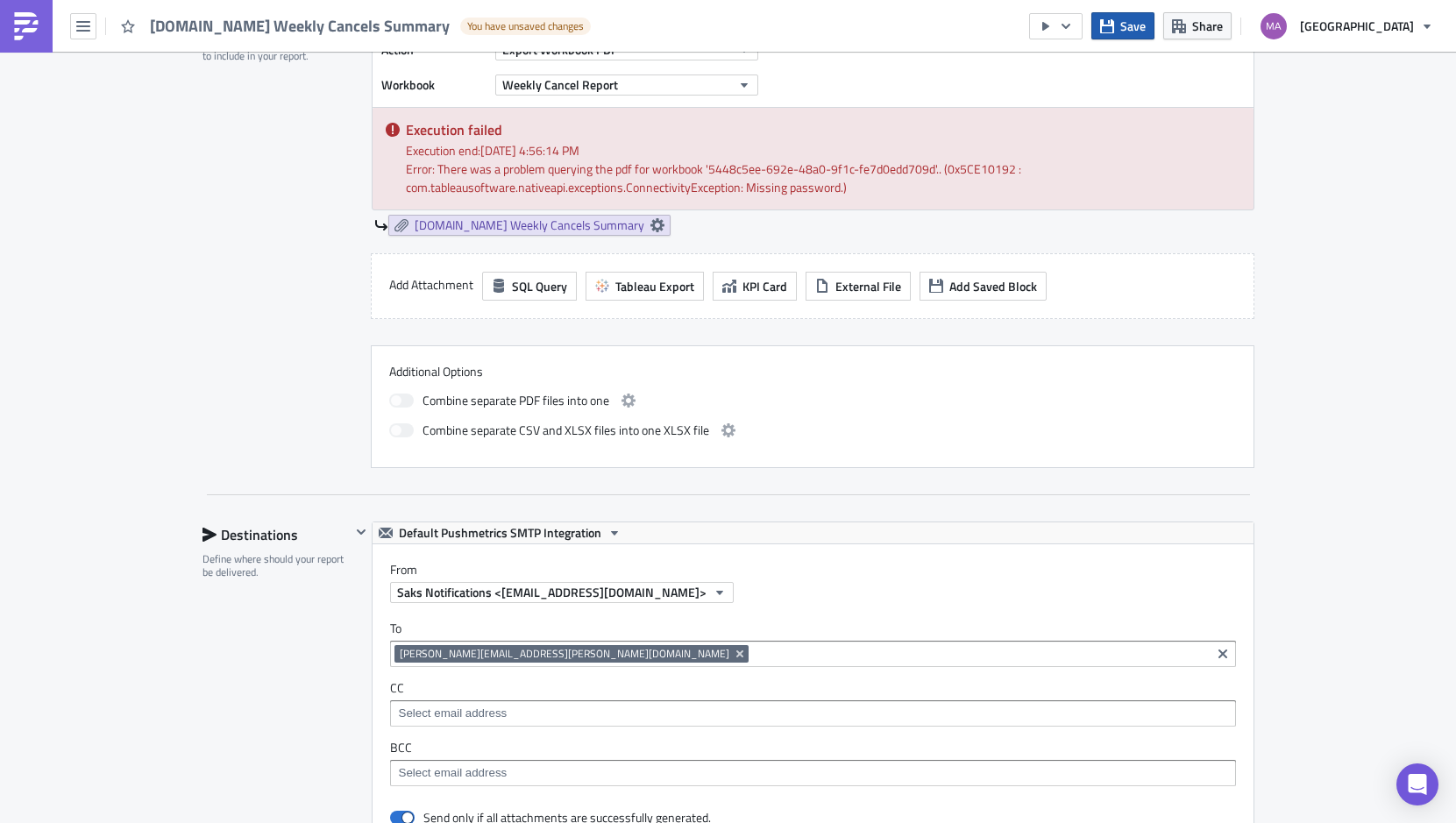
click at [1140, 27] on button "Save" at bounding box center [1123, 26] width 63 height 27
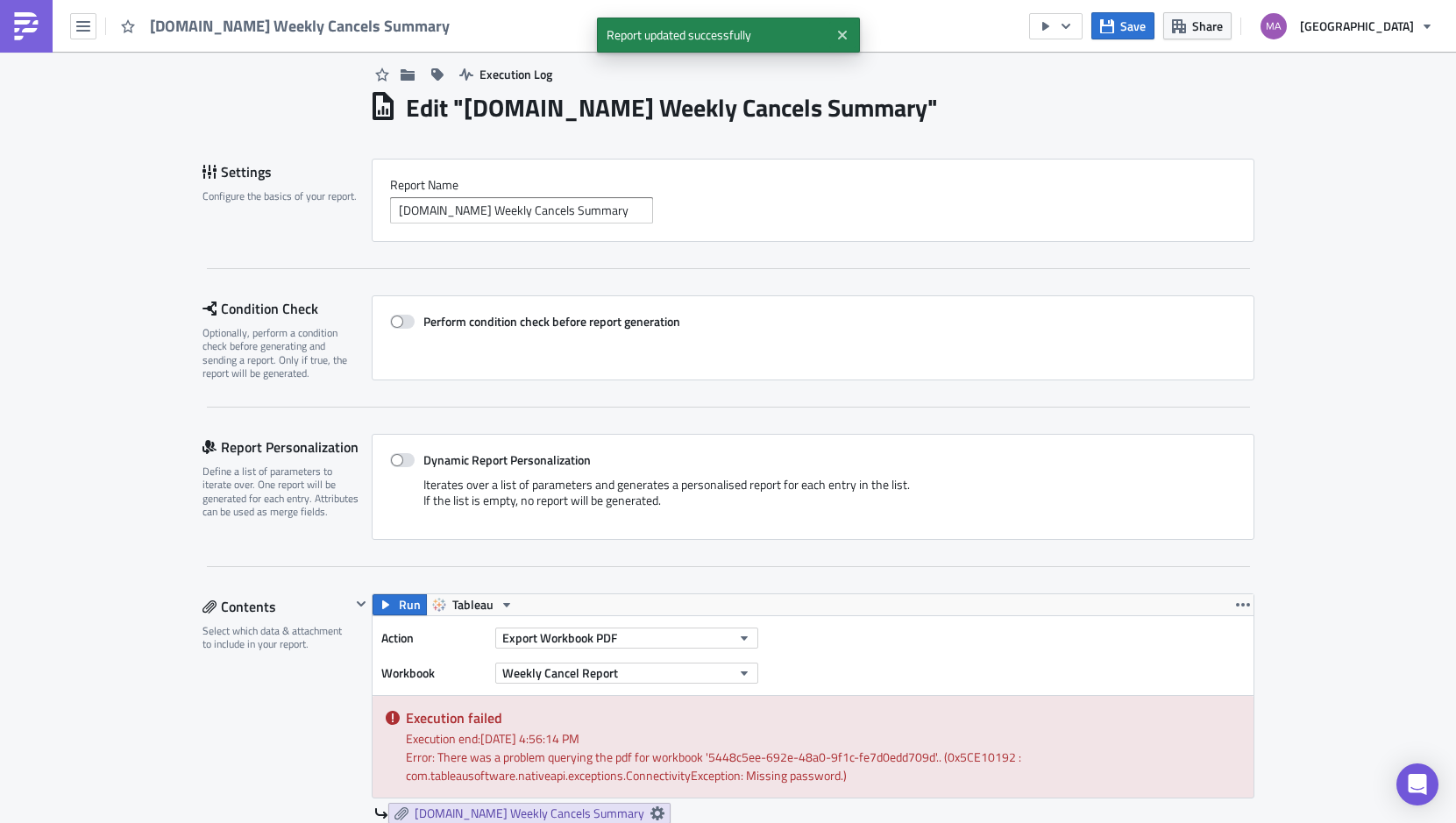
scroll to position [0, 0]
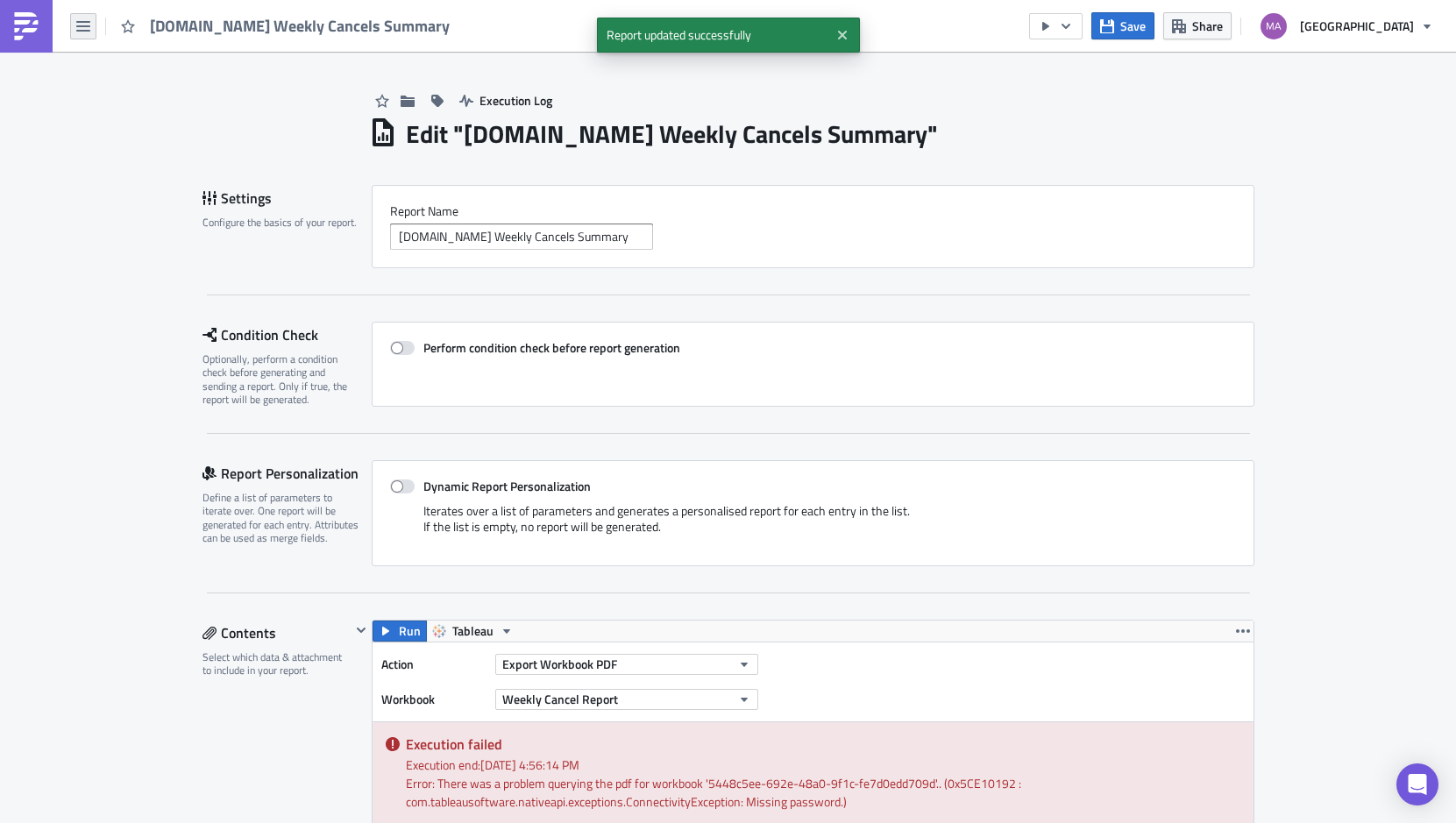
click at [82, 29] on icon "button" at bounding box center [83, 26] width 14 height 14
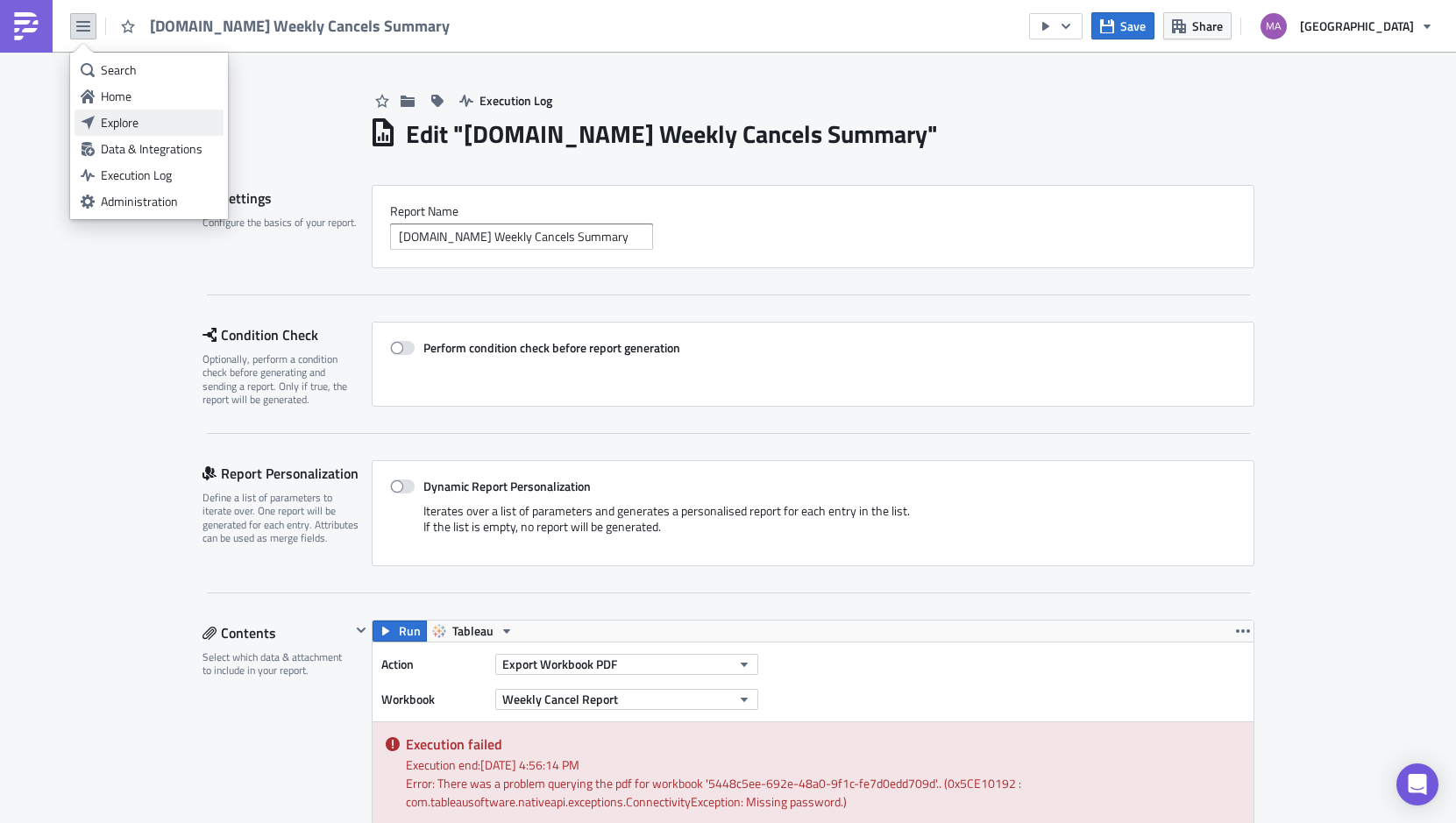
click at [108, 121] on div "Explore" at bounding box center [158, 122] width 117 height 18
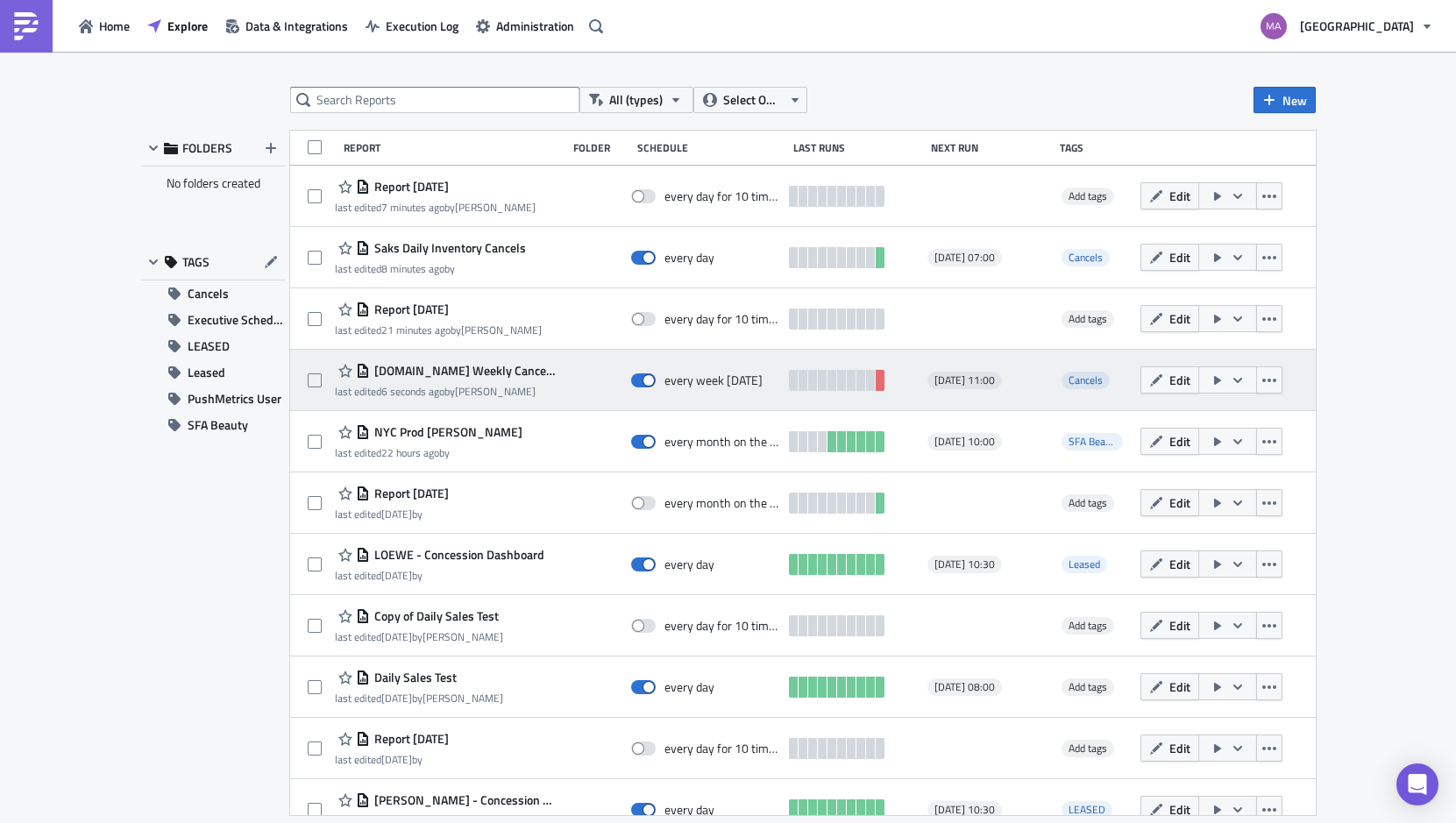
click at [1231, 383] on icon "button" at bounding box center [1237, 380] width 14 height 14
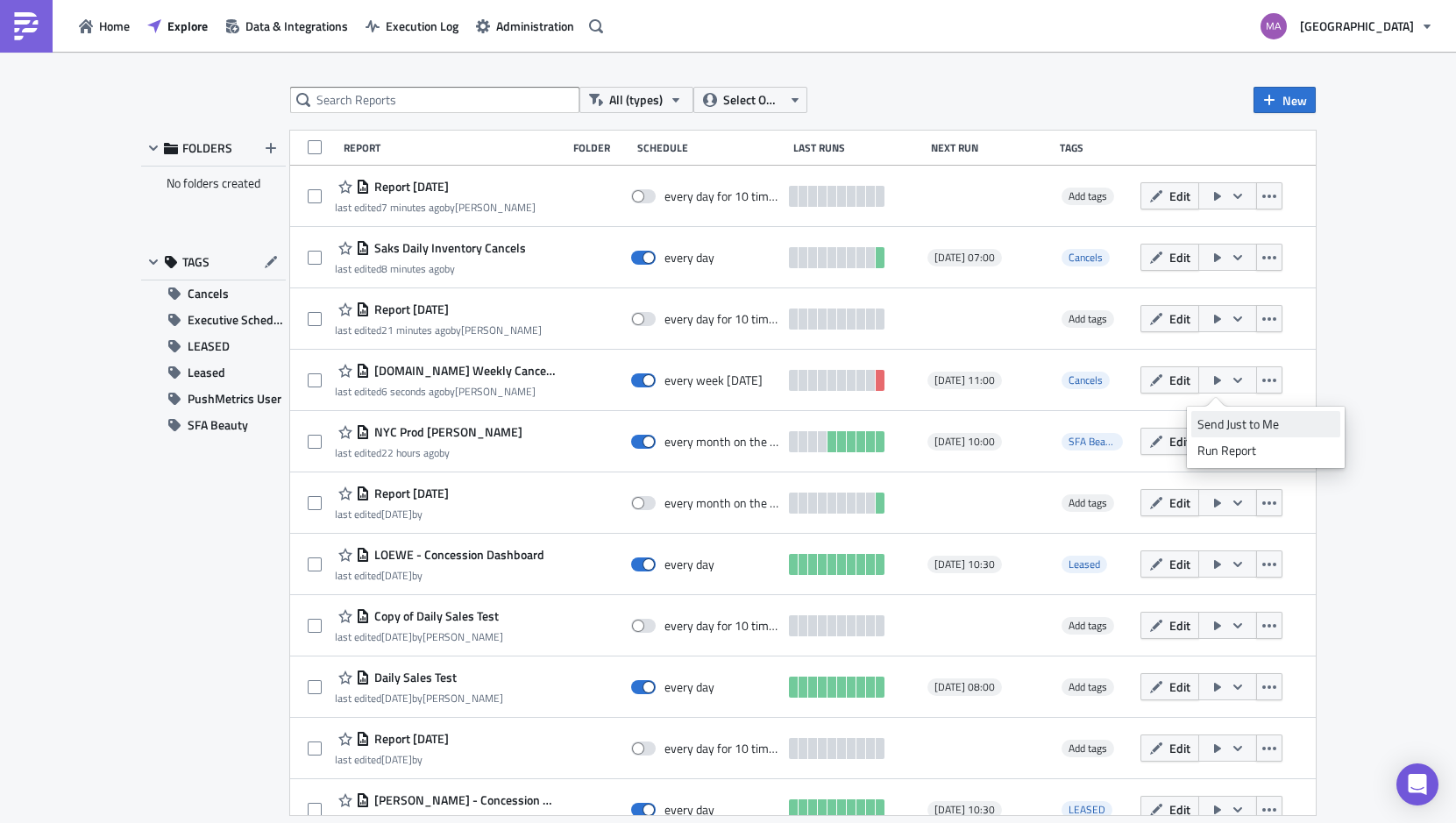
click at [1212, 425] on div "Send Just to Me" at bounding box center [1266, 424] width 136 height 18
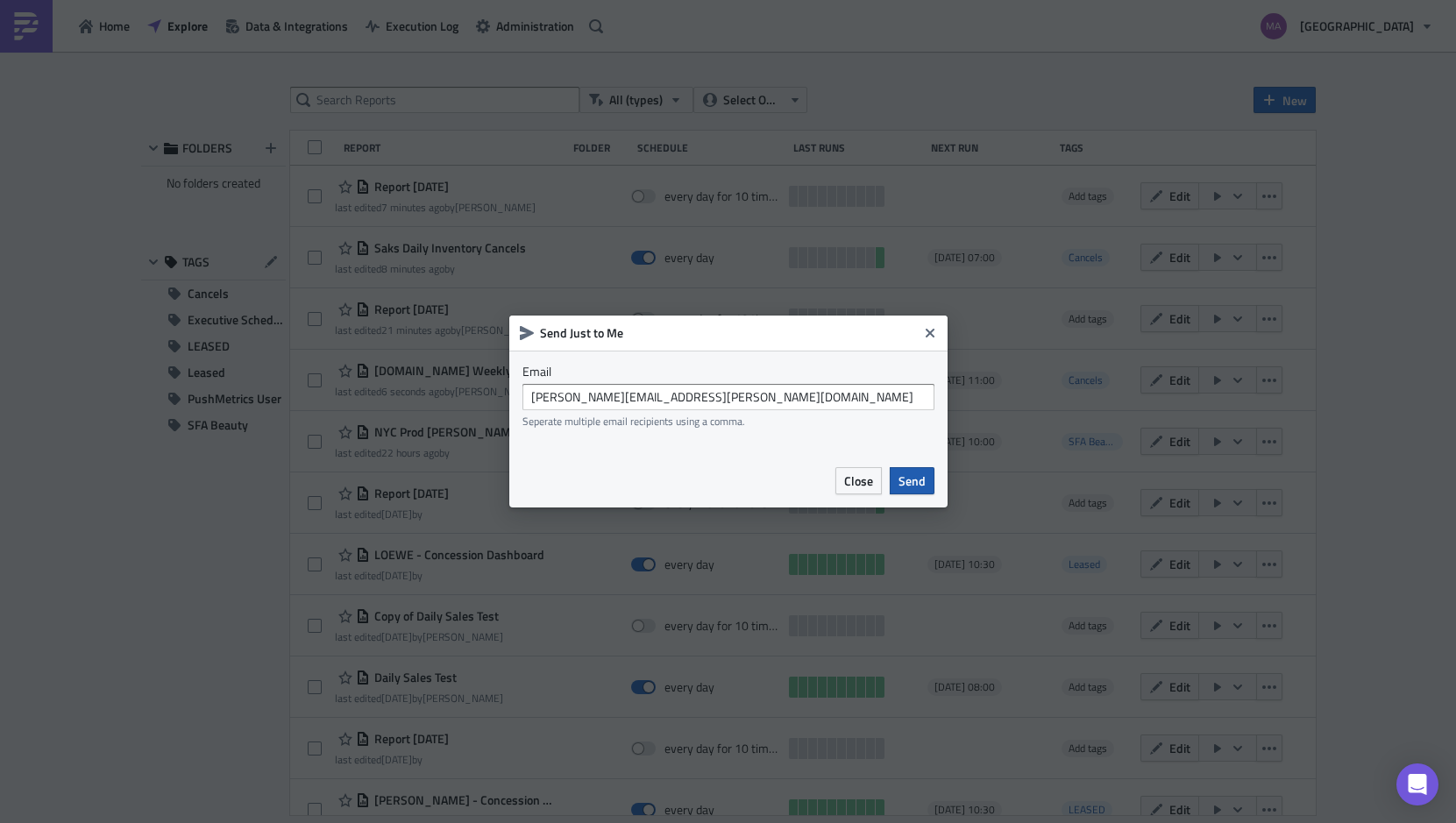
click at [916, 485] on span "Send" at bounding box center [912, 480] width 27 height 18
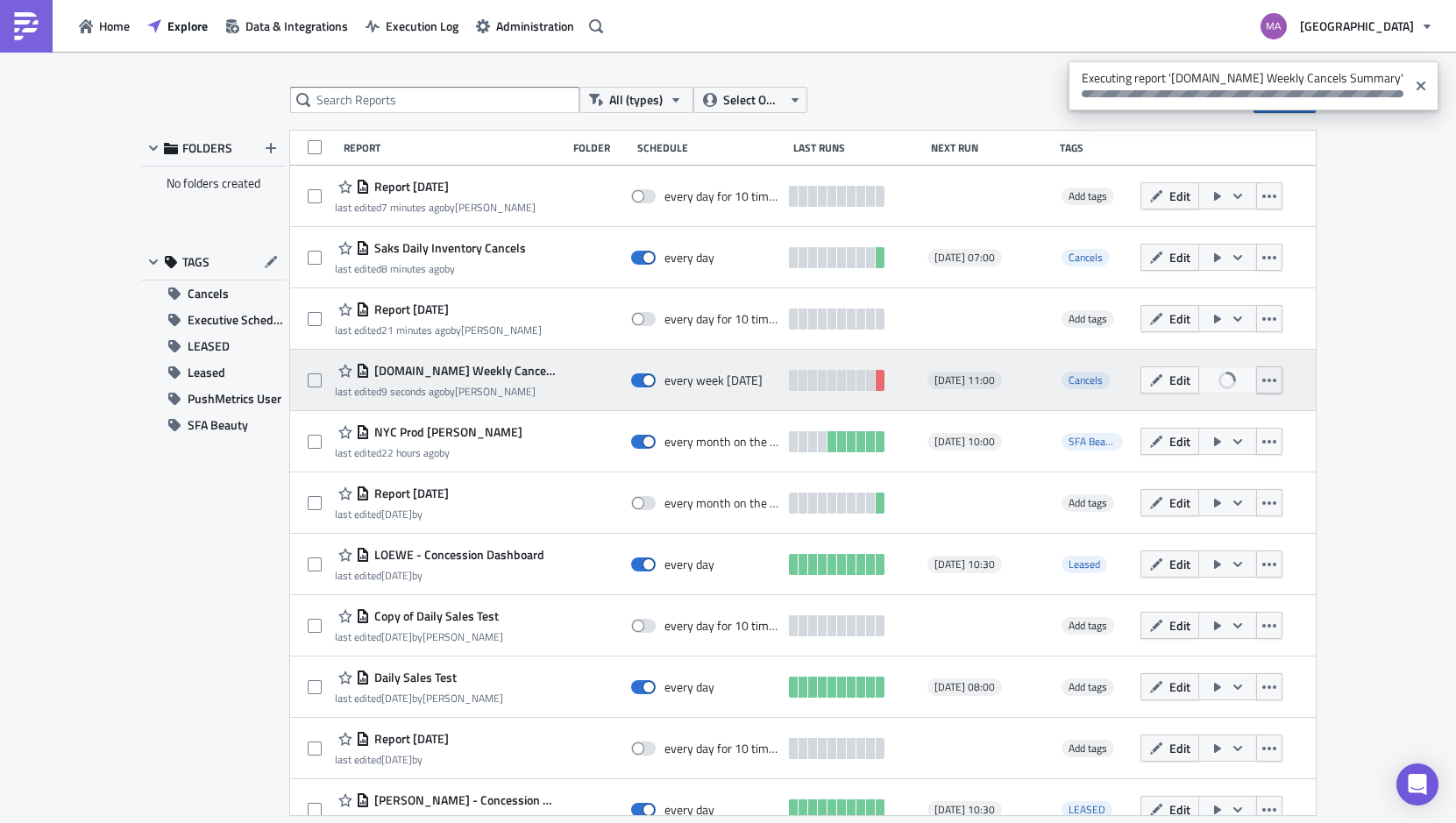
click at [1263, 380] on icon "button" at bounding box center [1269, 380] width 14 height 14
click at [908, 395] on div at bounding box center [854, 380] width 130 height 35
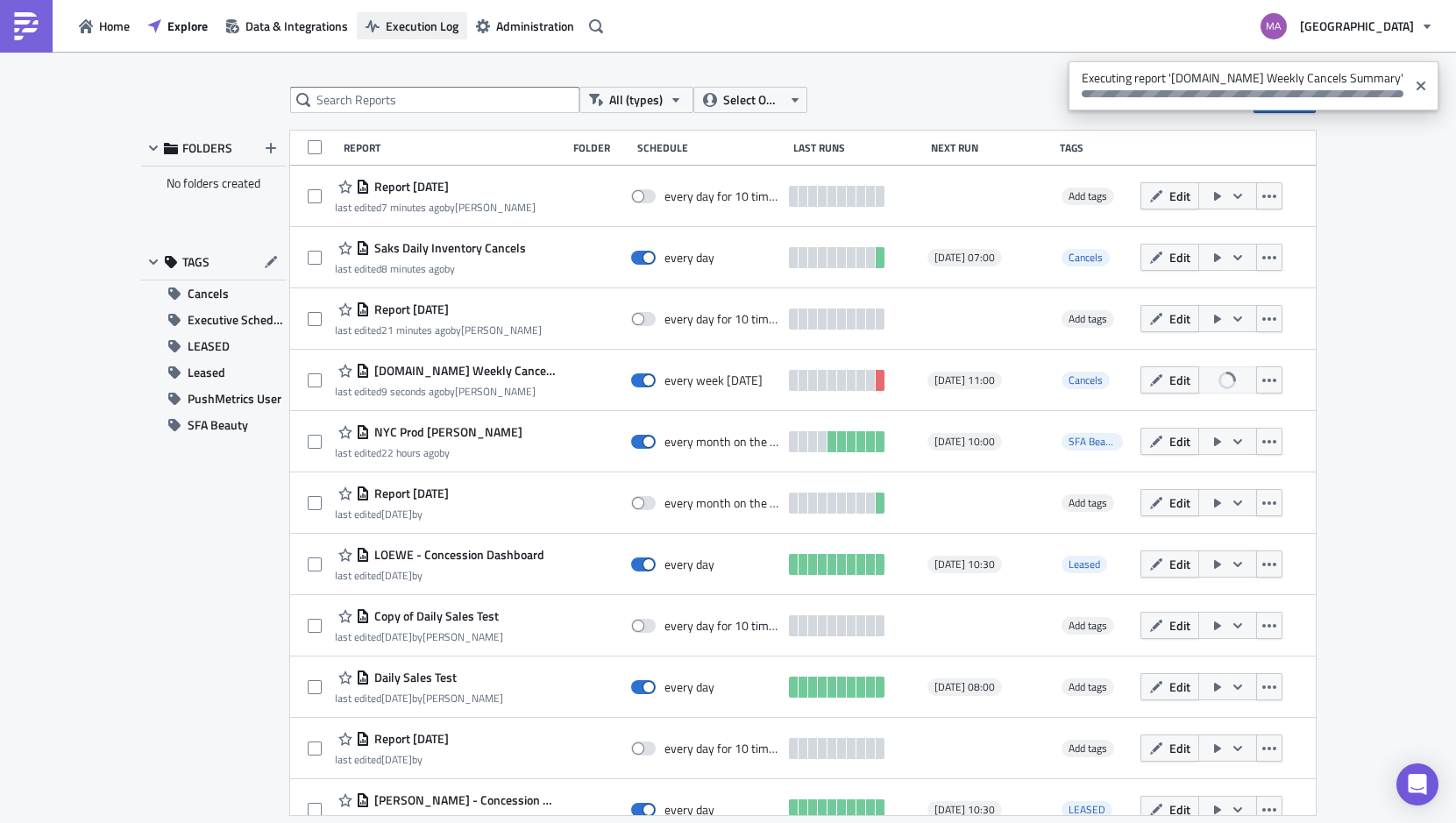
click at [422, 29] on span "Execution Log" at bounding box center [422, 26] width 73 height 18
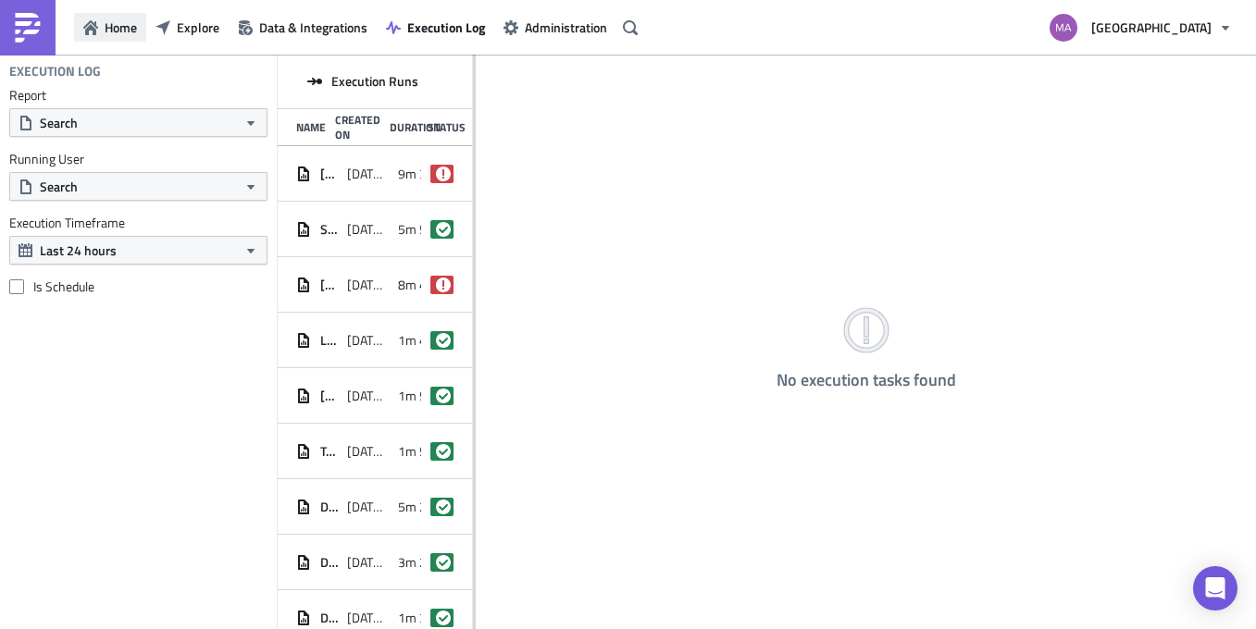
click at [112, 33] on span "Home" at bounding box center [121, 27] width 32 height 19
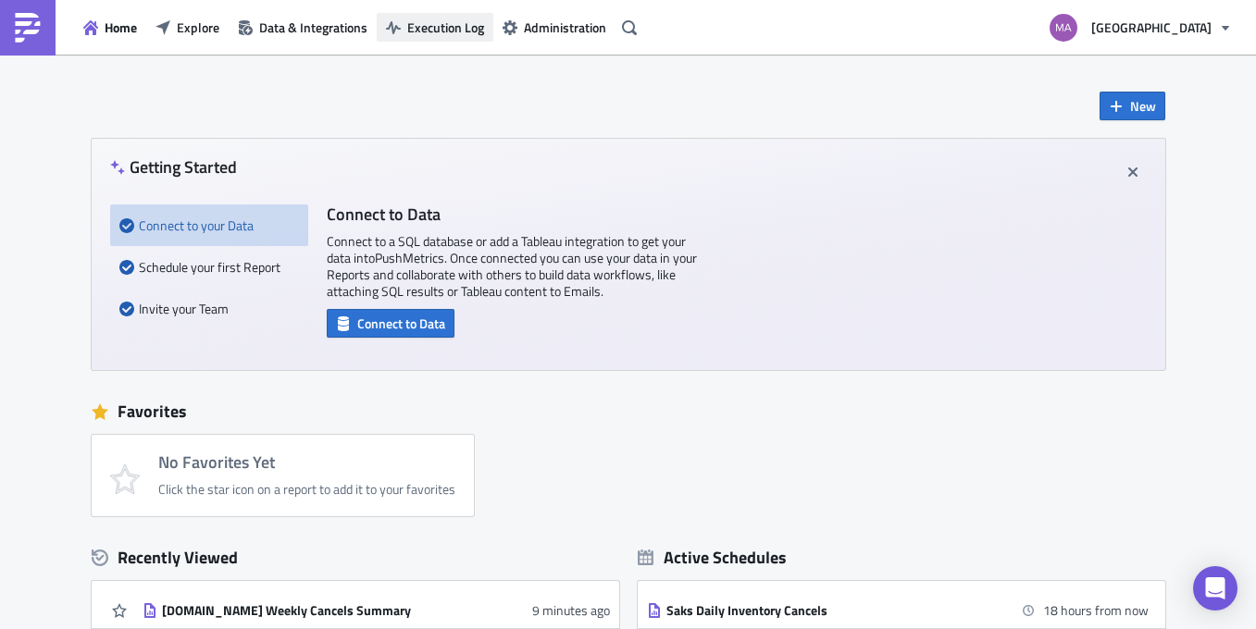
click at [446, 31] on span "Execution Log" at bounding box center [445, 27] width 77 height 19
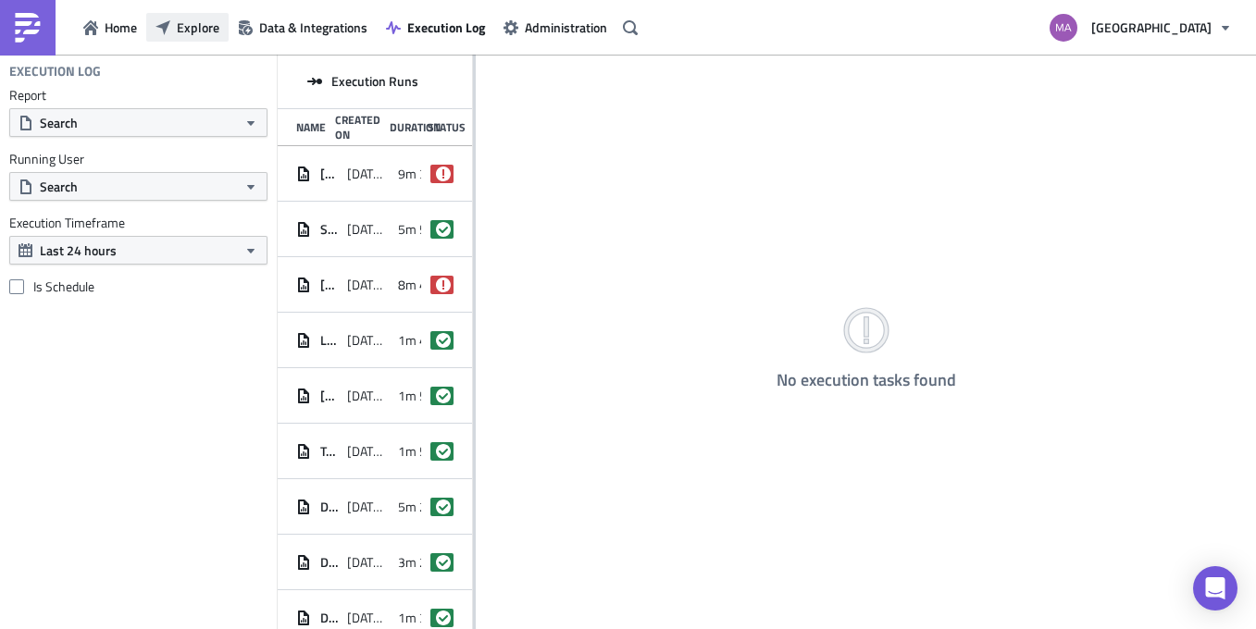
click at [180, 25] on span "Explore" at bounding box center [198, 27] width 43 height 19
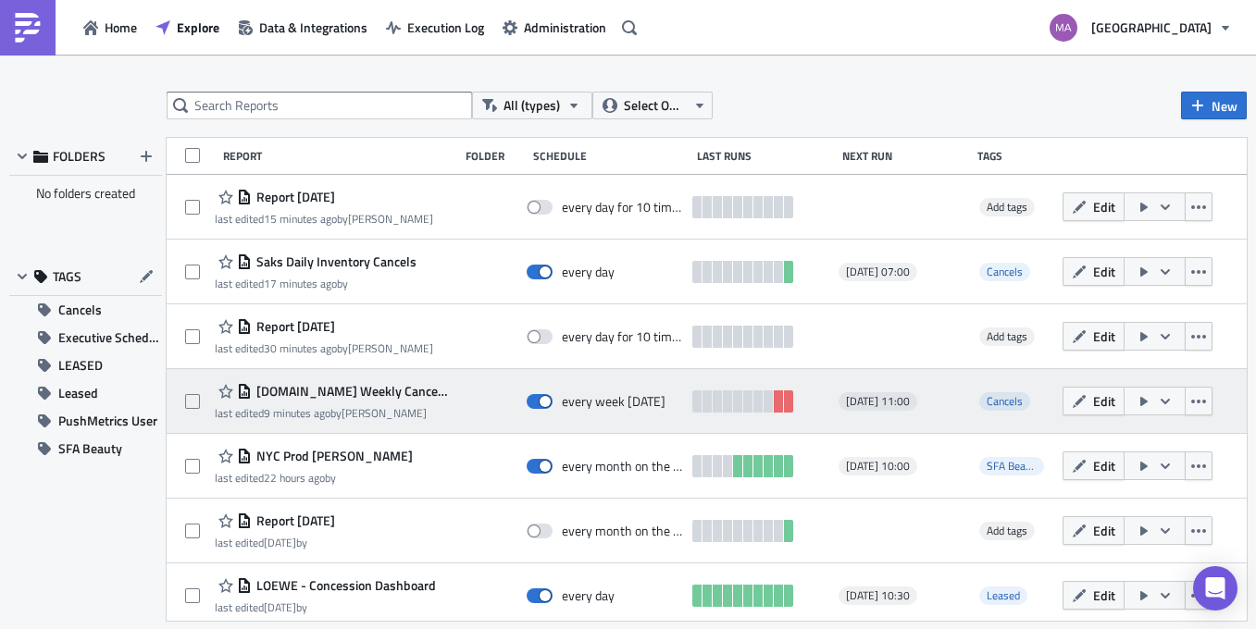
click at [1150, 410] on button "button" at bounding box center [1155, 401] width 62 height 29
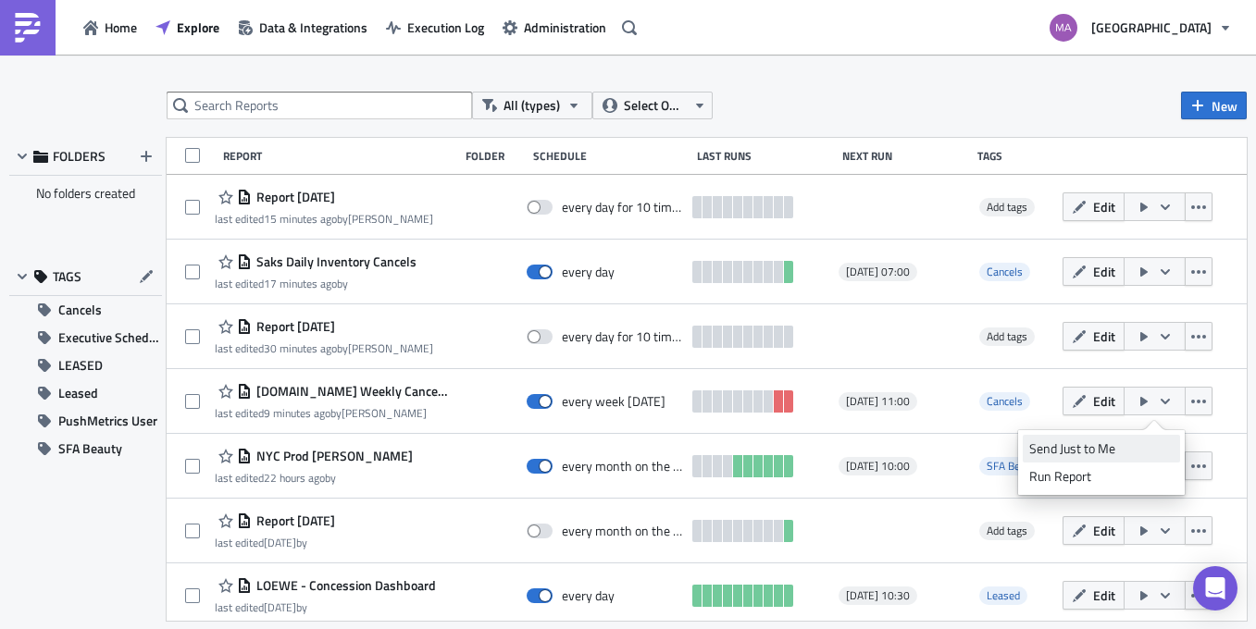
click at [1133, 438] on link "Send Just to Me" at bounding box center [1101, 449] width 157 height 28
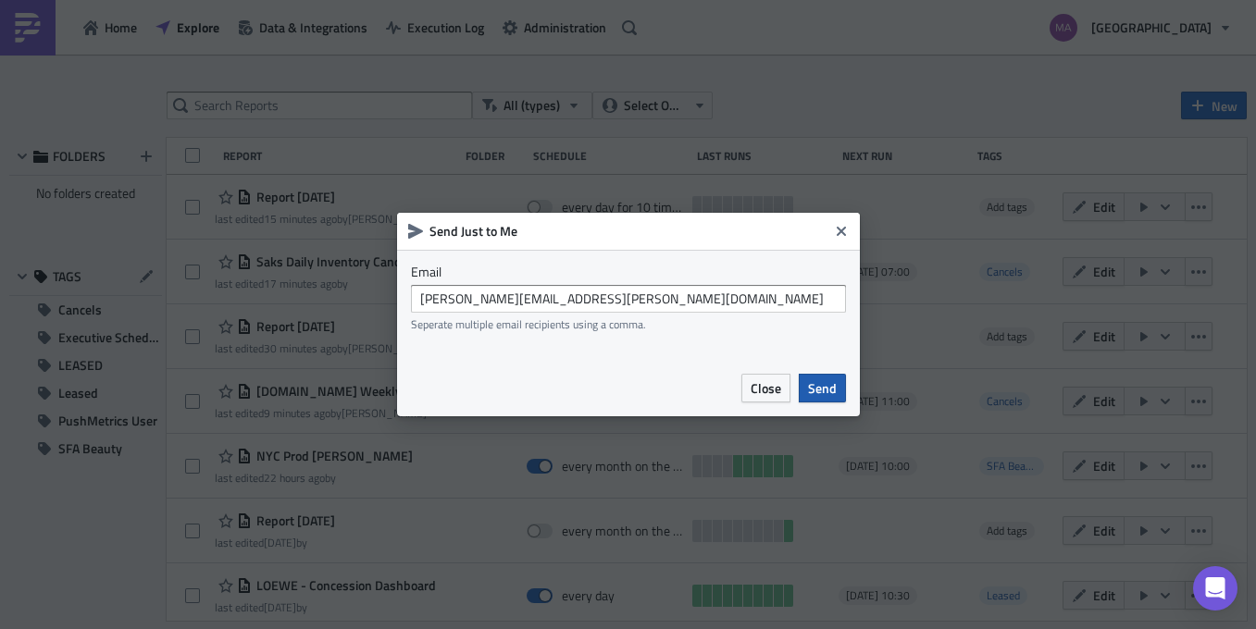
click at [818, 387] on span "Send" at bounding box center [822, 388] width 29 height 19
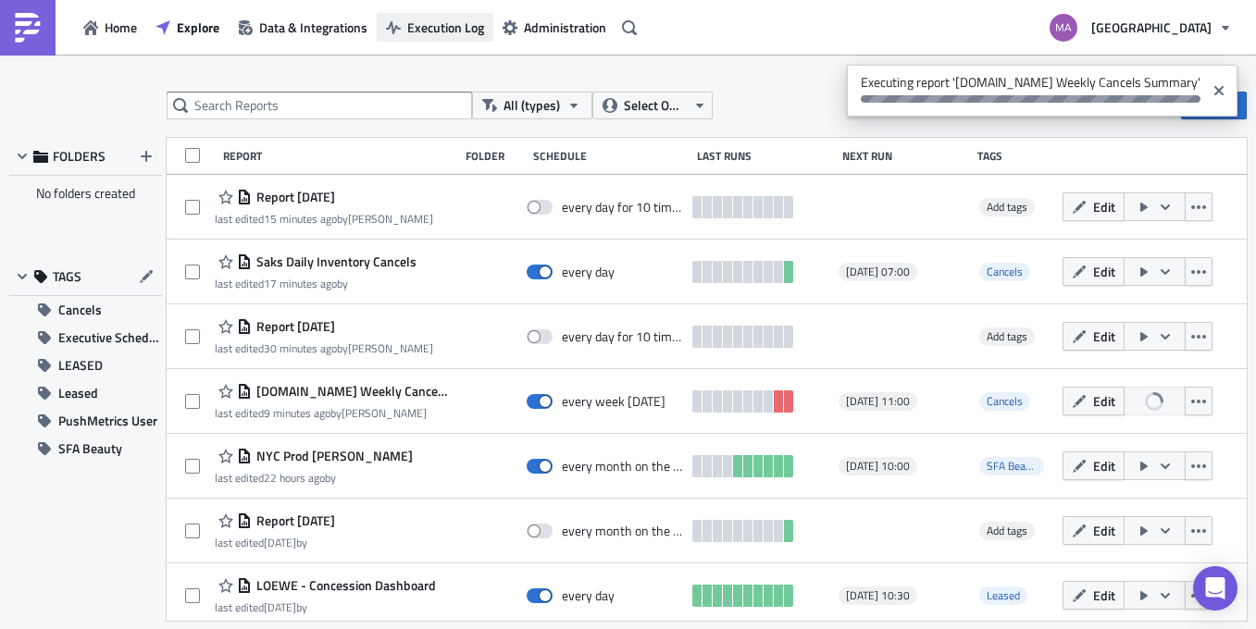
click at [415, 22] on span "Execution Log" at bounding box center [445, 27] width 77 height 19
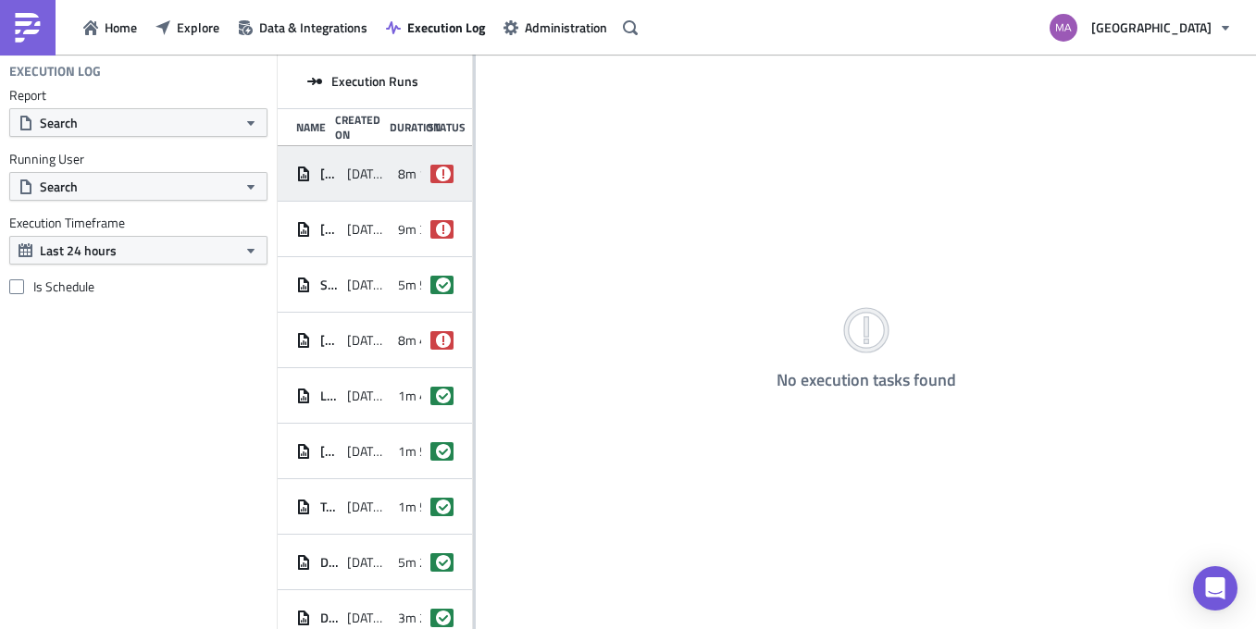
click at [346, 165] on div "[DOMAIN_NAME] Weekly Cancels Summary [DATE] 13:10 8m 15s failed" at bounding box center [375, 174] width 194 height 56
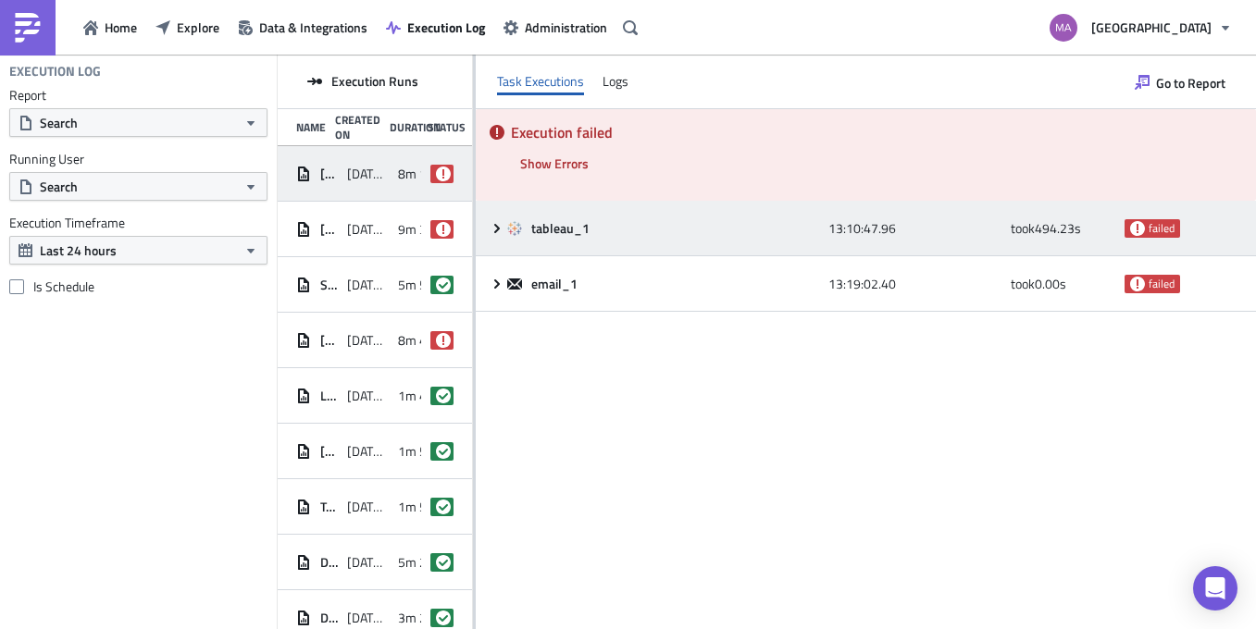
click at [590, 241] on div "tableau_1" at bounding box center [663, 228] width 312 height 33
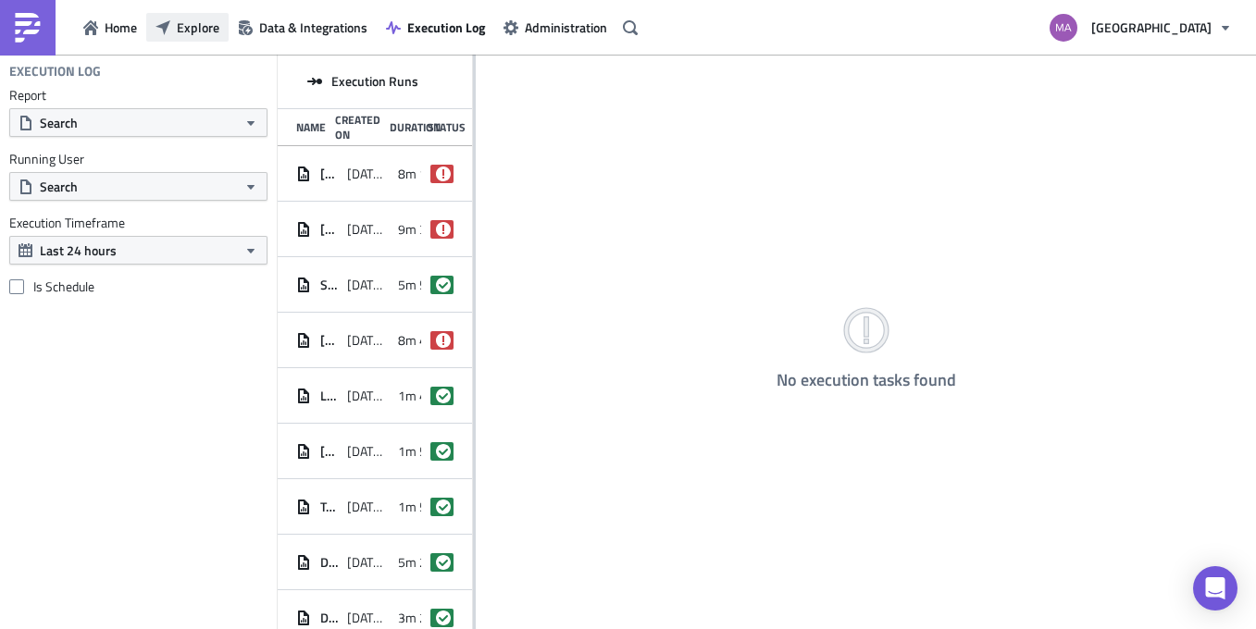
click at [193, 35] on span "Explore" at bounding box center [198, 27] width 43 height 19
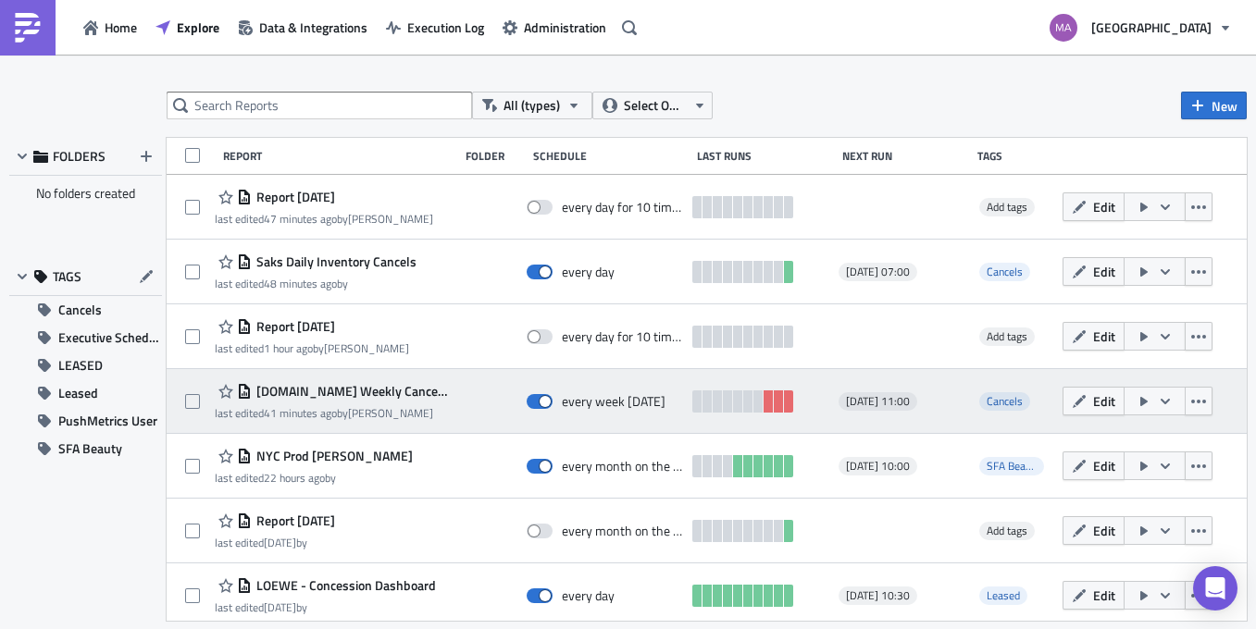
click at [1155, 402] on button "button" at bounding box center [1155, 401] width 62 height 29
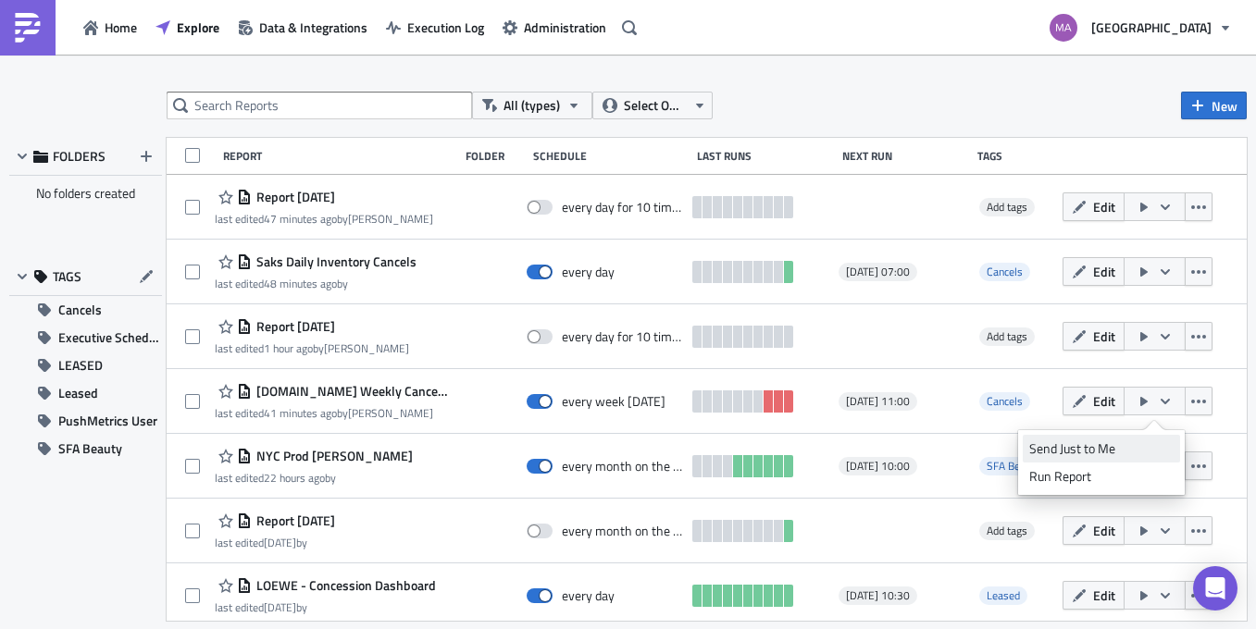
click at [1137, 445] on div "Send Just to Me" at bounding box center [1101, 449] width 144 height 19
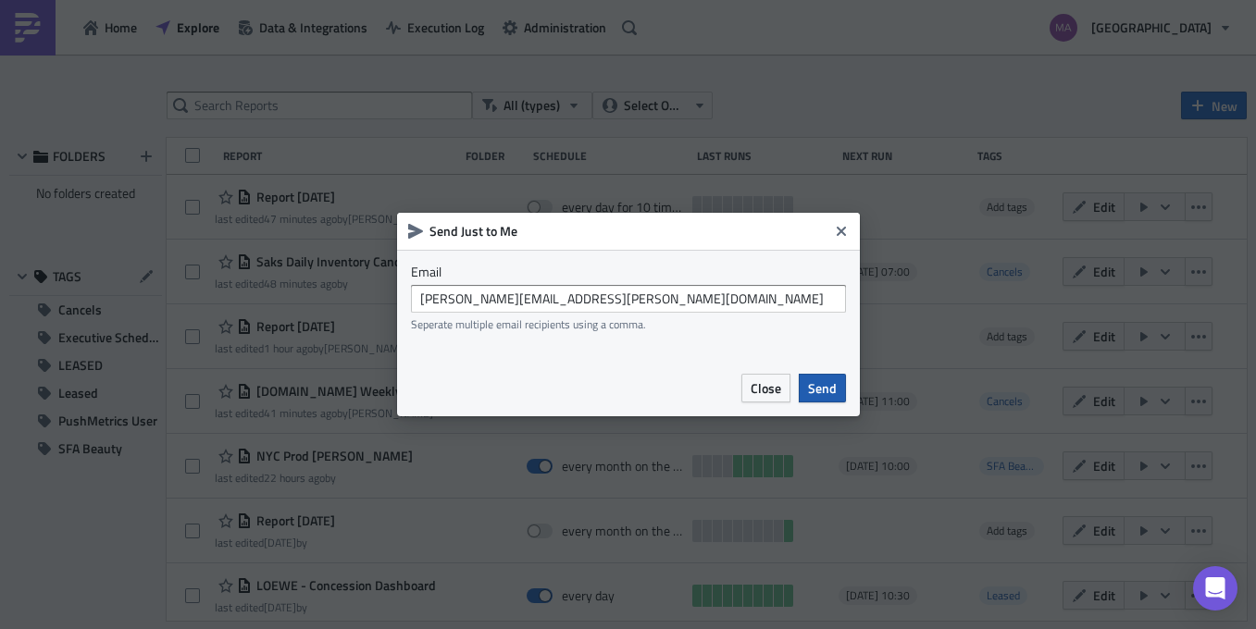
click at [821, 388] on span "Send" at bounding box center [822, 388] width 29 height 19
